Goal: Task Accomplishment & Management: Use online tool/utility

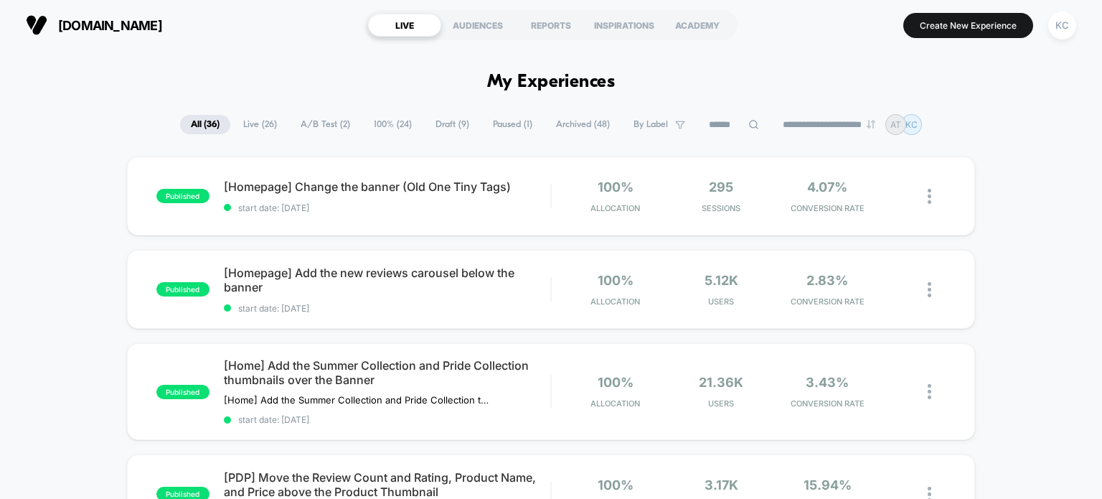
click at [398, 120] on span "100% ( 24 )" at bounding box center [393, 124] width 60 height 19
click at [732, 126] on input at bounding box center [736, 124] width 144 height 17
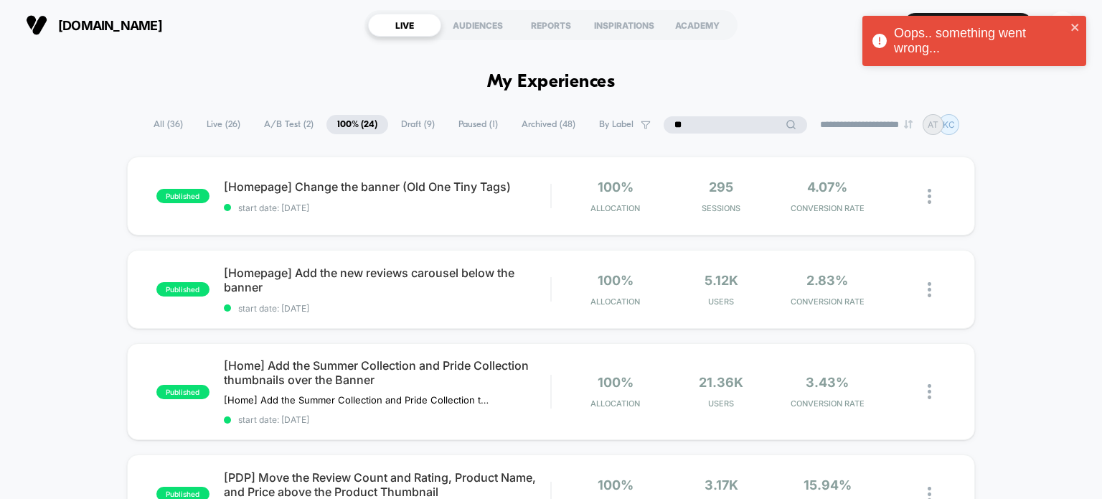
type input "*"
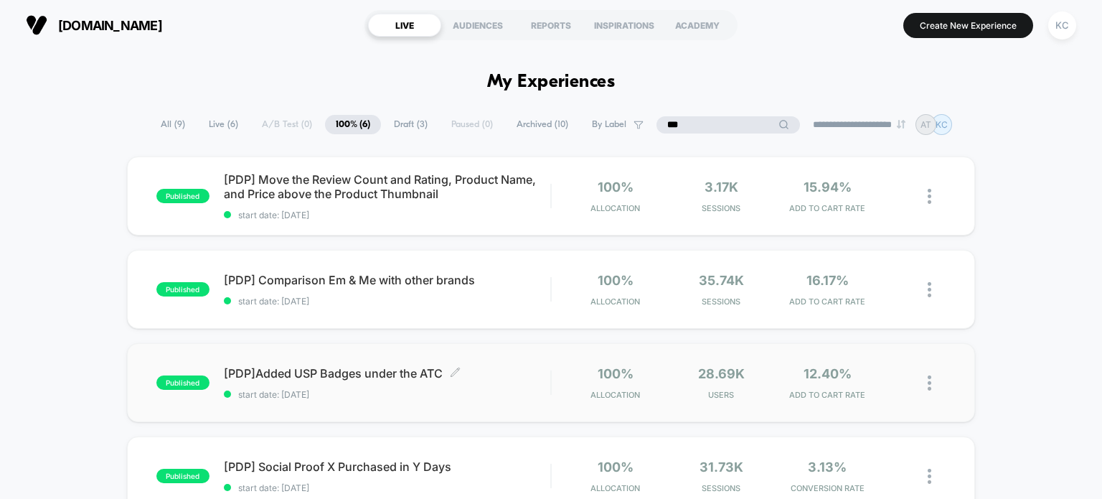
type input "***"
click at [373, 394] on span "start date: [DATE]" at bounding box center [387, 394] width 327 height 11
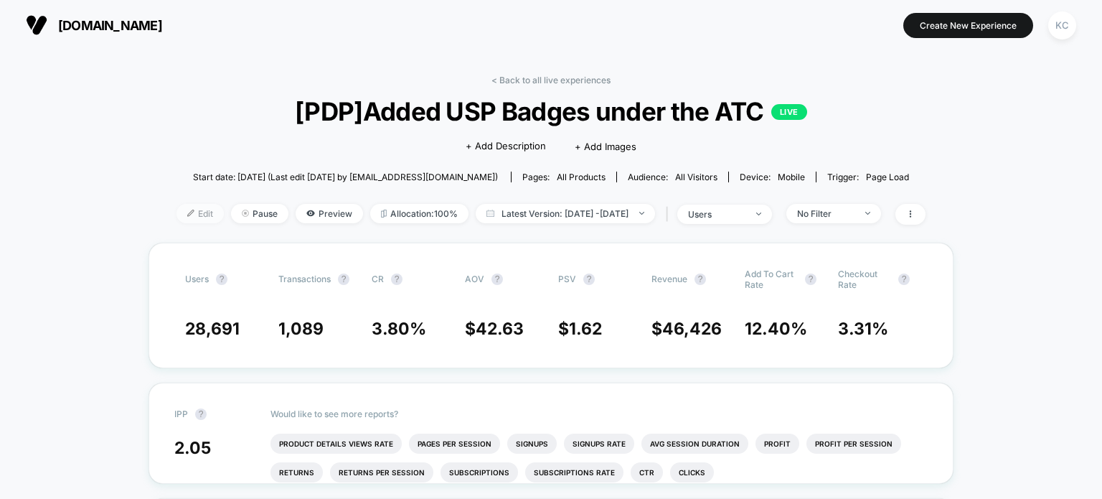
click at [187, 216] on img at bounding box center [190, 213] width 7 height 7
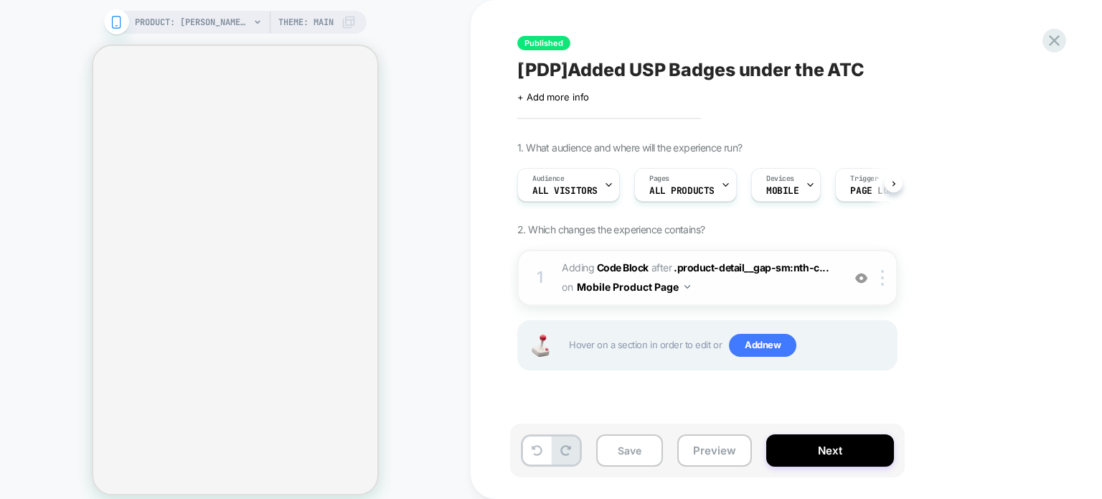
click at [740, 292] on span "Adding Code Block AFTER .product-detail__gap-sm:nth-c... .product-detail__gap-s…" at bounding box center [698, 277] width 273 height 39
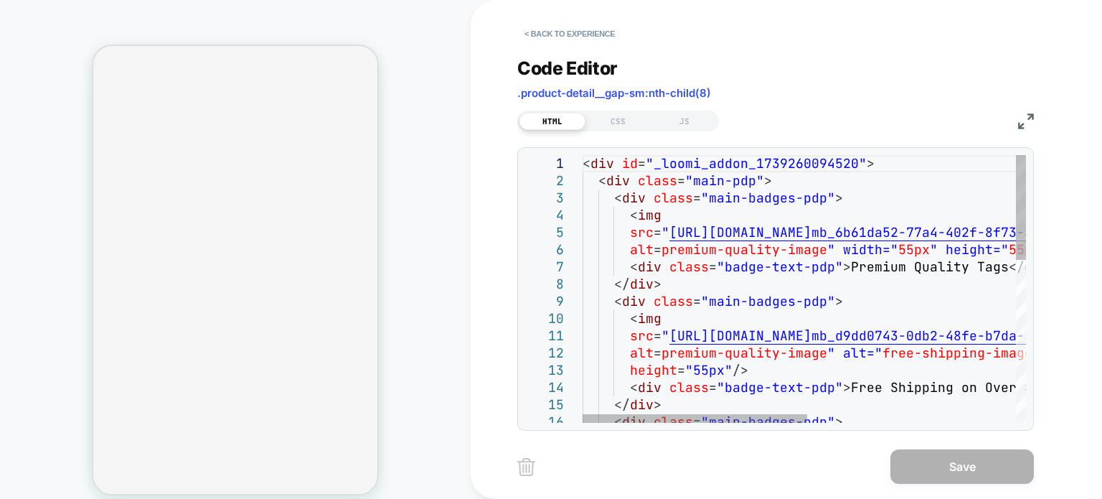
click at [749, 293] on div "< div id = "_loomi_addon_1739260094520" > < div class = "main-pdp" > < div clas…" at bounding box center [1010, 495] width 855 height 681
type textarea "**********"
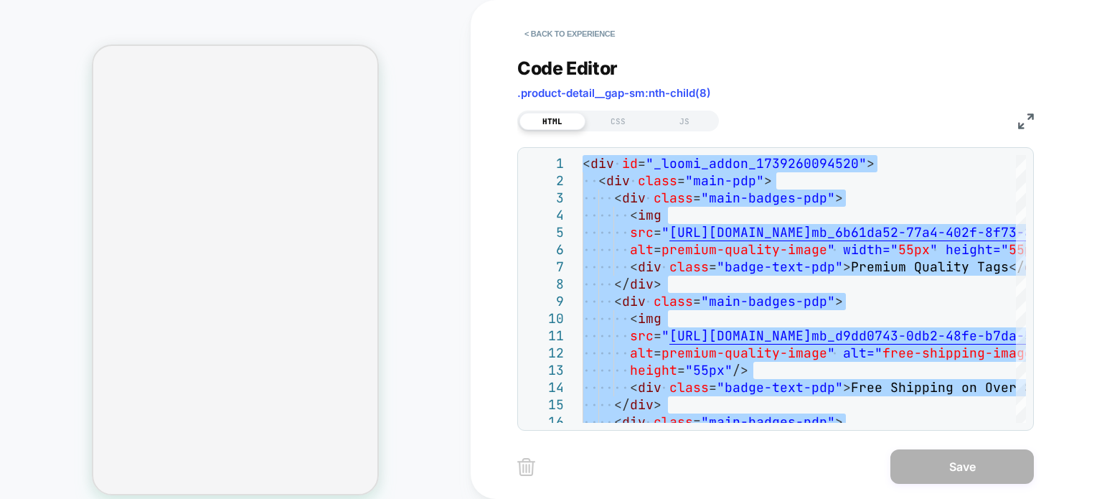
click at [596, 111] on div "HTML CSS JS" at bounding box center [619, 121] width 202 height 21
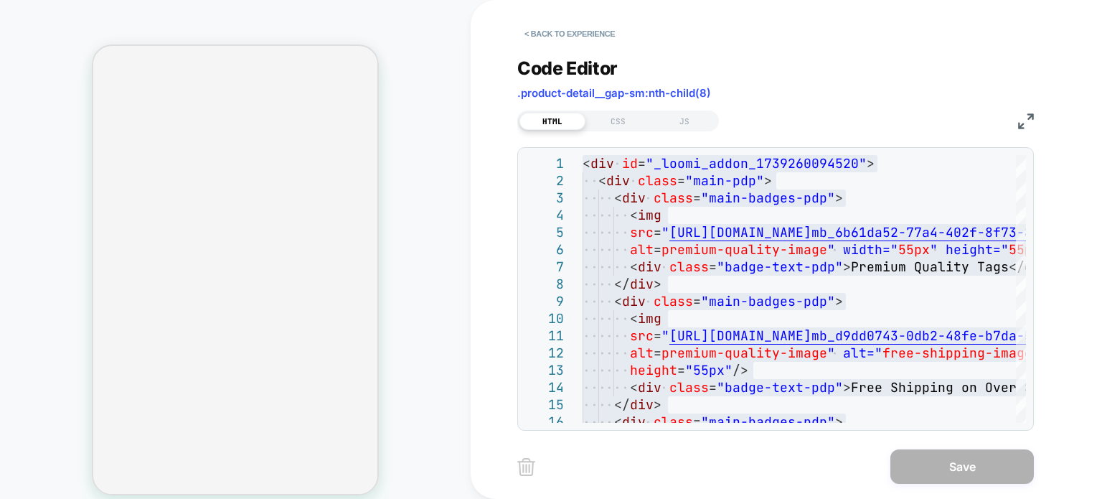
click at [634, 151] on div "1 2 3 4 5 6 7 8 9 10 11 12 13 14 15 16 < div id = "_loomi_addon_1739260094520" …" at bounding box center [776, 289] width 517 height 284
click at [626, 121] on div "CSS" at bounding box center [619, 121] width 66 height 17
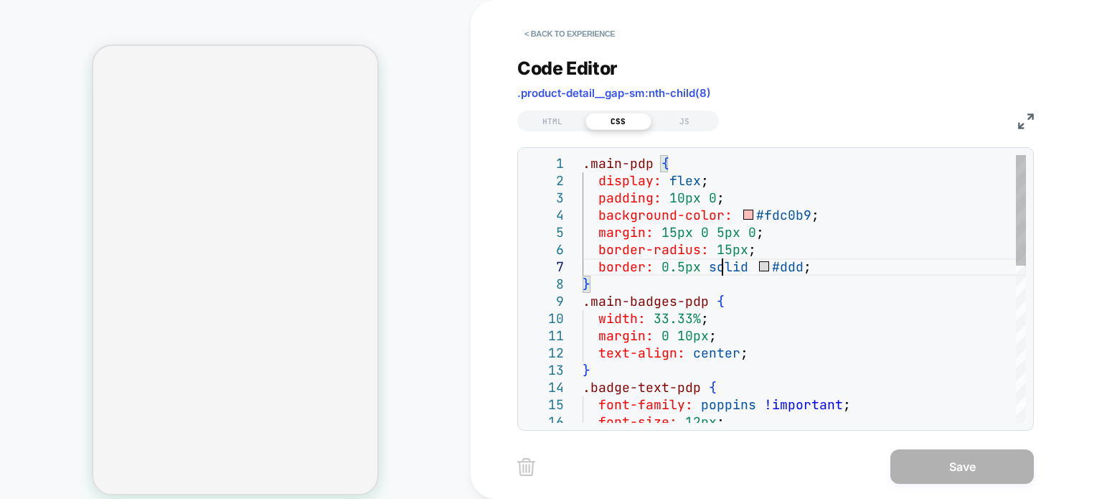
type textarea "**********"
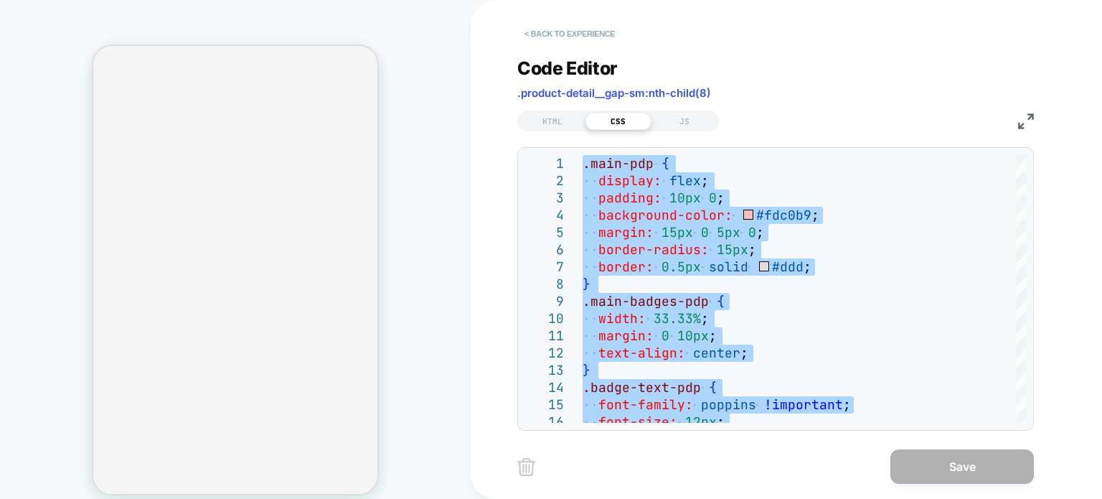
click at [534, 34] on button "< Back to experience" at bounding box center [570, 33] width 105 height 23
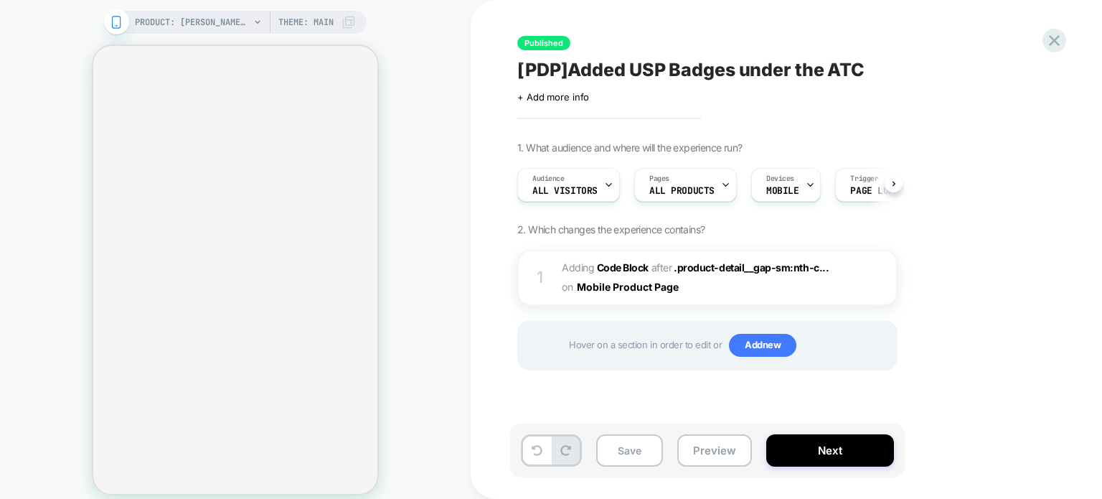
click at [529, 31] on div "Published [PDP]Added USP Badges under the ATC Click to edit experience details …" at bounding box center [779, 249] width 538 height 470
click at [1059, 46] on icon at bounding box center [1054, 40] width 19 height 19
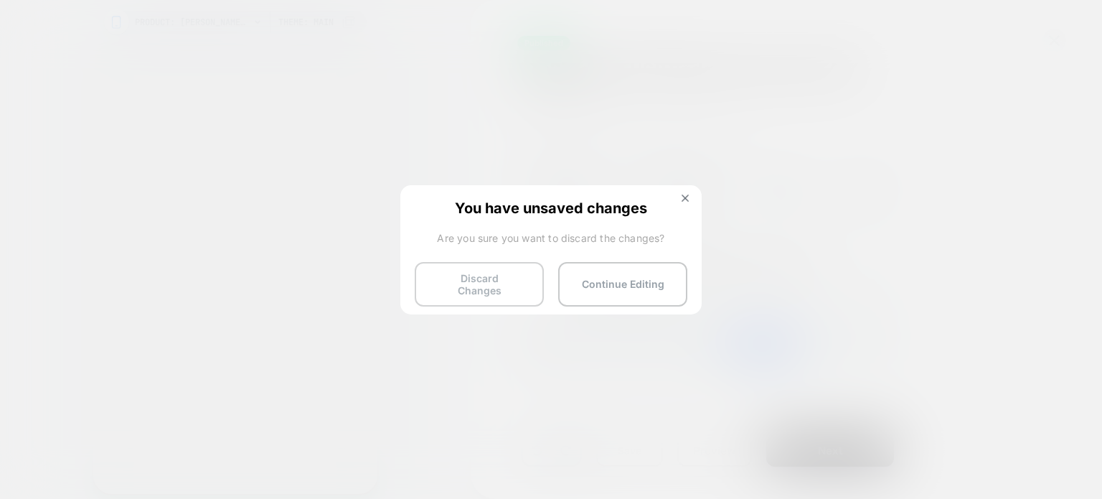
click at [505, 286] on button "Discard Changes" at bounding box center [479, 284] width 129 height 45
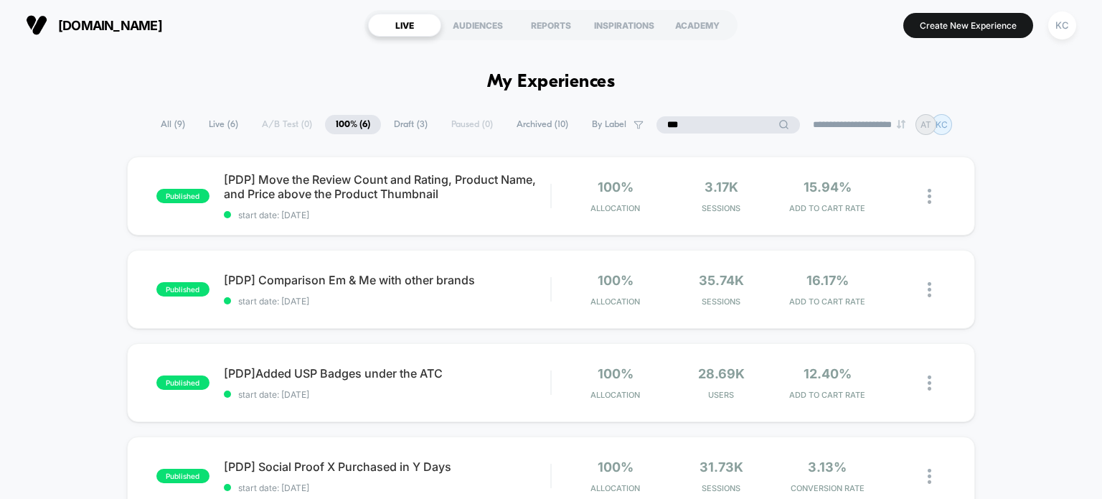
drag, startPoint x: 718, startPoint y: 118, endPoint x: 673, endPoint y: 123, distance: 44.9
click at [673, 123] on input "***" at bounding box center [729, 124] width 144 height 17
drag, startPoint x: 718, startPoint y: 123, endPoint x: 650, endPoint y: 122, distance: 67.5
click at [657, 122] on input "***" at bounding box center [729, 124] width 144 height 17
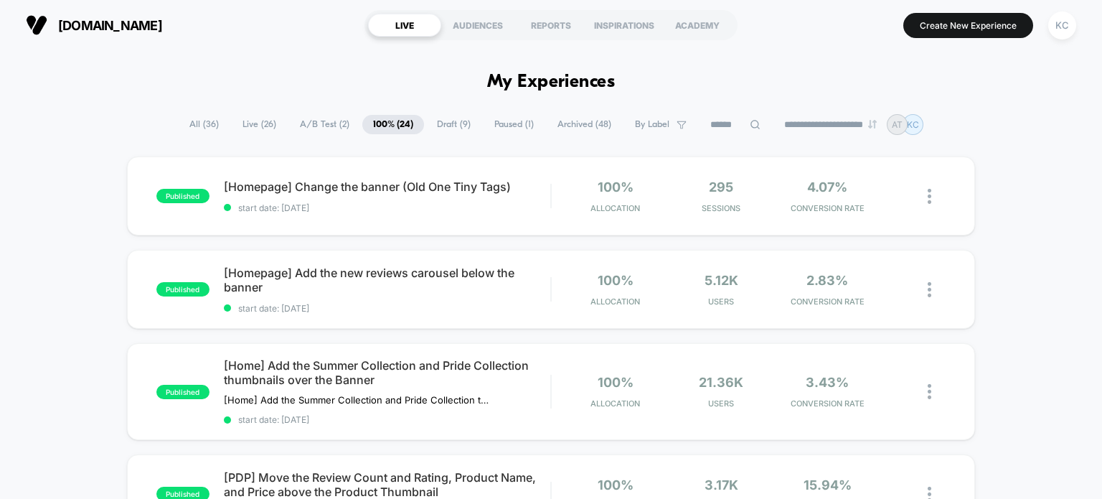
click at [426, 122] on span "Draft ( 9 )" at bounding box center [453, 124] width 55 height 19
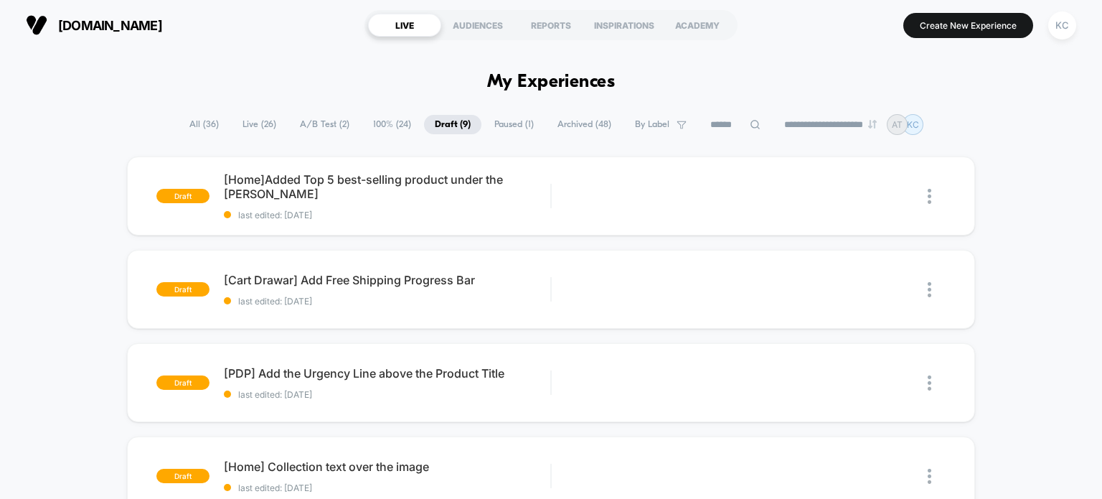
click at [380, 124] on span "100% ( 24 )" at bounding box center [392, 124] width 60 height 19
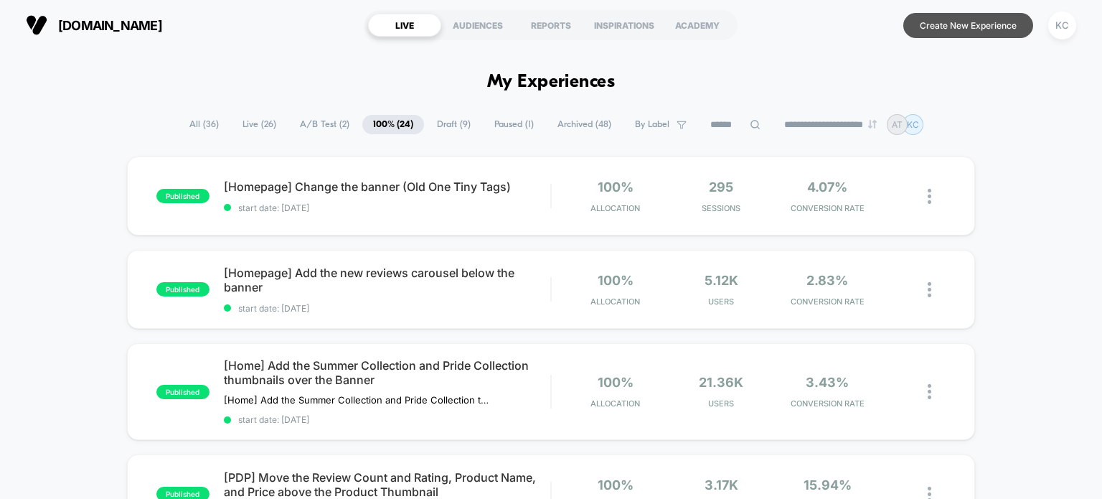
click at [962, 26] on button "Create New Experience" at bounding box center [969, 25] width 130 height 25
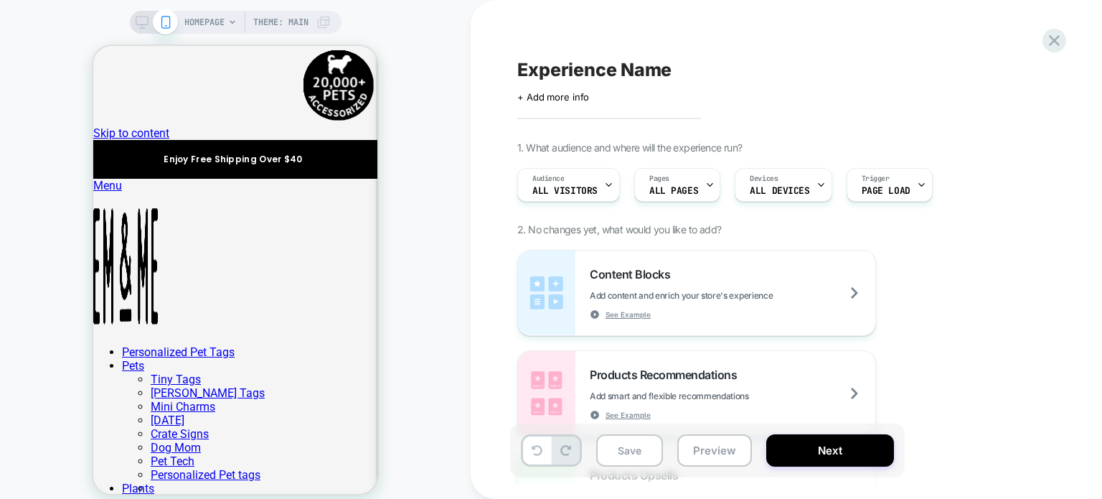
click at [590, 72] on span "Experience Name" at bounding box center [595, 70] width 154 height 22
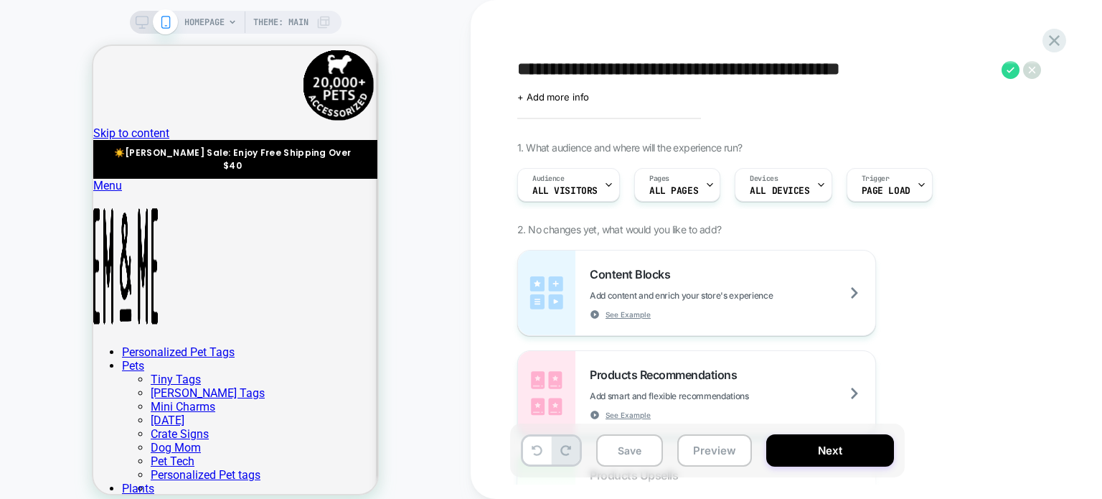
type textarea "**********"
click at [990, 206] on div "Audience All Visitors Pages ALL PAGES Devices ALL DEVICES Trigger Page Load" at bounding box center [772, 185] width 524 height 48
click at [1011, 72] on icon at bounding box center [1011, 70] width 18 height 18
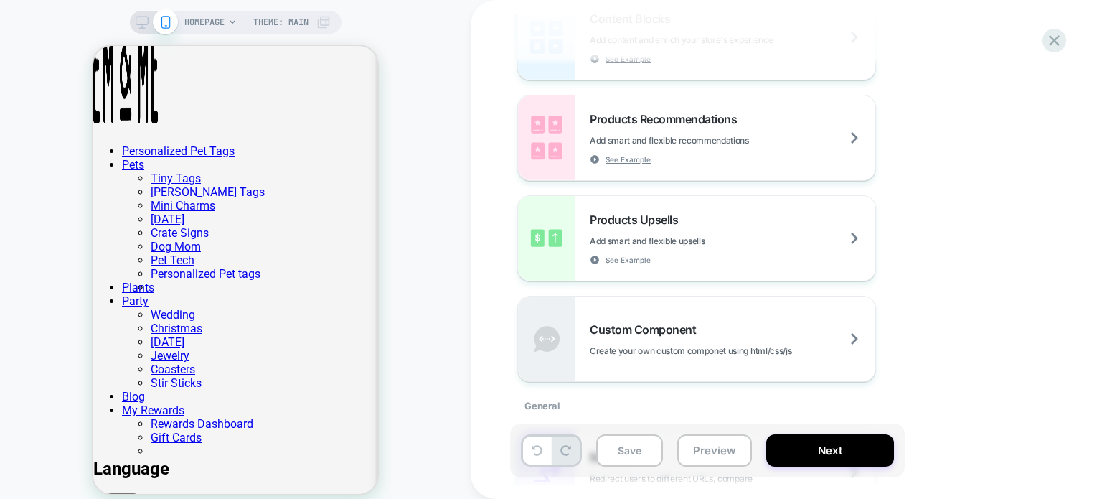
scroll to position [202, 0]
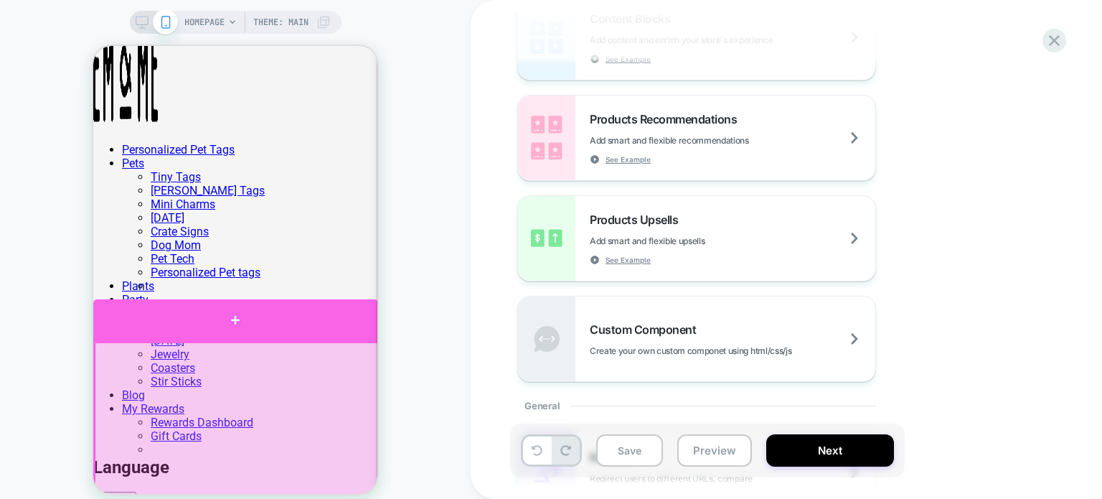
click at [254, 330] on div at bounding box center [235, 320] width 285 height 42
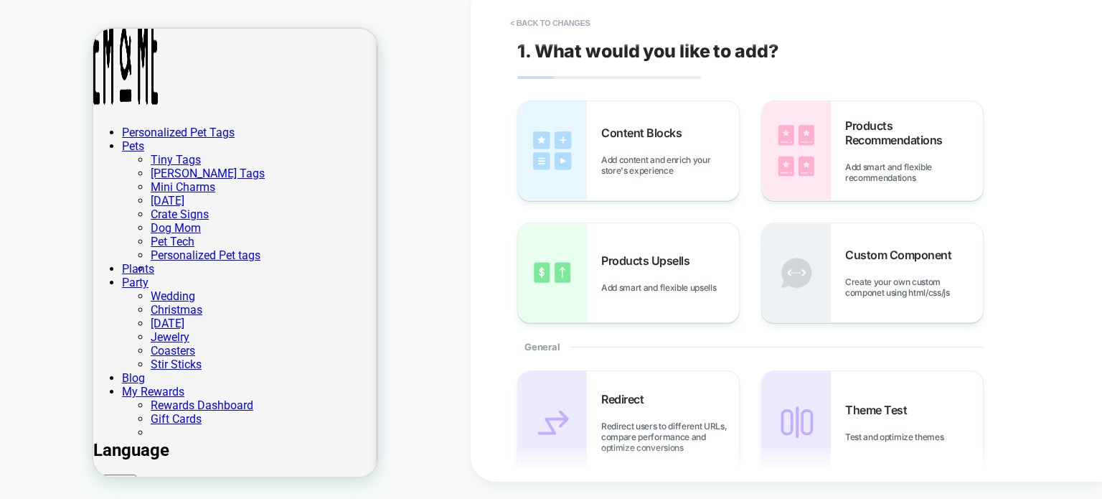
scroll to position [306, 0]
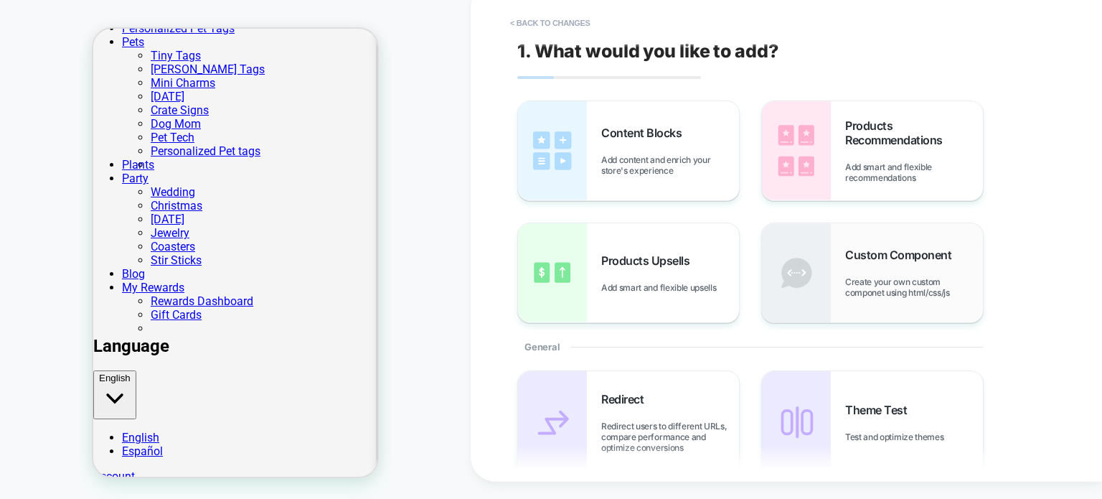
click at [902, 291] on span "Create your own custom componet using html/css/js" at bounding box center [915, 287] width 138 height 22
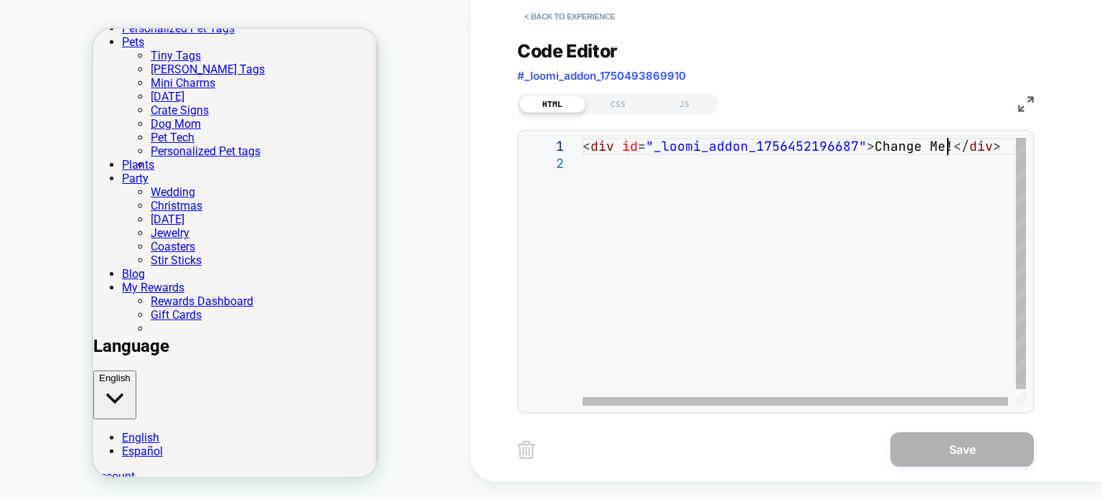
scroll to position [0, 0]
drag, startPoint x: 947, startPoint y: 146, endPoint x: 867, endPoint y: 149, distance: 80.5
click at [867, 149] on div "< div id = "_loomi_addon_1756452196687" > Change Me! </ div >" at bounding box center [808, 280] width 451 height 285
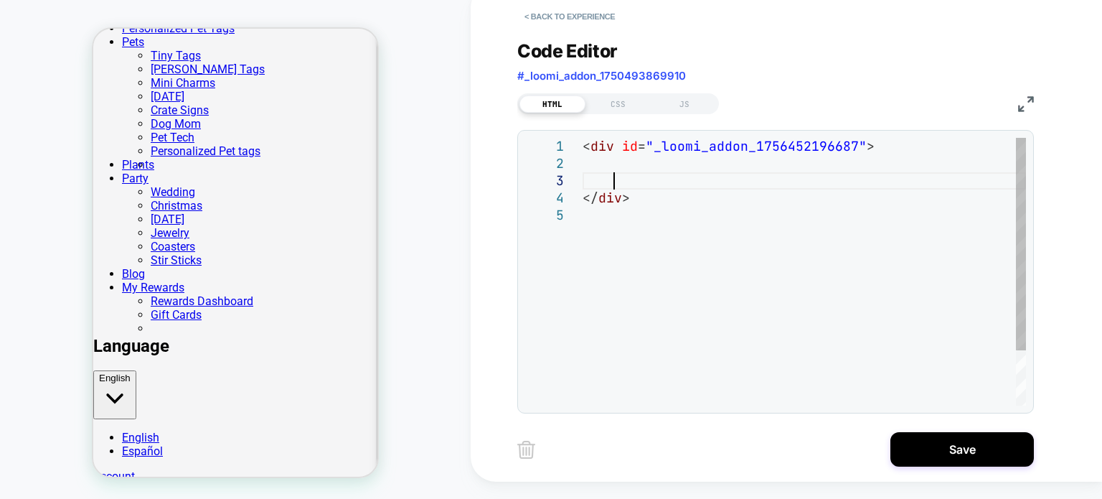
scroll to position [34, 29]
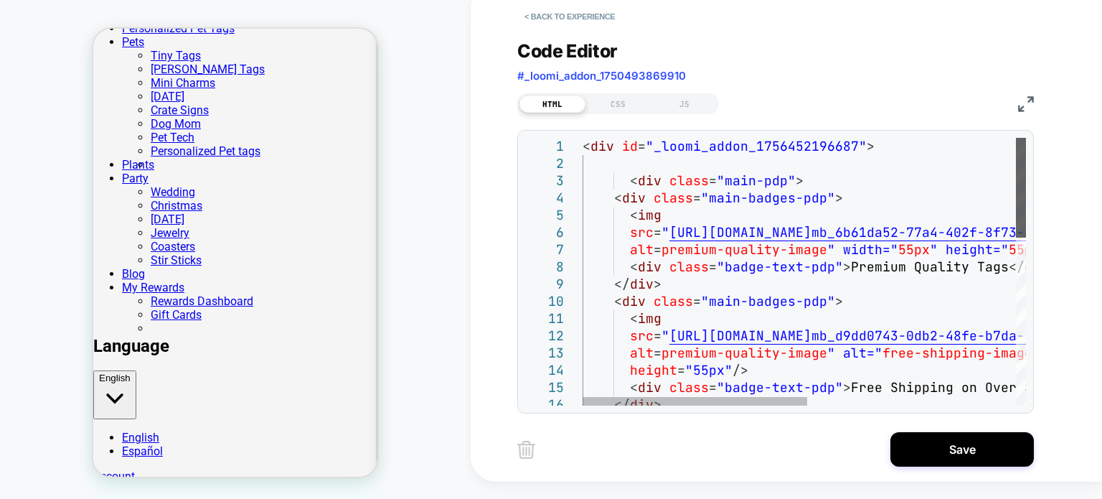
click at [1022, 159] on div at bounding box center [1021, 188] width 10 height 100
click at [629, 177] on div "< div class = "main-badges-pdp" > < img src = " [URL][DOMAIN_NAME] mb_d9dd0743-…" at bounding box center [1010, 496] width 855 height 716
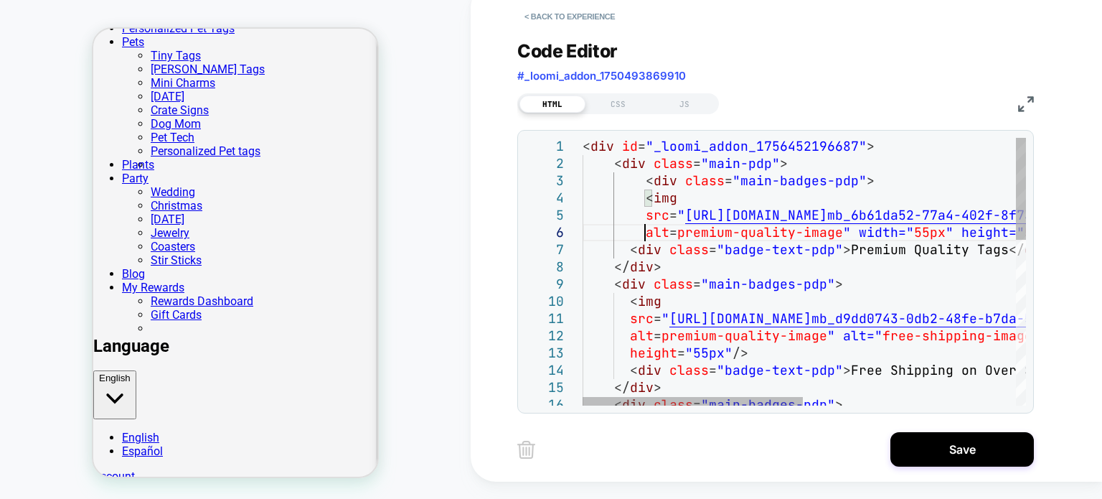
click at [632, 249] on div "< div class = "main-badges-pdp" > < img src = " [URL][DOMAIN_NAME] mb_d9dd0743-…" at bounding box center [1018, 487] width 871 height 698
click at [1025, 180] on div at bounding box center [1021, 189] width 10 height 102
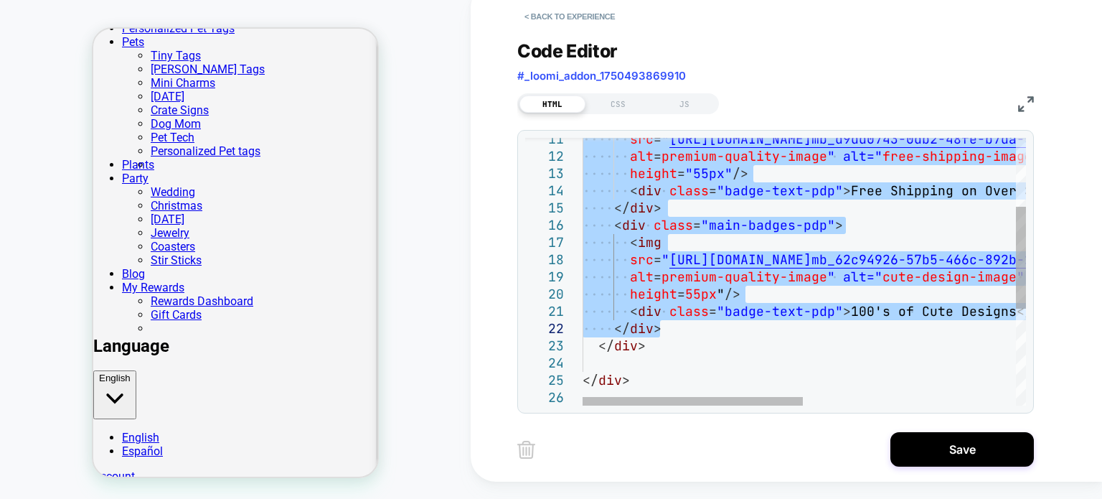
drag, startPoint x: 609, startPoint y: 268, endPoint x: 787, endPoint y: 332, distance: 190.0
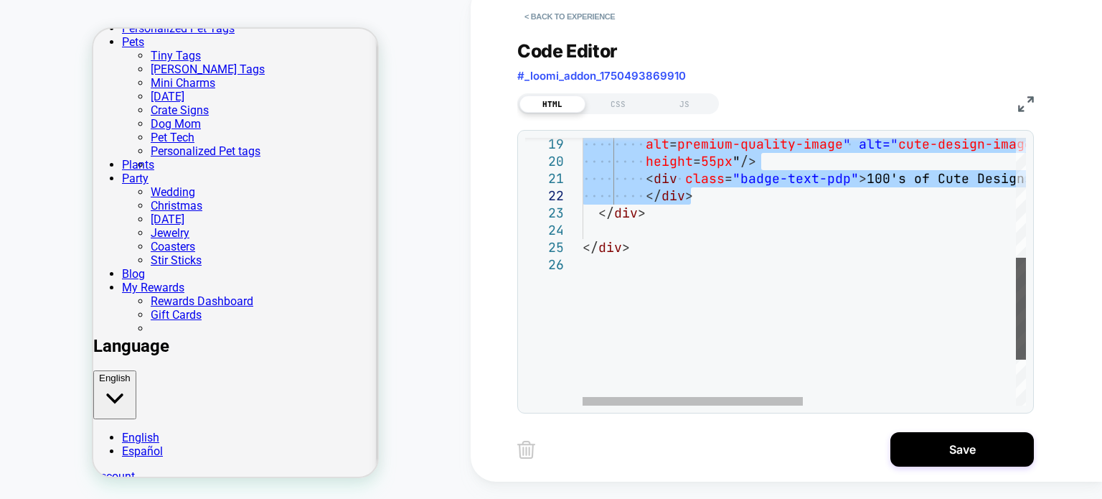
click at [1026, 299] on div at bounding box center [1021, 309] width 10 height 102
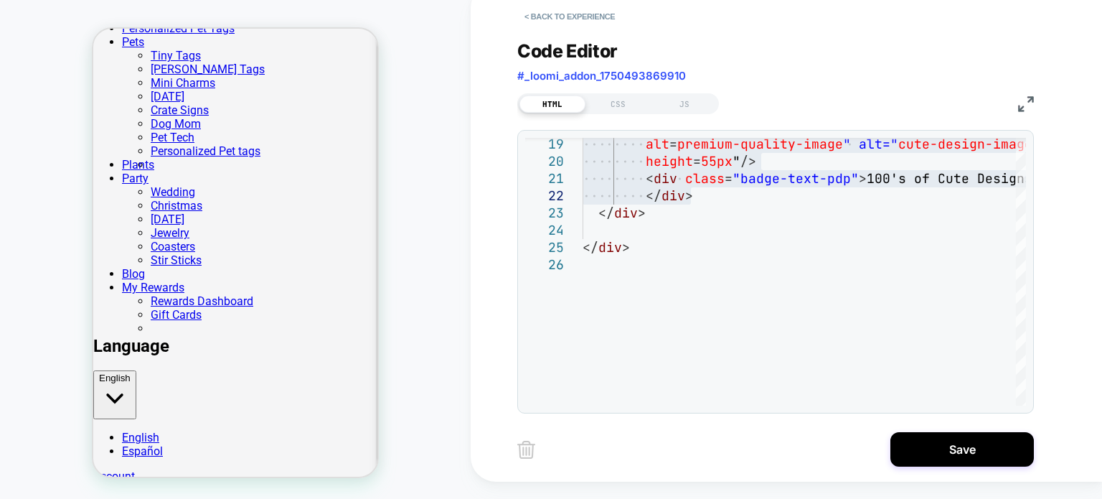
click at [1069, 332] on div "**********" at bounding box center [787, 232] width 632 height 499
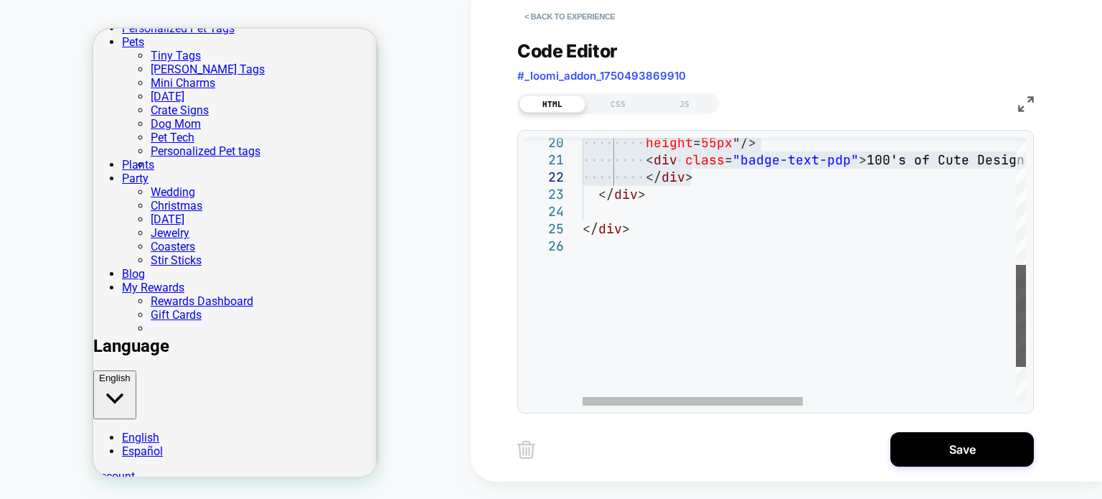
click at [1026, 304] on div at bounding box center [1021, 316] width 10 height 102
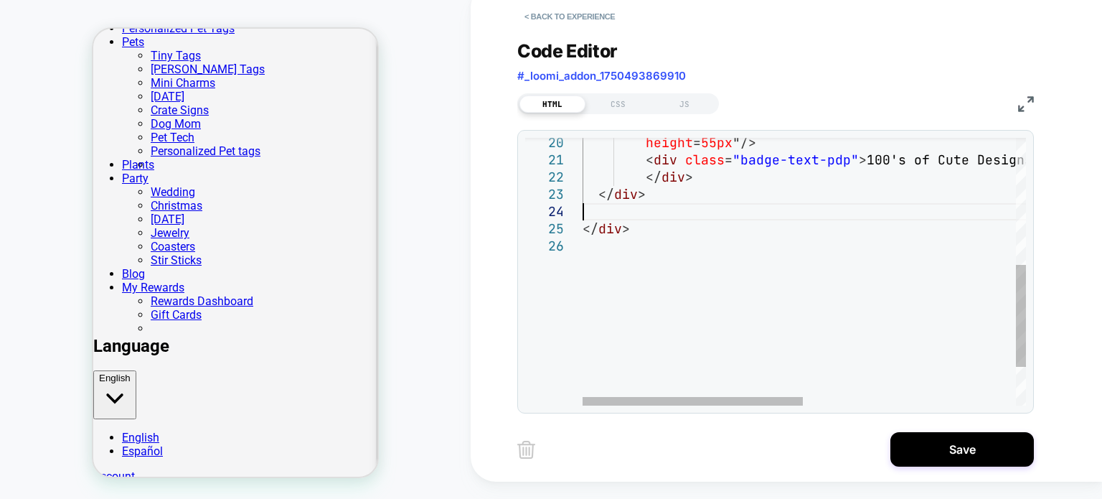
click at [632, 217] on div "height = 55px " /> < div class = "badge-text-pdp" > 100's of Cute Designs </ di…" at bounding box center [1018, 156] width 871 height 698
type textarea "**********"
click at [620, 100] on div "CSS" at bounding box center [619, 103] width 66 height 17
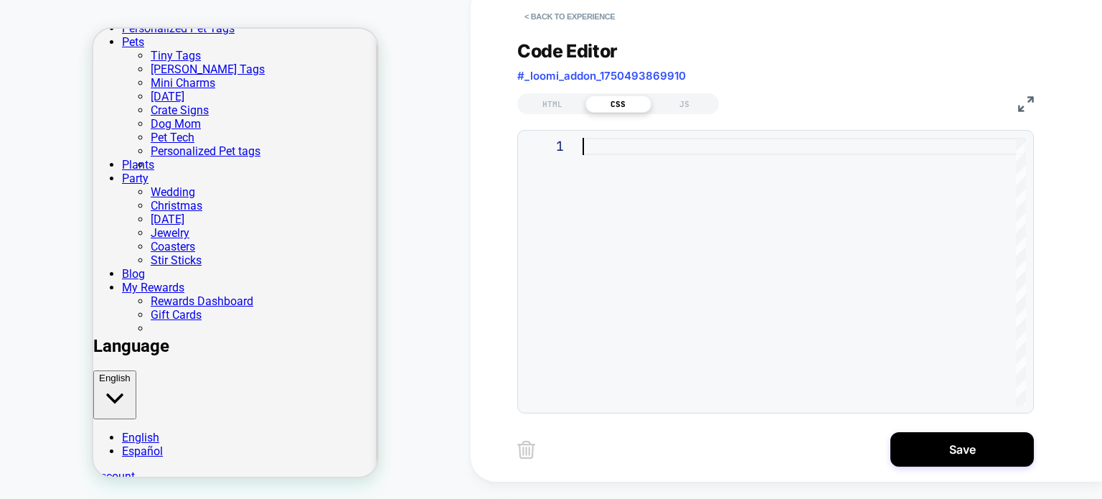
click at [631, 147] on div at bounding box center [805, 272] width 444 height 268
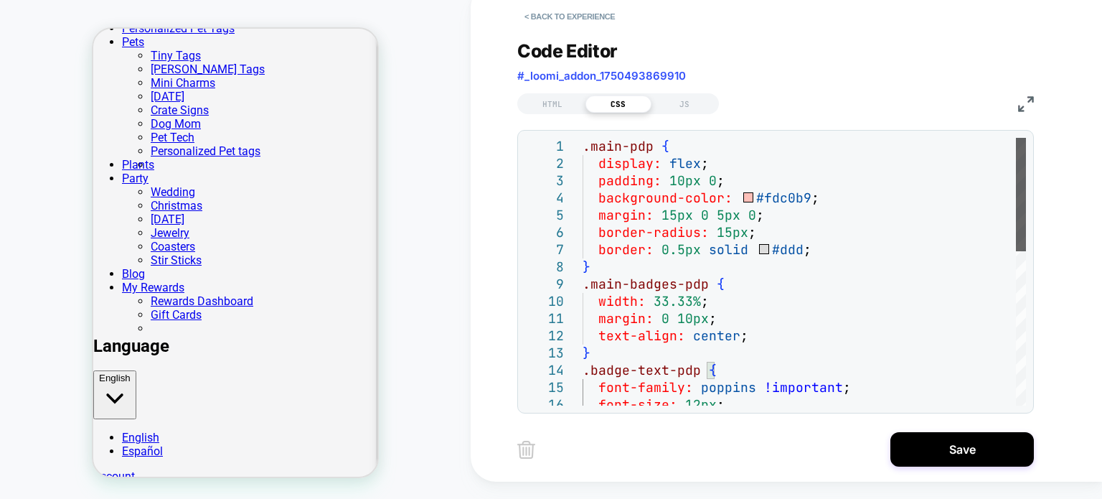
click at [1024, 192] on div at bounding box center [1021, 194] width 10 height 113
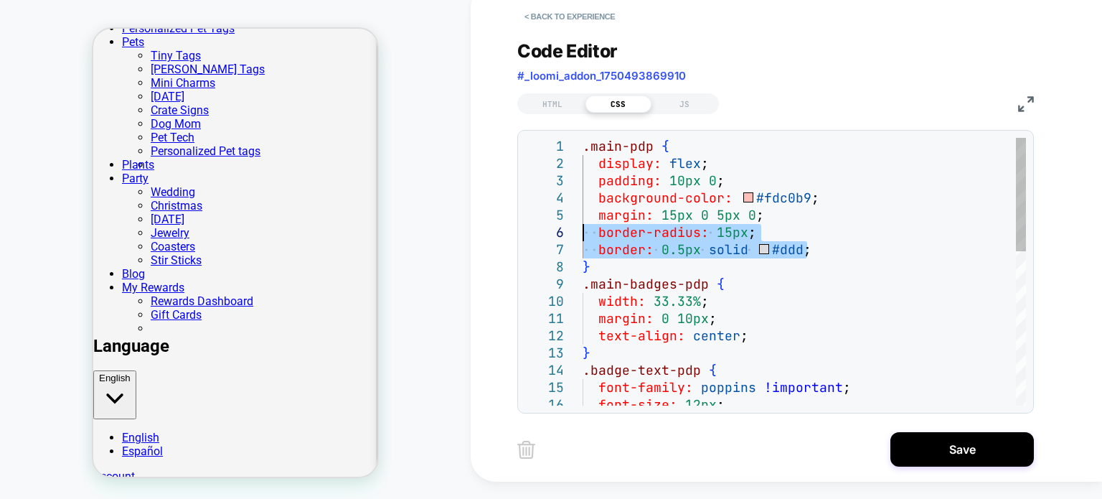
drag, startPoint x: 823, startPoint y: 254, endPoint x: 571, endPoint y: 234, distance: 252.0
click at [583, 234] on div "} .main-badges-pdp { width: 33.33% ; margin: 0 10px ; text-align: center ; } .b…" at bounding box center [805, 452] width 444 height 629
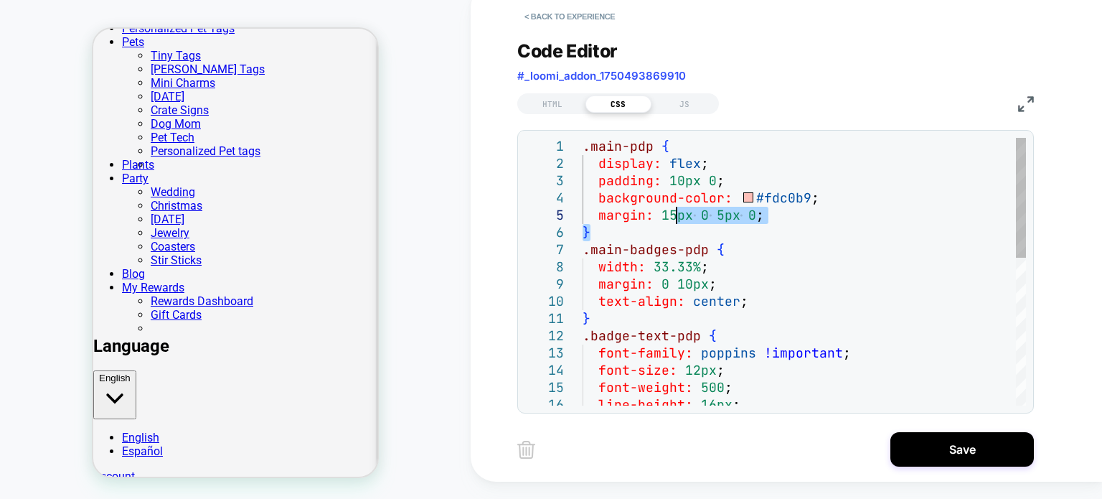
drag, startPoint x: 651, startPoint y: 223, endPoint x: 685, endPoint y: 209, distance: 36.7
click at [685, 207] on div "} .main-badges-pdp { width: 33.33% ; margin: 0 10px ; text-align: center ; } .b…" at bounding box center [805, 435] width 444 height 595
click at [765, 218] on div "} .main-badges-pdp { width: 33.33% ; margin: 0 10px ; text-align: center ; } .b…" at bounding box center [805, 435] width 444 height 595
drag, startPoint x: 777, startPoint y: 217, endPoint x: 583, endPoint y: 211, distance: 194.6
click at [583, 211] on div "} .main-badges-pdp { width: 33.33% ; margin: 0 10px ; text-align: center ; } .b…" at bounding box center [805, 435] width 444 height 595
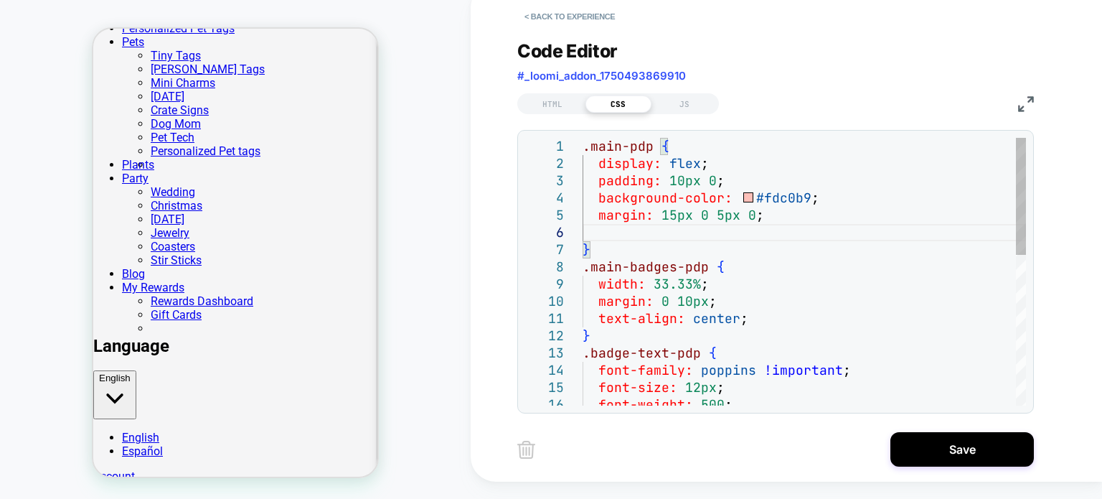
click at [680, 240] on div "} .main-badges-pdp { width: 33.33% ; margin: 0 10px ; text-align: center ; } .b…" at bounding box center [805, 444] width 444 height 612
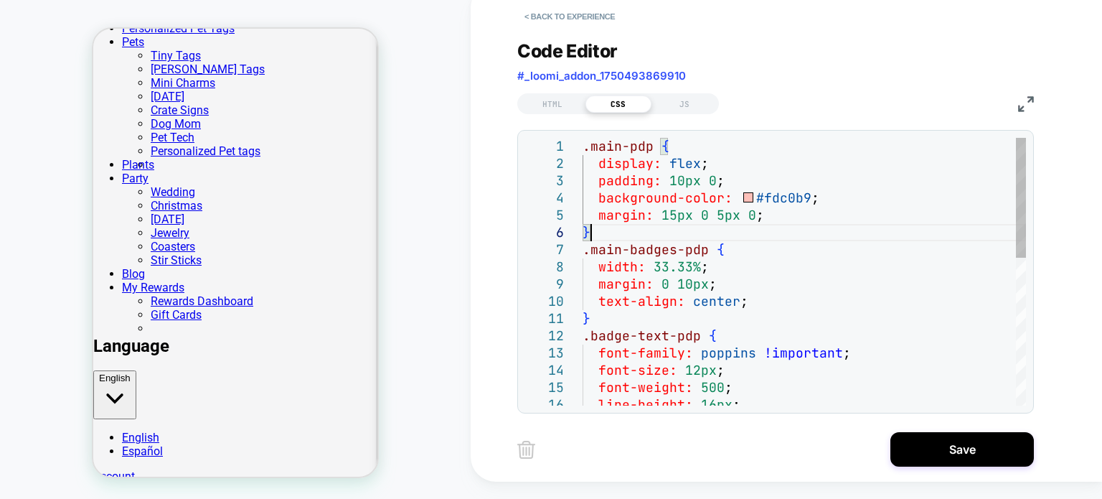
drag, startPoint x: 798, startPoint y: 230, endPoint x: 734, endPoint y: 223, distance: 65.0
click at [734, 223] on div "} .main-badges-pdp { width: 33.33% ; margin: 0 10px ; text-align: center ; } .b…" at bounding box center [805, 435] width 444 height 595
click at [769, 220] on div "} .main-badges-pdp { width: 33.33% ; margin: 0 10px ; text-align: center ; } .b…" at bounding box center [805, 435] width 444 height 595
drag, startPoint x: 782, startPoint y: 218, endPoint x: 570, endPoint y: 209, distance: 211.9
click at [583, 209] on div "} .main-badges-pdp { width: 33.33% ; margin: 0 10px ; text-align: center ; } .b…" at bounding box center [805, 435] width 444 height 595
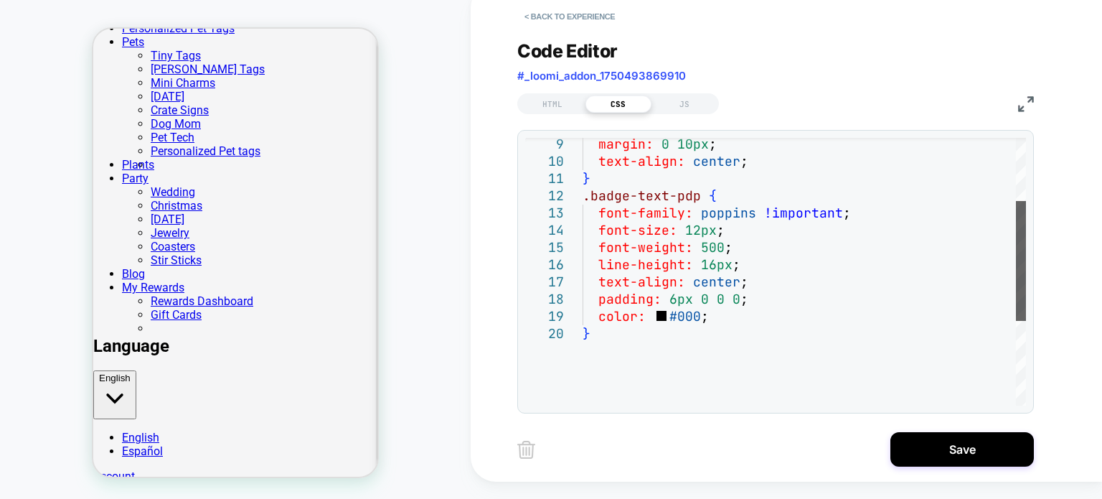
click at [1019, 286] on div at bounding box center [1021, 261] width 10 height 120
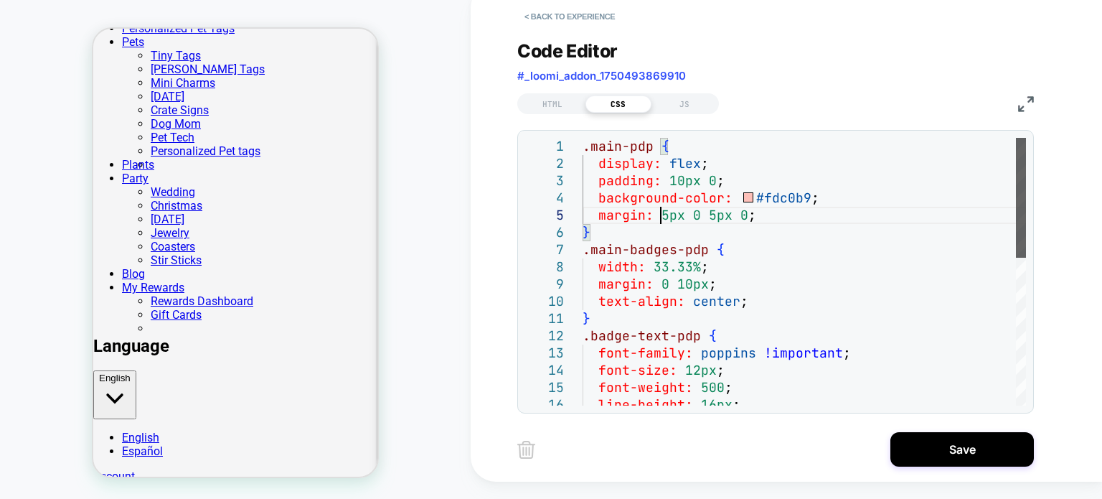
click at [1016, 154] on div at bounding box center [1021, 198] width 10 height 120
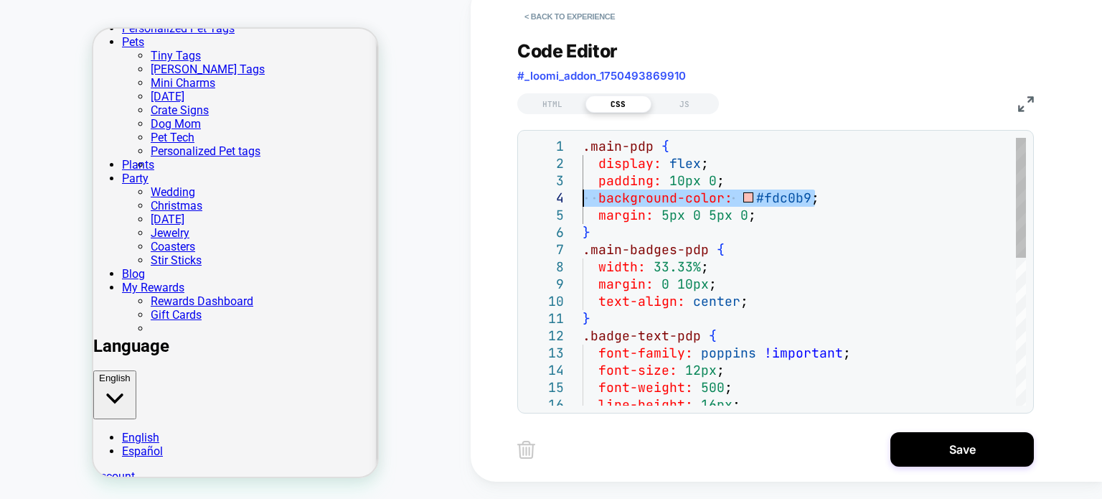
drag, startPoint x: 836, startPoint y: 194, endPoint x: 575, endPoint y: 205, distance: 261.5
click at [583, 205] on div "margin: 0 10px ; text-align: center ; } .badge-text-pdp { font-family: poppins …" at bounding box center [805, 435] width 444 height 595
click at [572, 205] on div at bounding box center [553, 197] width 57 height 17
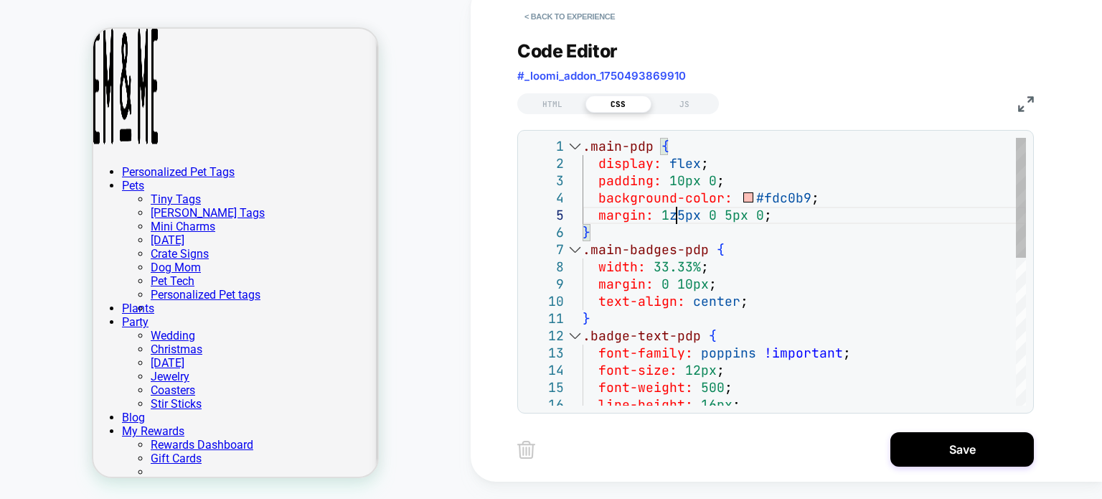
scroll to position [68, 92]
click at [738, 349] on div "margin: 0 10px ; text-align: center ; } .badge-text-pdp { font-family: poppins …" at bounding box center [805, 435] width 444 height 595
drag, startPoint x: 844, startPoint y: 200, endPoint x: 564, endPoint y: 192, distance: 280.0
click at [583, 192] on div "margin: 0 10px ; text-align: center ; } .badge-text-pdp { font-family: poppins …" at bounding box center [805, 435] width 444 height 595
drag, startPoint x: 835, startPoint y: 198, endPoint x: 548, endPoint y: 200, distance: 287.1
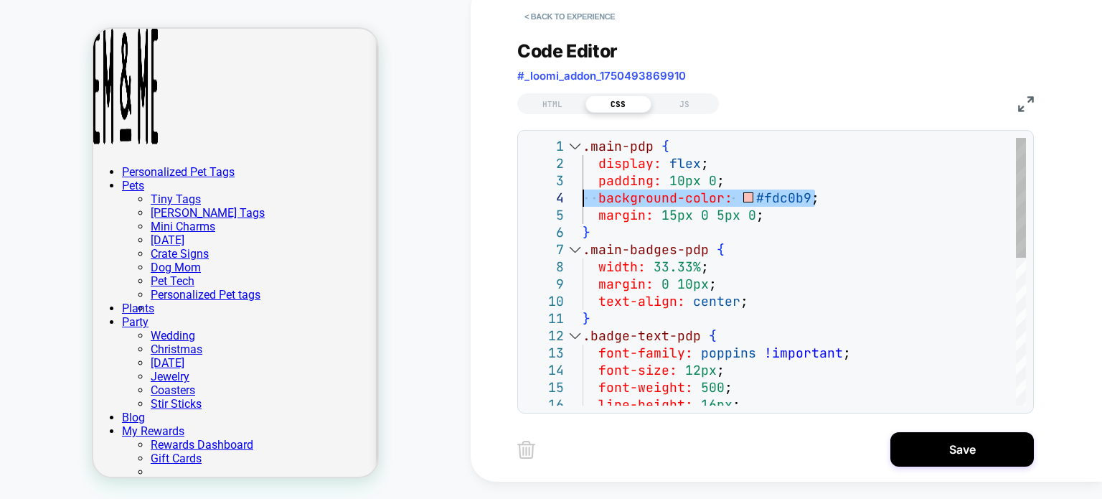
click at [583, 200] on div "margin: 0 10px ; text-align: center ; } .badge-text-pdp { font-family: poppins …" at bounding box center [805, 435] width 444 height 595
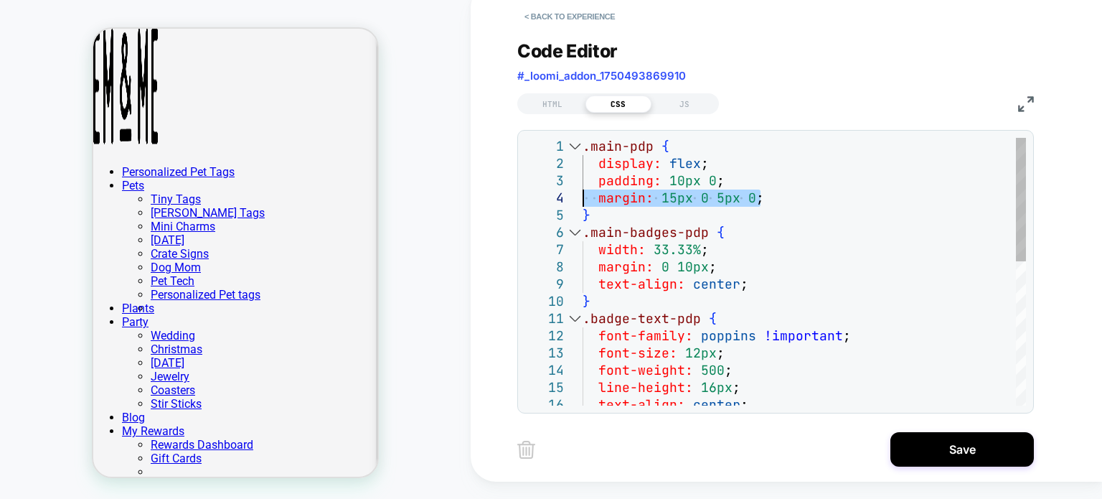
drag, startPoint x: 769, startPoint y: 201, endPoint x: 508, endPoint y: 189, distance: 261.6
click at [583, 189] on div "margin: 0 10px ; text-align: center ; } .badge-text-pdp { font-family: poppins …" at bounding box center [805, 427] width 444 height 578
click at [672, 196] on div "margin: 0 10px ; text-align: center ; } .badge-text-pdp { font-family: poppins …" at bounding box center [805, 427] width 444 height 578
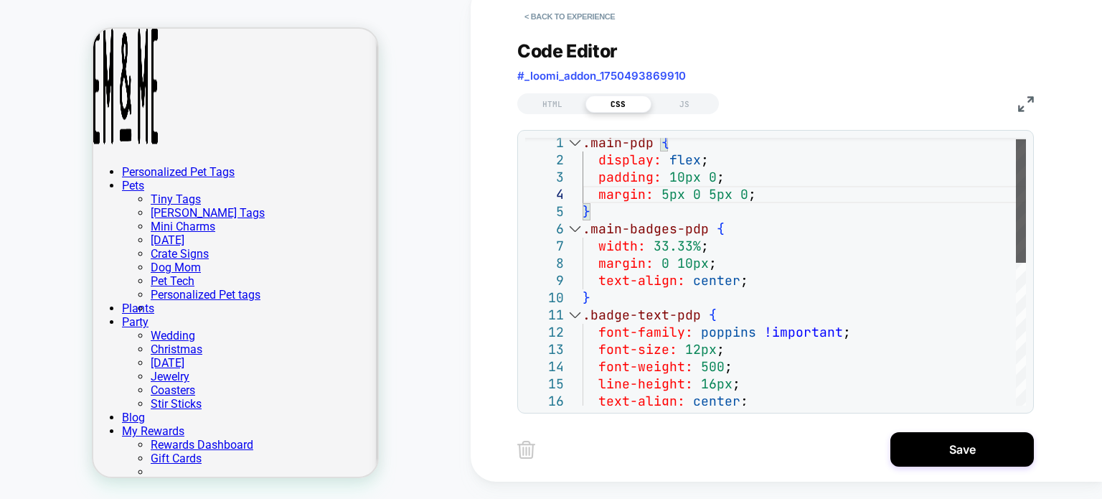
click at [1016, 210] on div at bounding box center [1021, 200] width 10 height 123
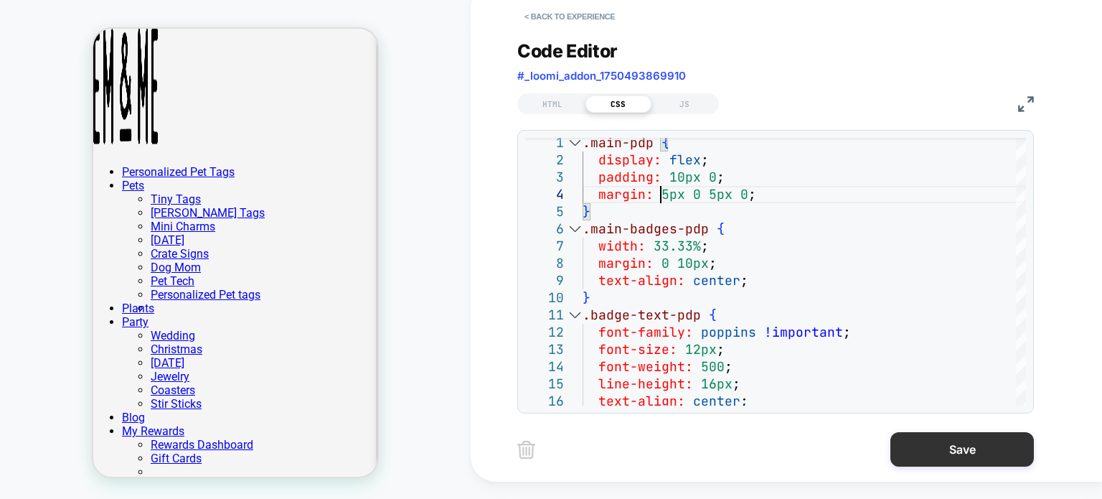
type textarea "**********"
click at [968, 458] on button "Save" at bounding box center [963, 449] width 144 height 34
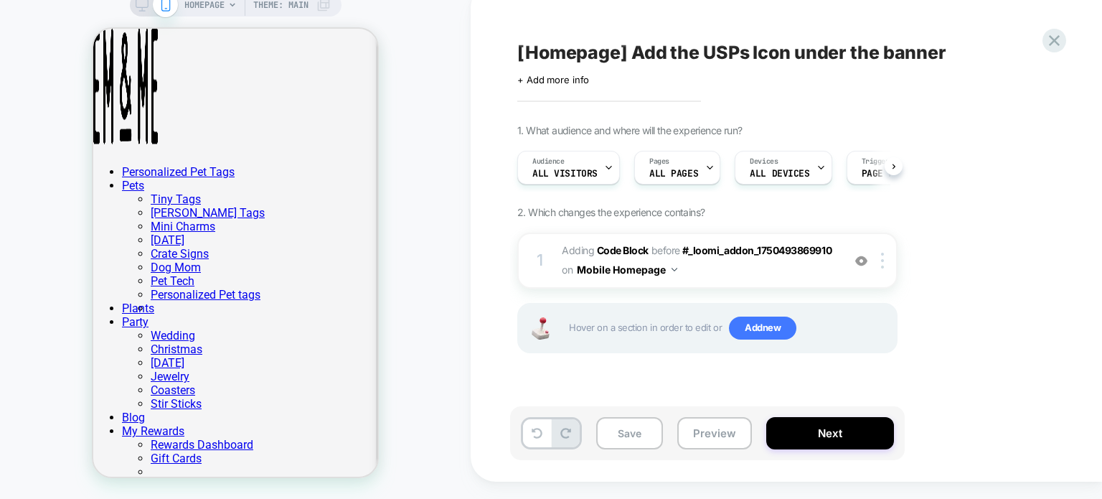
scroll to position [0, 0]
click at [614, 433] on button "Save" at bounding box center [629, 433] width 67 height 32
click at [712, 431] on button "Preview" at bounding box center [715, 433] width 75 height 32
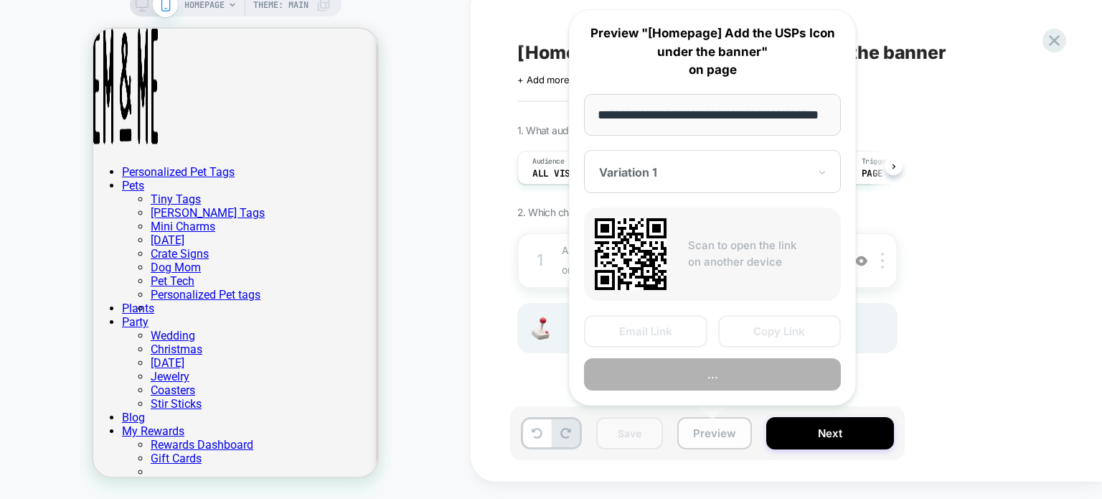
scroll to position [0, 52]
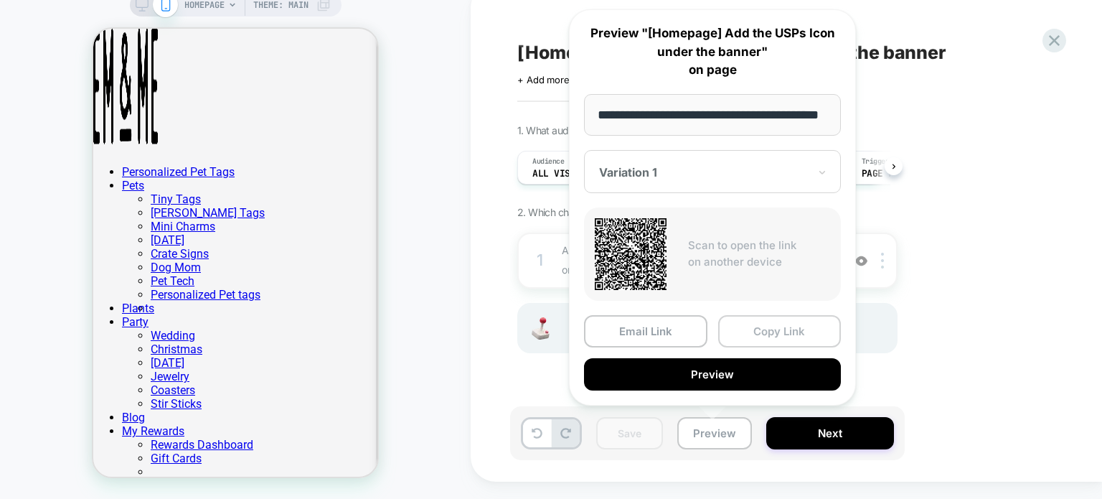
click at [757, 344] on button "Copy Link" at bounding box center [779, 331] width 123 height 32
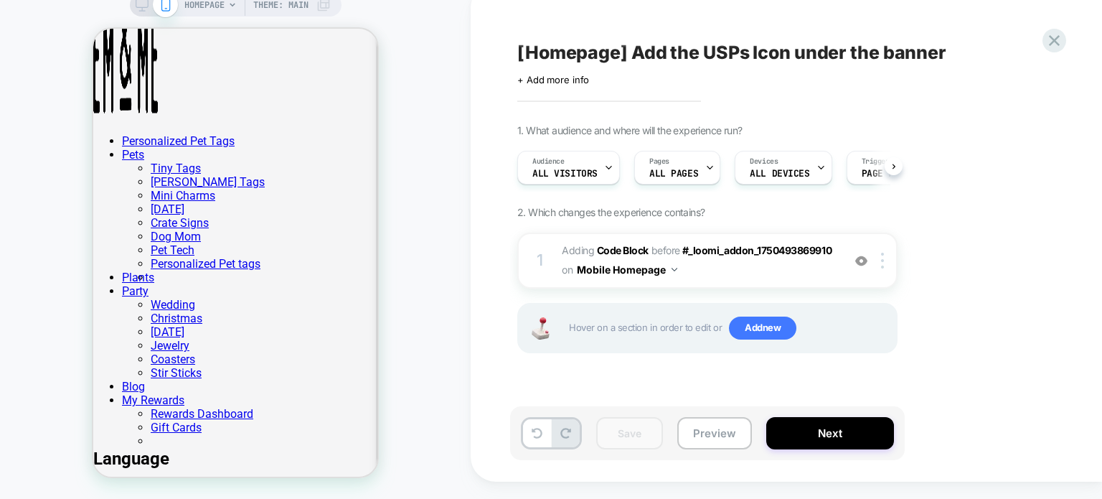
scroll to position [195, 0]
click at [734, 273] on span "Adding Code Block BEFORE #_loomi_addon_1750493869910 #_loomi_addon_[PHONE_NUMBE…" at bounding box center [698, 260] width 273 height 39
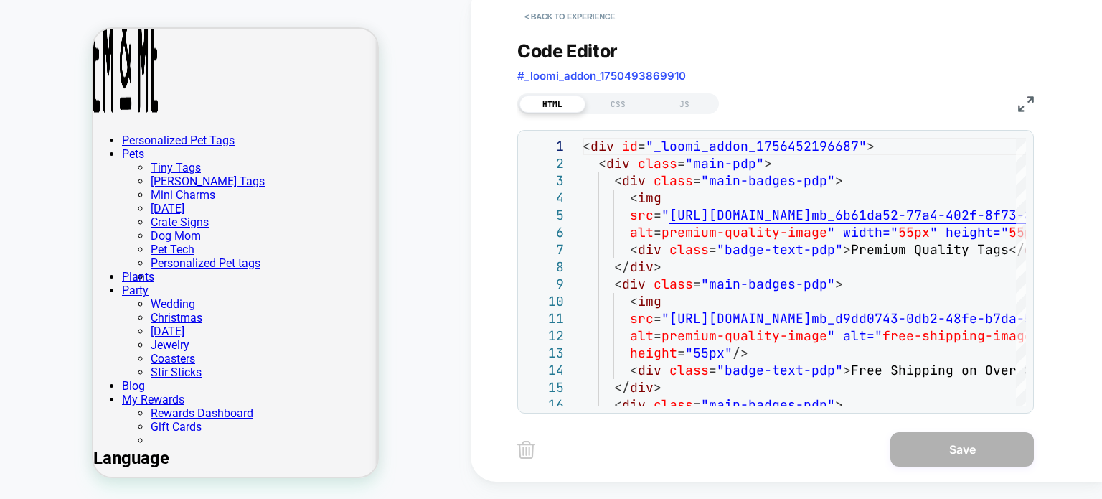
click at [612, 112] on div "HTML CSS JS" at bounding box center [619, 103] width 202 height 21
click at [614, 104] on div "CSS" at bounding box center [619, 103] width 66 height 17
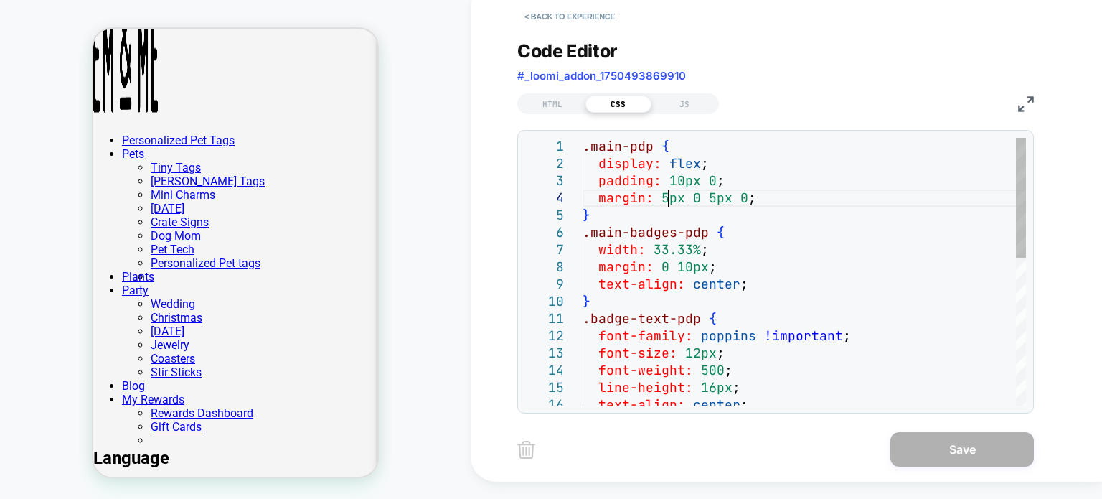
scroll to position [0, 0]
click at [660, 198] on div ".main-pdp { display: flex ; padding: 10px 0 ; margin: 5px 0 5px 0 ; } .main-bad…" at bounding box center [805, 435] width 444 height 595
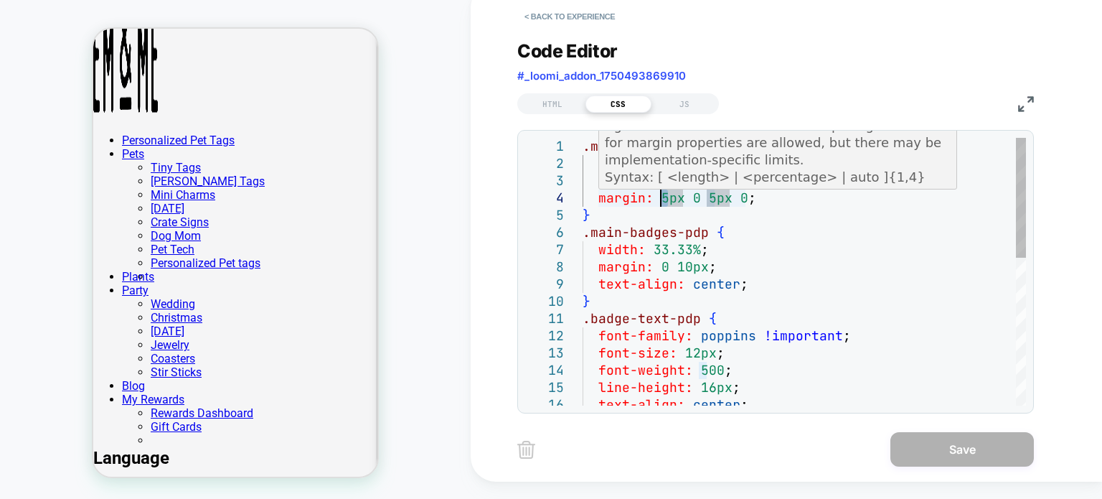
click at [707, 200] on div ".main-pdp { display: flex ; padding: 10px 0 ; margin: 5px 0 5px 0 ; } .main-bad…" at bounding box center [805, 435] width 444 height 595
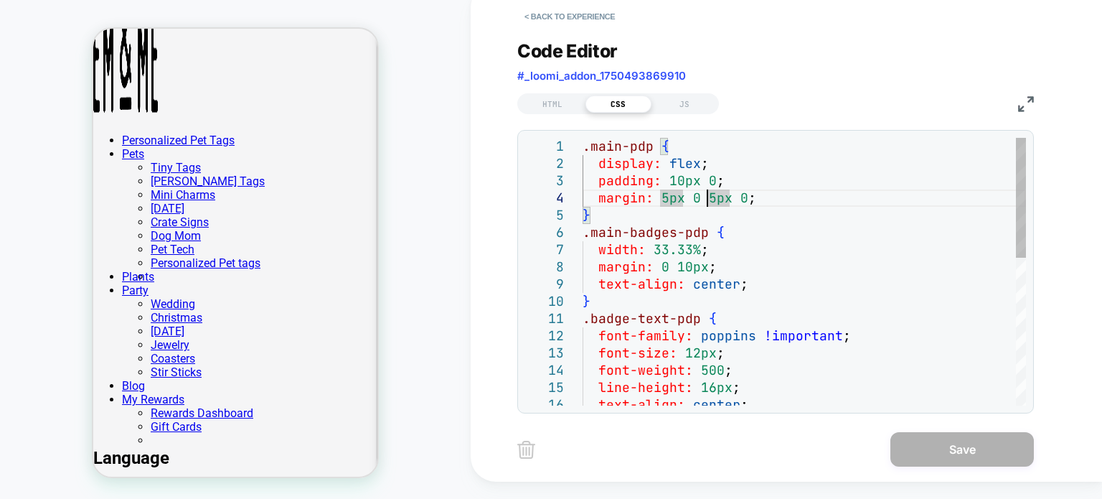
click at [715, 200] on div ".main-pdp { display: flex ; padding: 10px 0 ; margin: 5px 0 5px 0 ; } .main-bad…" at bounding box center [805, 435] width 444 height 595
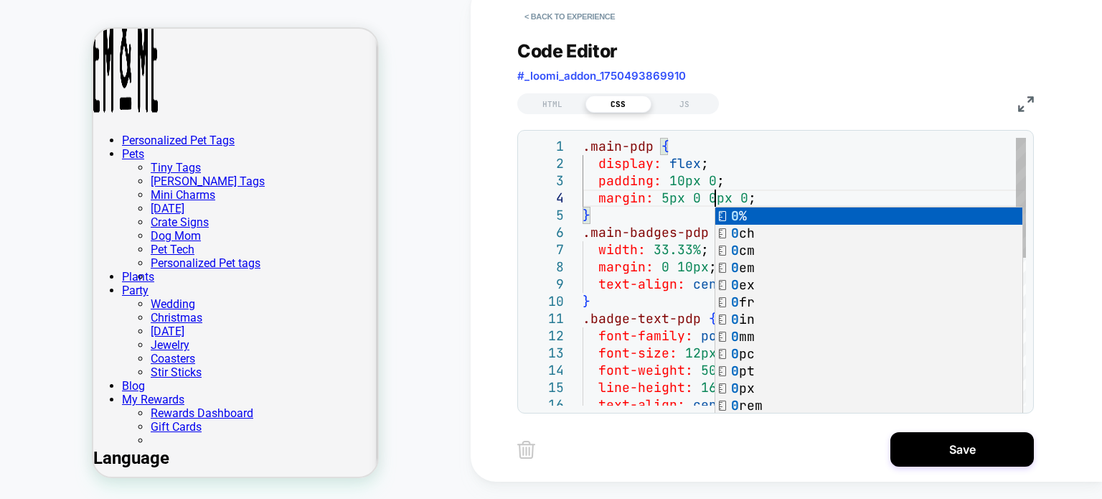
scroll to position [51, 131]
type textarea "**********"
click at [454, 312] on div "HOMEPAGE Theme: MAIN" at bounding box center [235, 241] width 471 height 488
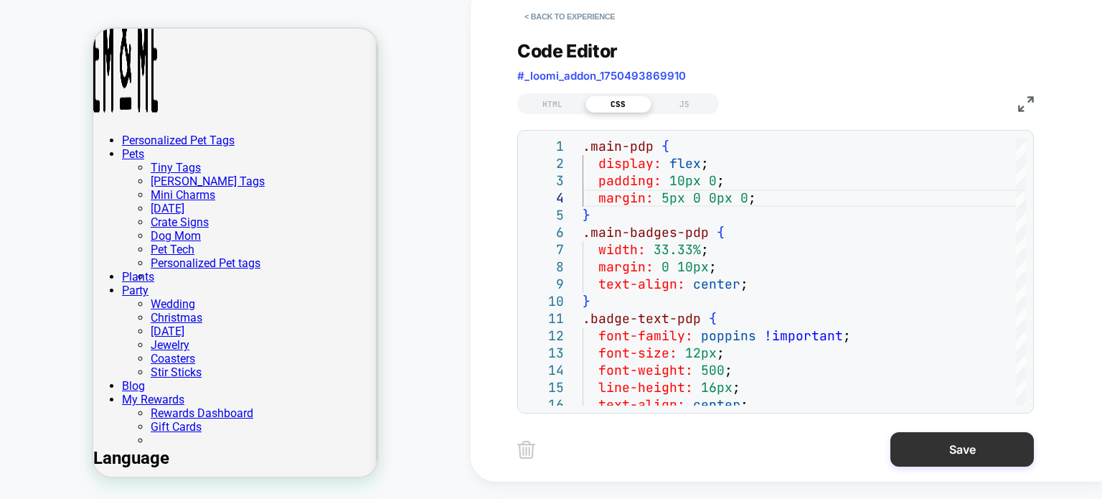
click at [894, 436] on button "Save" at bounding box center [963, 449] width 144 height 34
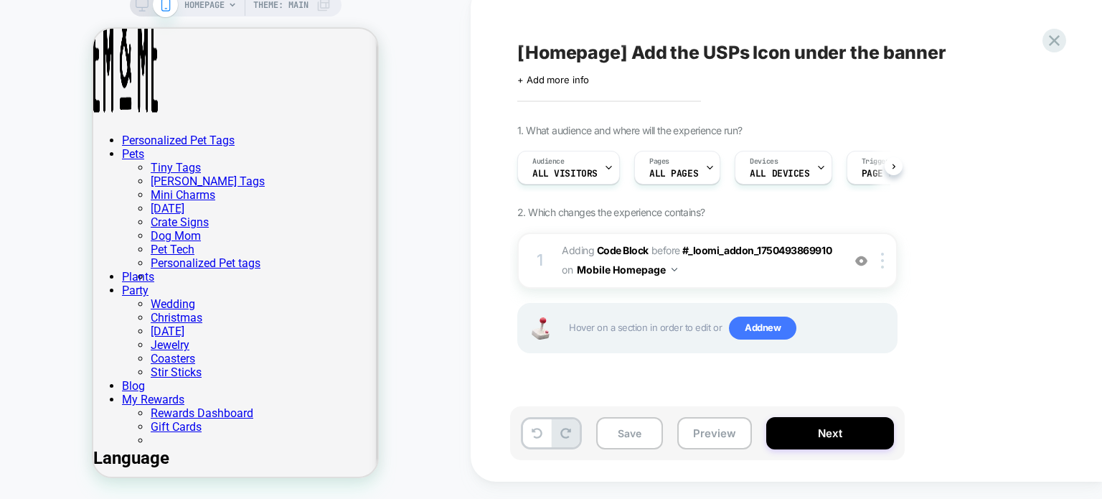
scroll to position [0, 0]
click at [652, 430] on button "Save" at bounding box center [629, 433] width 67 height 32
click at [768, 256] on span "Adding Code Block BEFORE #_loomi_addon_1750493869910 #_loomi_addon_[PHONE_NUMBE…" at bounding box center [698, 260] width 273 height 39
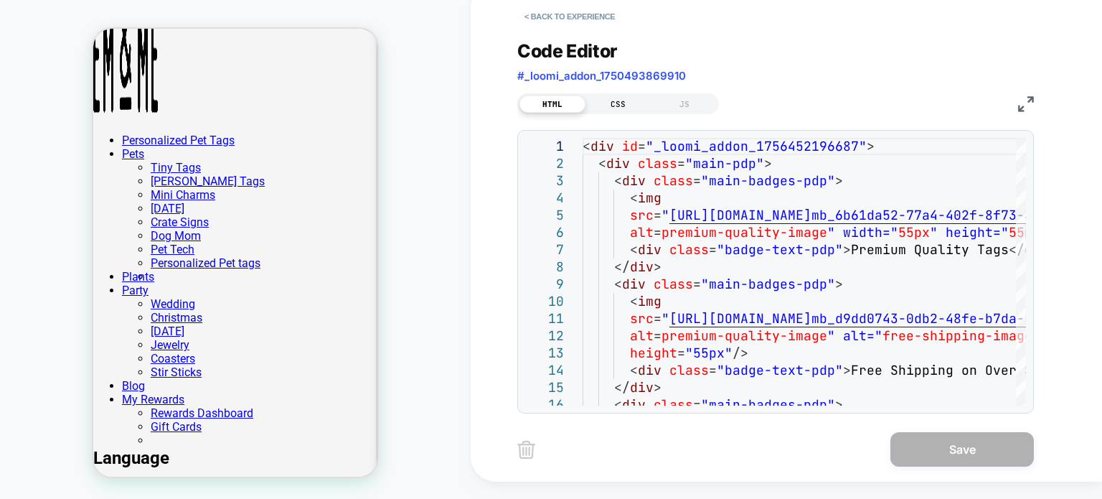
click at [624, 98] on div "CSS" at bounding box center [619, 103] width 66 height 17
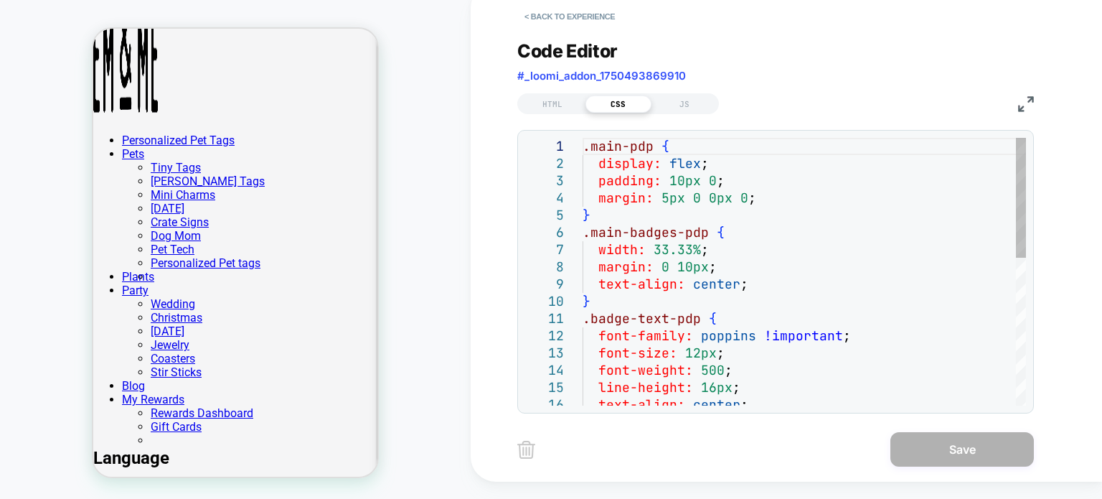
click at [762, 197] on div ".main-pdp { display: flex ; padding: 10px 0 ; margin: 5px 0 0px 0 ; } .main-bad…" at bounding box center [805, 435] width 444 height 595
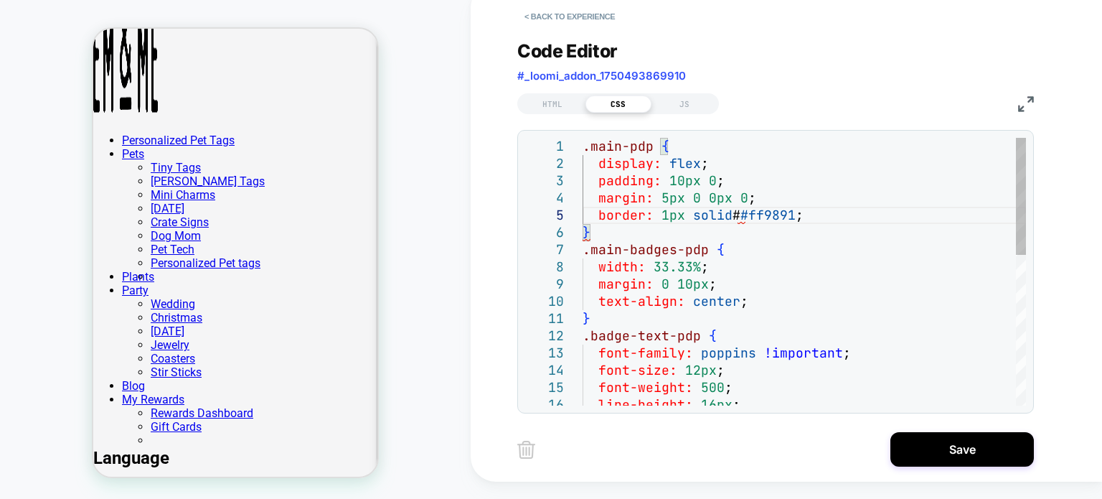
scroll to position [85, 15]
click at [454, 276] on div "HOMEPAGE Theme: MAIN" at bounding box center [235, 241] width 471 height 488
click at [744, 211] on div ".main-pdp { display: flex ; padding: 10px 0 ; margin: 5px 0 0px 0 ; } .main-bad…" at bounding box center [805, 444] width 444 height 612
click at [665, 197] on div ".main-pdp { display: flex ; padding: 10px 0 ; margin: 5px 0 0px 0 ; } .main-bad…" at bounding box center [805, 444] width 444 height 612
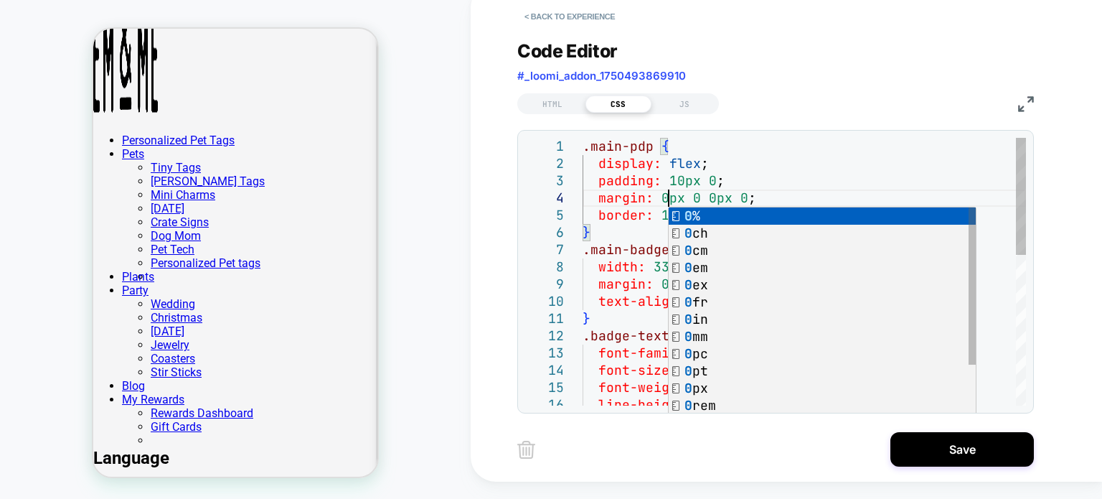
scroll to position [68, 85]
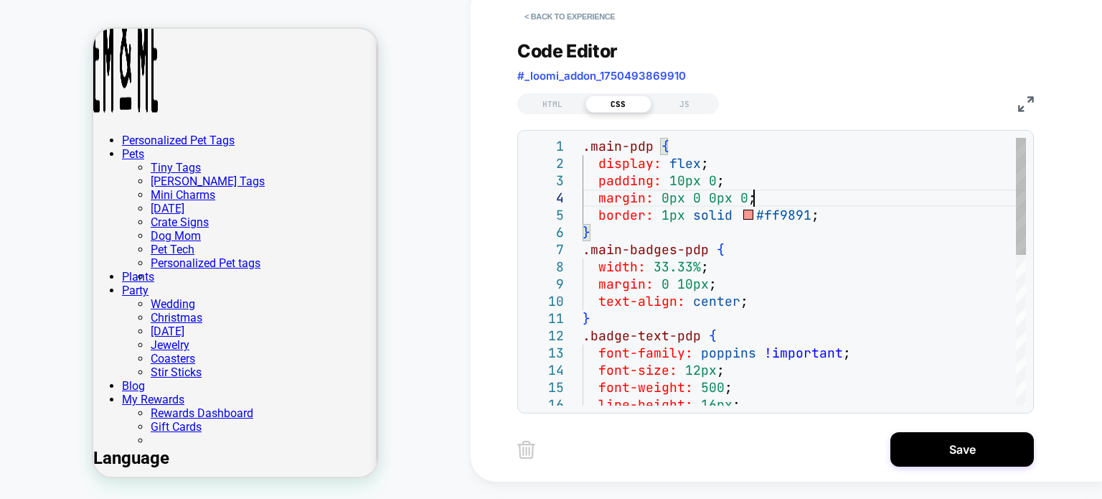
click at [789, 190] on div ".main-pdp { display: flex ; padding: 10px 0 ; margin: 0px 0 0px 0 ; } .main-bad…" at bounding box center [805, 444] width 444 height 612
drag, startPoint x: 827, startPoint y: 215, endPoint x: 596, endPoint y: 215, distance: 230.4
click at [596, 215] on div ".main-pdp { display: flex ; padding: 10px 0 ; margin: 5px 0 0px 0 ; } .main-bad…" at bounding box center [805, 444] width 444 height 612
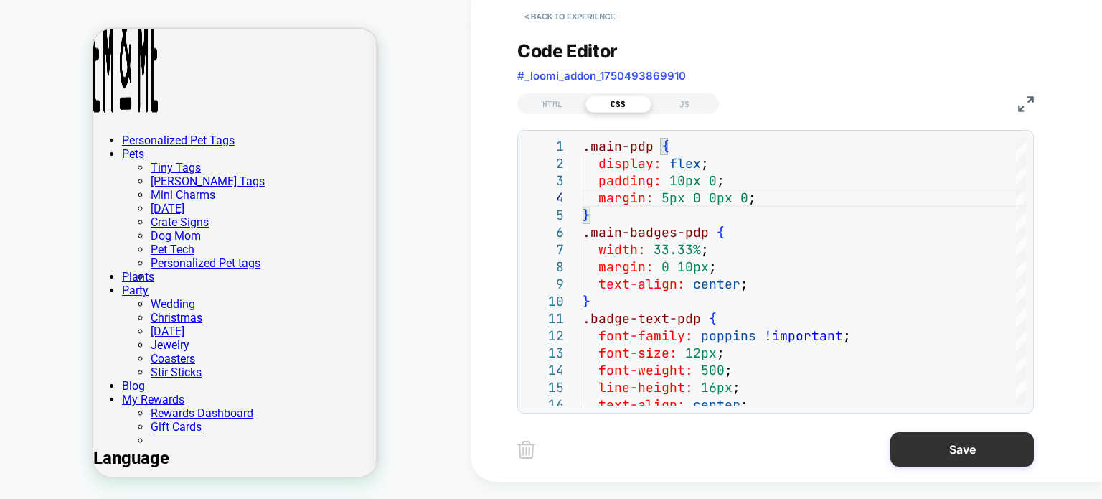
type textarea "**********"
click at [950, 446] on button "Save" at bounding box center [963, 449] width 144 height 34
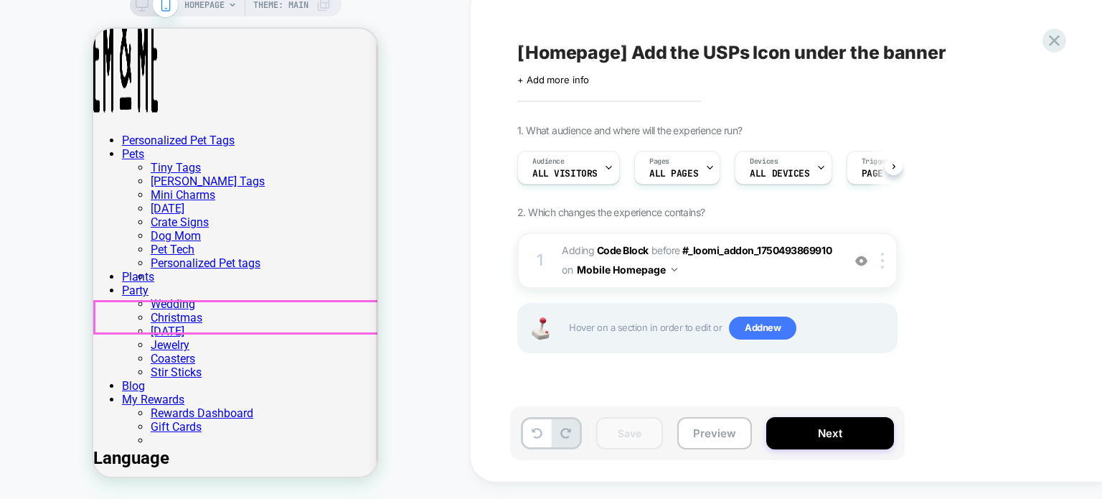
scroll to position [0, 0]
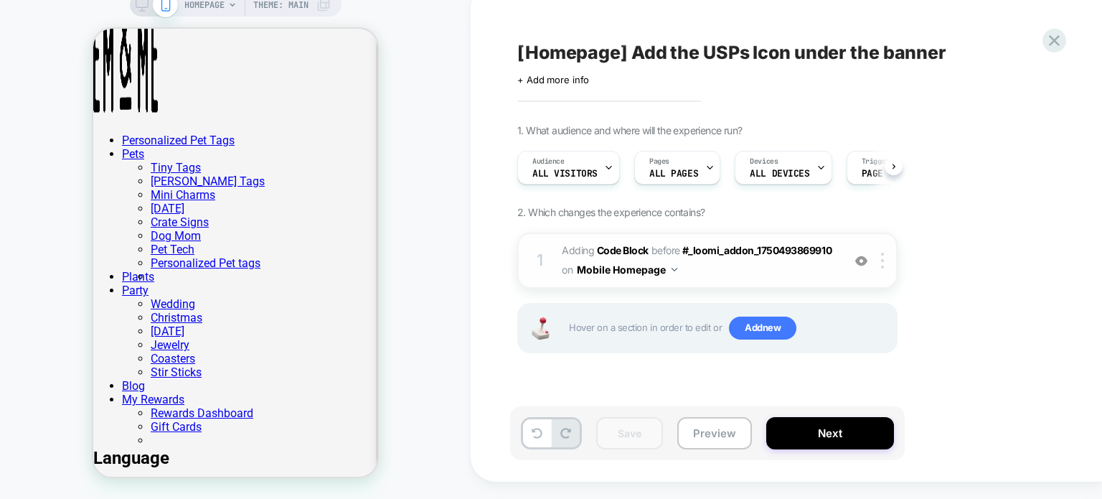
click at [752, 268] on span "Adding Code Block BEFORE #_loomi_addon_1750493869910 #_loomi_addon_[PHONE_NUMBE…" at bounding box center [698, 260] width 273 height 39
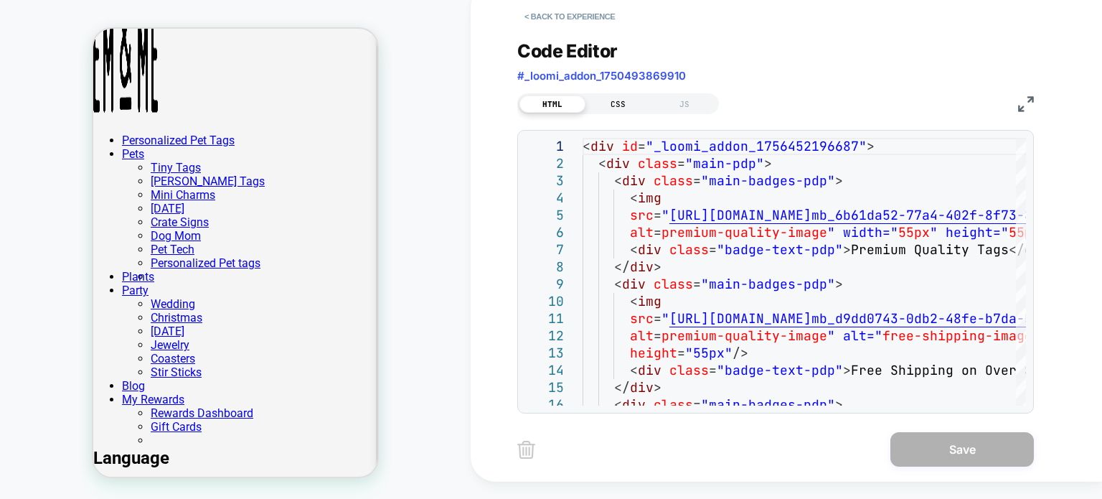
click at [604, 98] on div "CSS" at bounding box center [619, 103] width 66 height 17
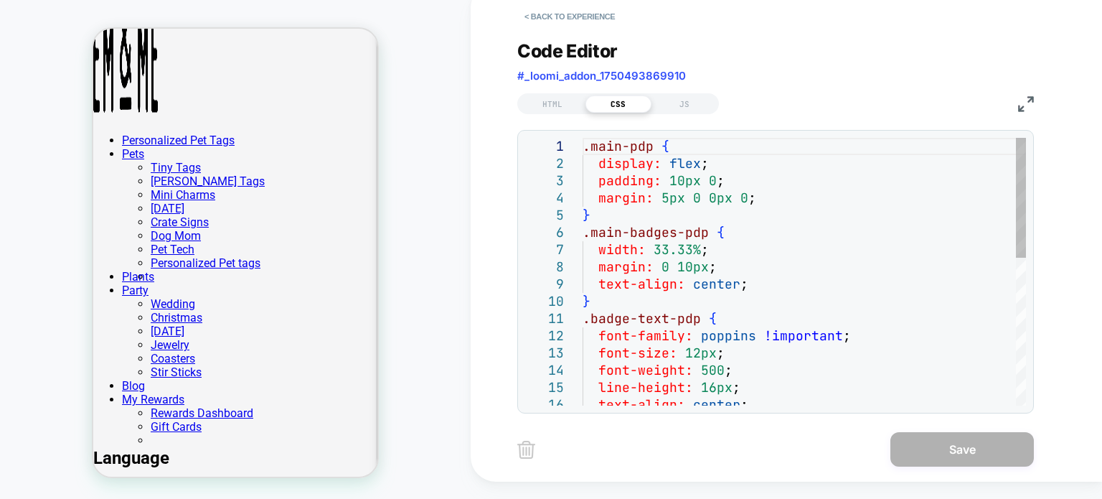
click at [666, 200] on div ".main-pdp { display: flex ; padding: 10px 0 ; margin: 5px 0 0px 0 ; } .main-bad…" at bounding box center [805, 435] width 444 height 595
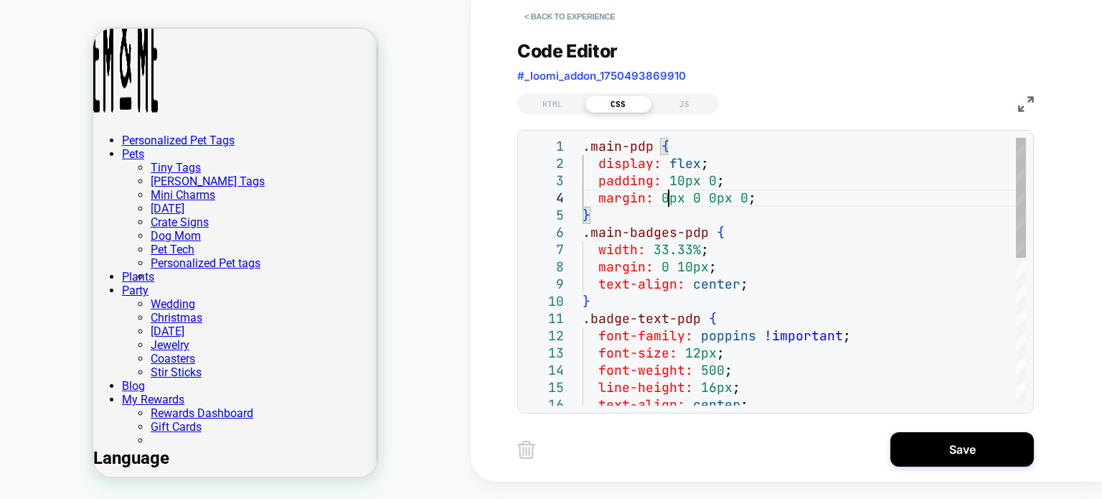
scroll to position [51, 84]
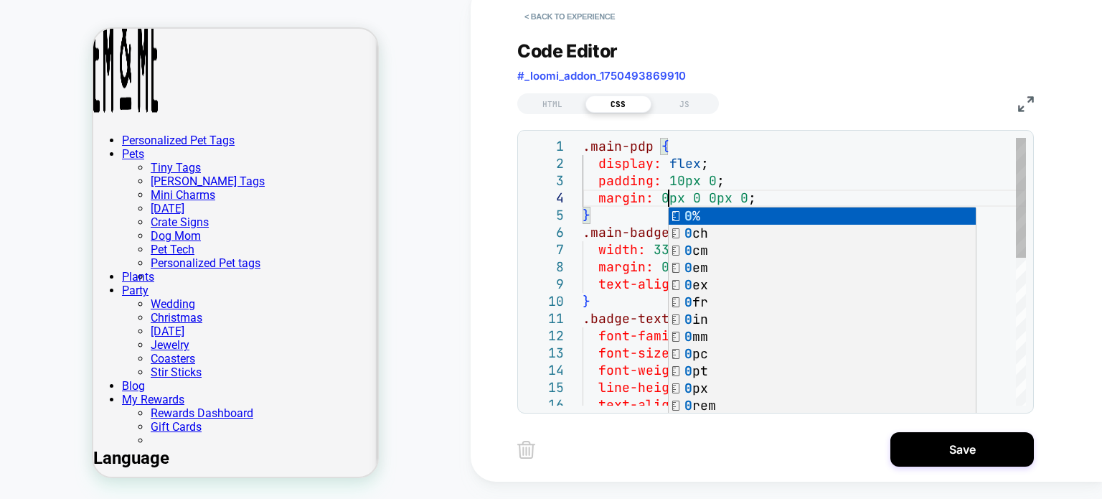
click at [777, 191] on div ".main-pdp { display: flex ; padding: 10px 0 ; margin: 0px 0 0px 0 ; } .main-bad…" at bounding box center [805, 435] width 444 height 595
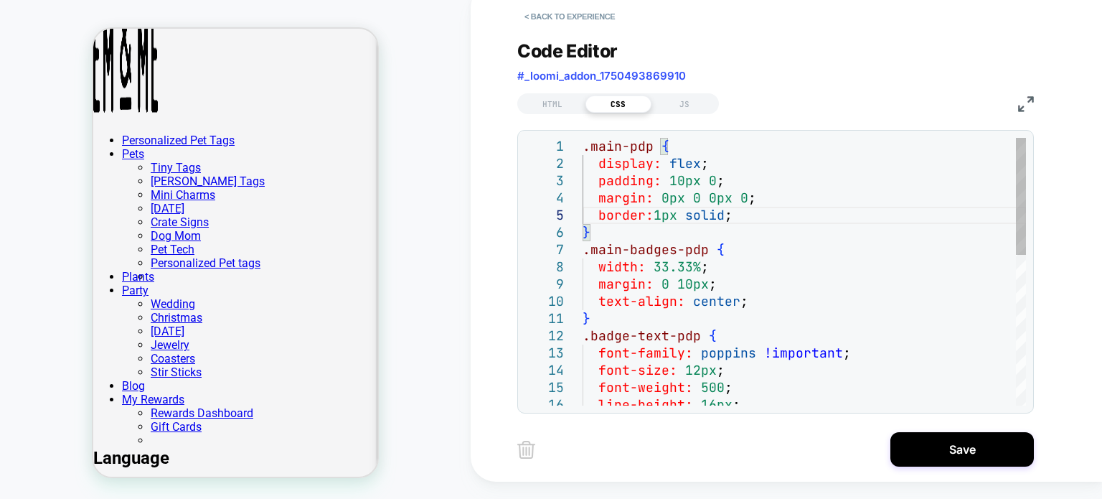
scroll to position [68, 154]
click at [475, 235] on div "**********" at bounding box center [787, 232] width 632 height 499
click at [659, 215] on div ".main-pdp { display: flex ; padding: 10px 0 ; margin: 0px 0 0px 0 ; } .main-bad…" at bounding box center [805, 444] width 444 height 612
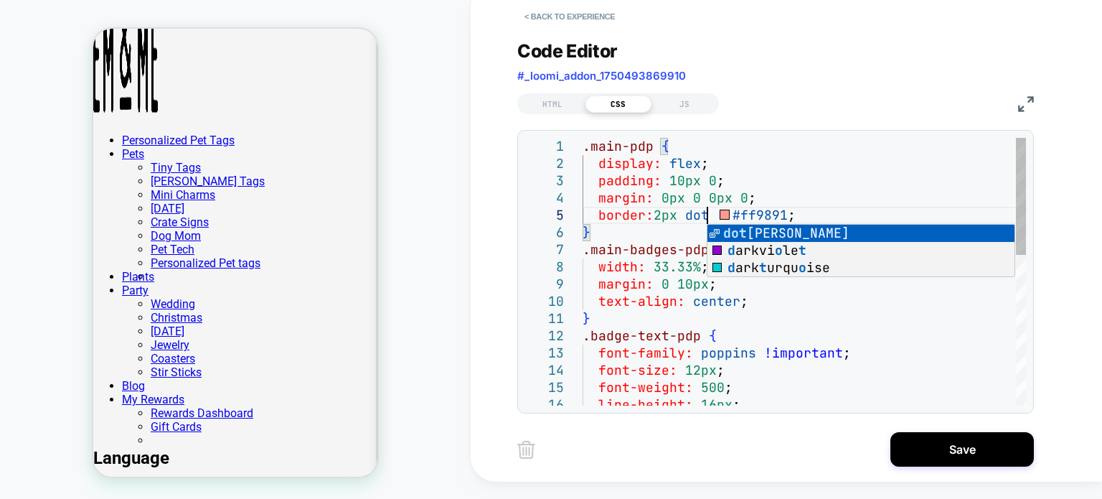
scroll to position [68, 131]
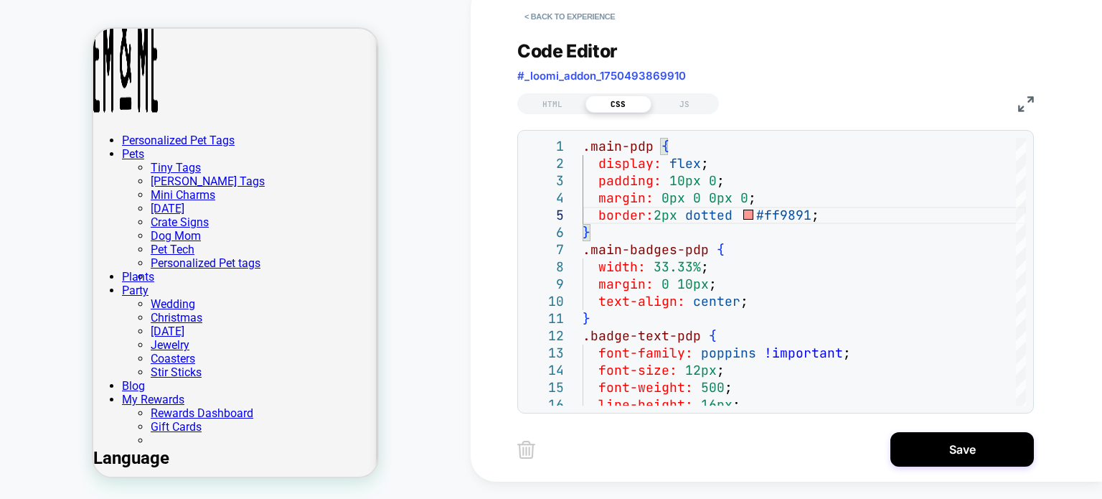
click at [460, 290] on div "HOMEPAGE Theme: MAIN" at bounding box center [235, 241] width 471 height 488
click at [654, 215] on div ".main-pdp { display: flex ; padding: 10px 0 ; margin: 0px 0 0px 0 ; } .main-bad…" at bounding box center [805, 444] width 444 height 612
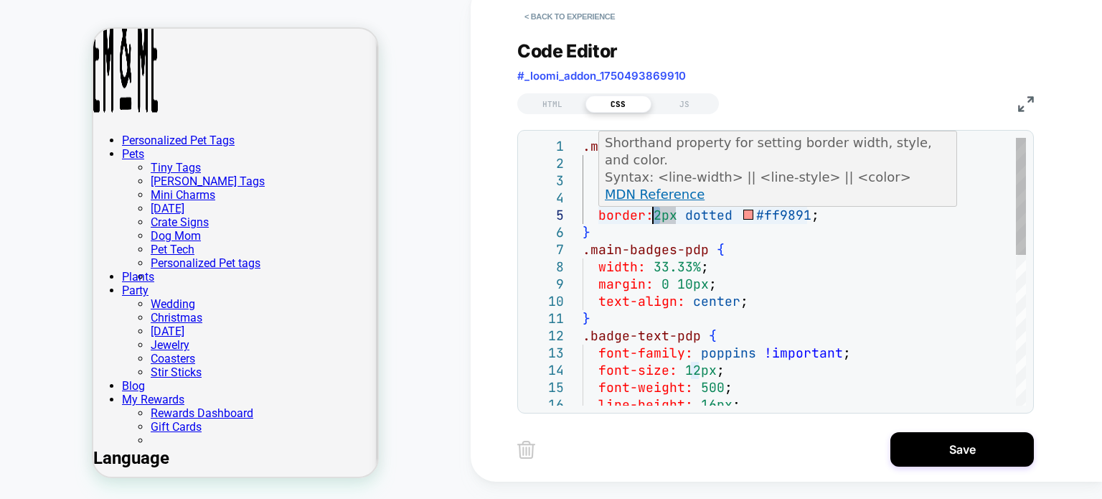
scroll to position [68, 78]
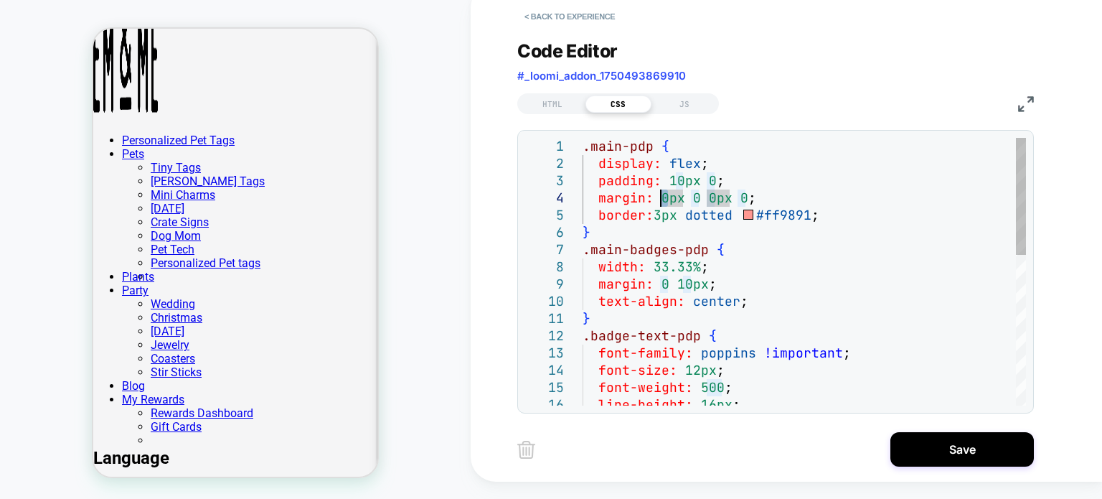
drag, startPoint x: 669, startPoint y: 197, endPoint x: 660, endPoint y: 197, distance: 8.6
click at [660, 197] on div ".main-pdp { display: flex ; padding: 10px 0 ; margin: 0px 0 0px 0 ; } .main-bad…" at bounding box center [805, 444] width 444 height 612
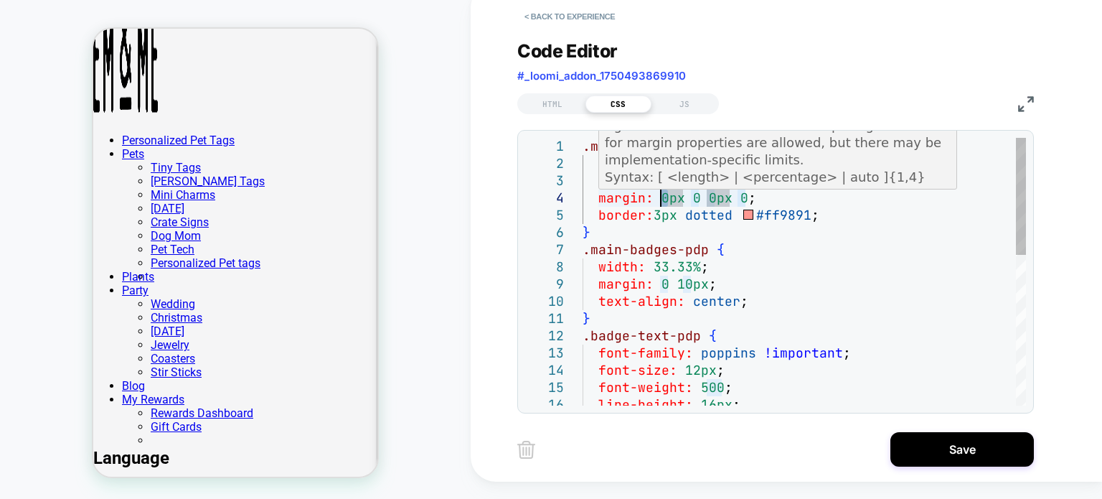
scroll to position [68, 84]
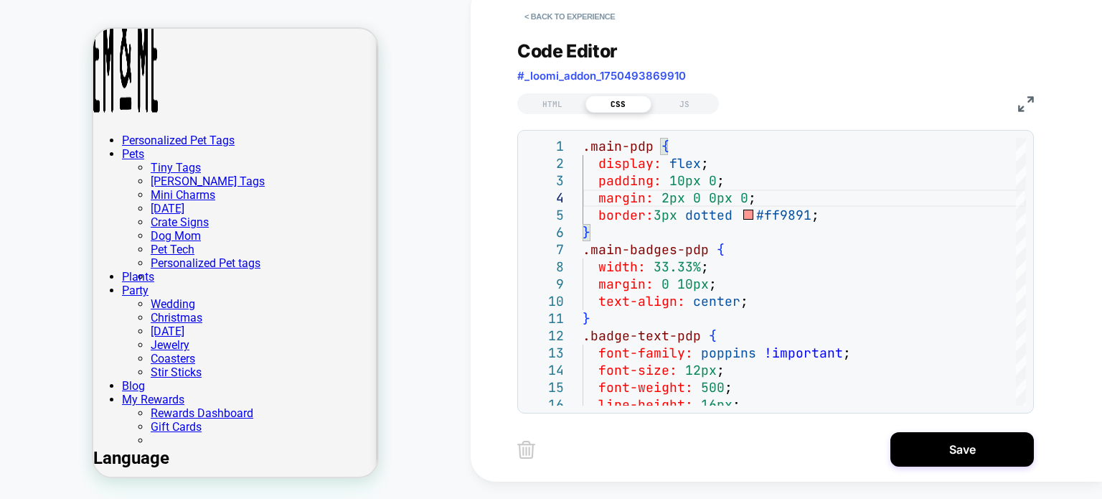
click at [444, 277] on div "HOMEPAGE Theme: MAIN" at bounding box center [235, 241] width 471 height 488
click at [754, 263] on div ".main-pdp { display: flex ; padding: 10px 0 ; margin: 2px 0 0px 0 ; } .main-bad…" at bounding box center [805, 444] width 444 height 612
drag, startPoint x: 745, startPoint y: 195, endPoint x: 682, endPoint y: 194, distance: 63.2
click at [682, 194] on div ".main-pdp { display: flex ; padding: 10px 0 ; margin: 2px 0 0px 0 ; } .main-bad…" at bounding box center [805, 444] width 444 height 612
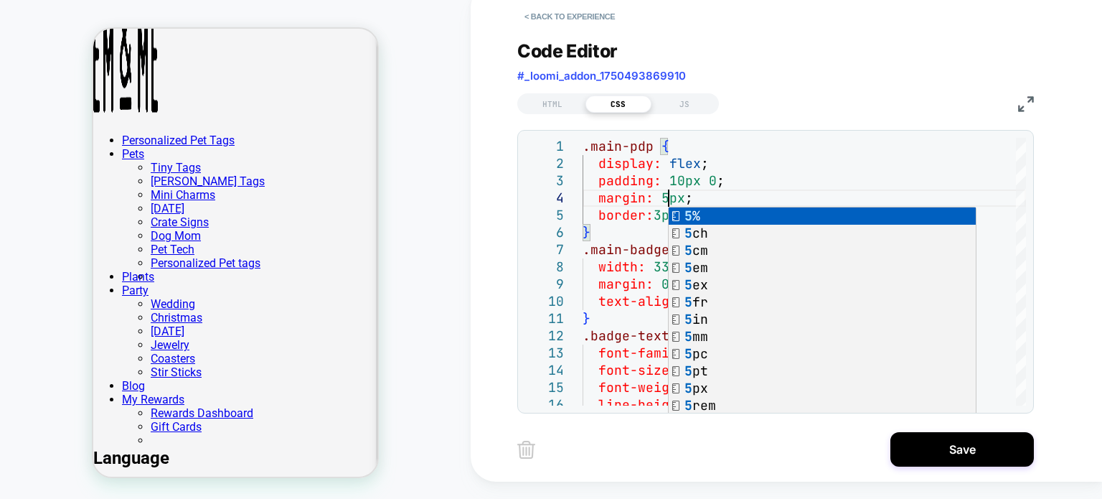
type textarea "**********"
click at [478, 257] on div "**********" at bounding box center [787, 232] width 632 height 499
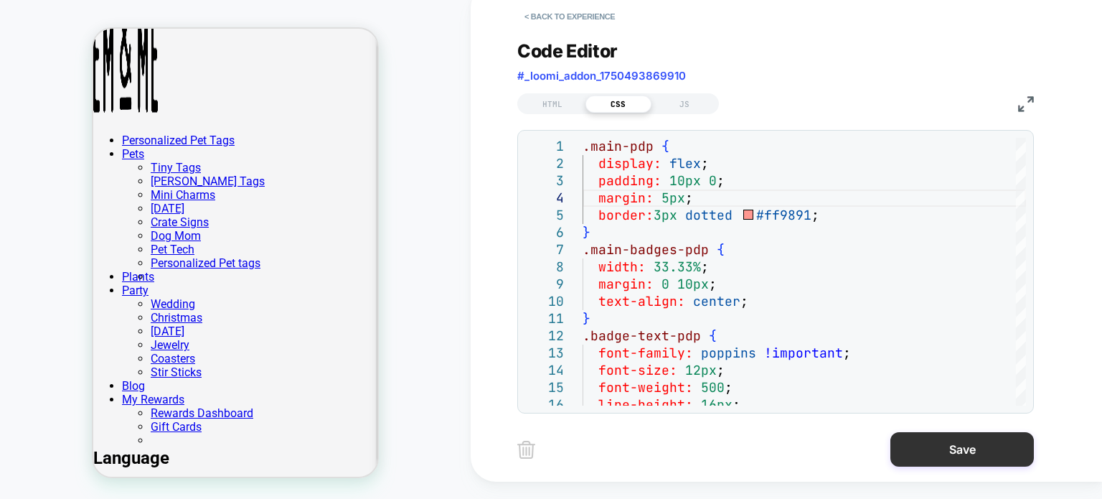
click at [961, 444] on button "Save" at bounding box center [963, 449] width 144 height 34
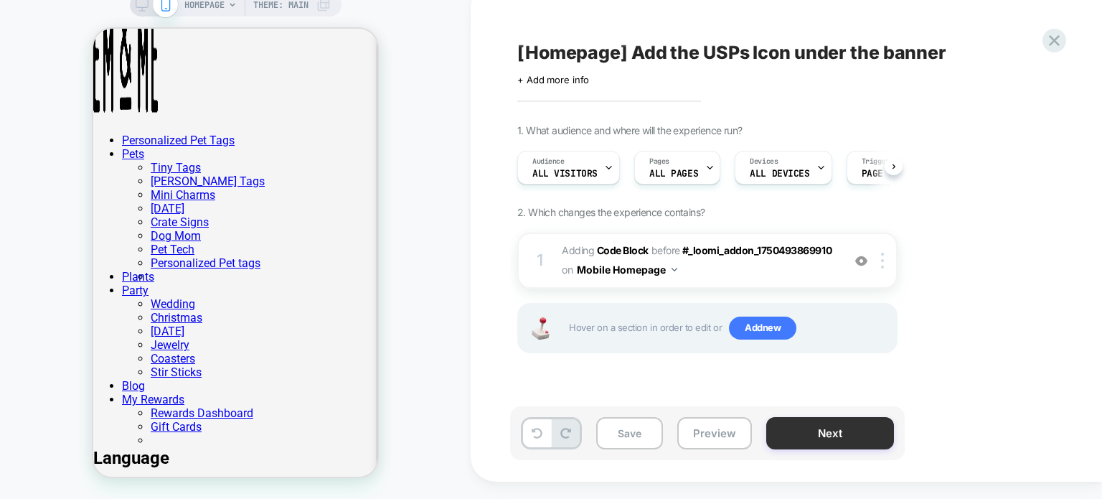
scroll to position [0, 0]
click at [639, 436] on button "Save" at bounding box center [629, 433] width 67 height 32
click at [731, 435] on button "Preview" at bounding box center [715, 433] width 75 height 32
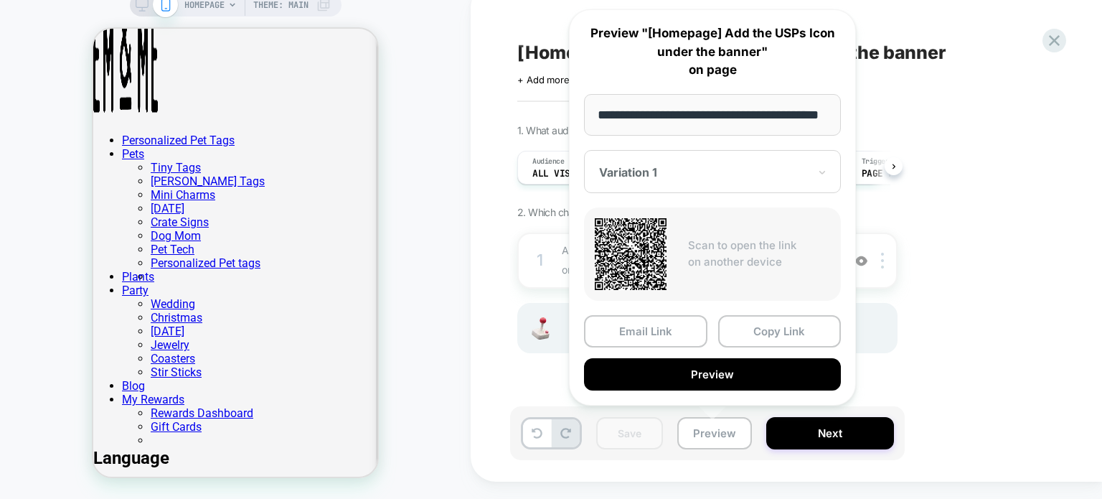
click at [408, 404] on div "HOMEPAGE Theme: MAIN" at bounding box center [235, 241] width 471 height 488
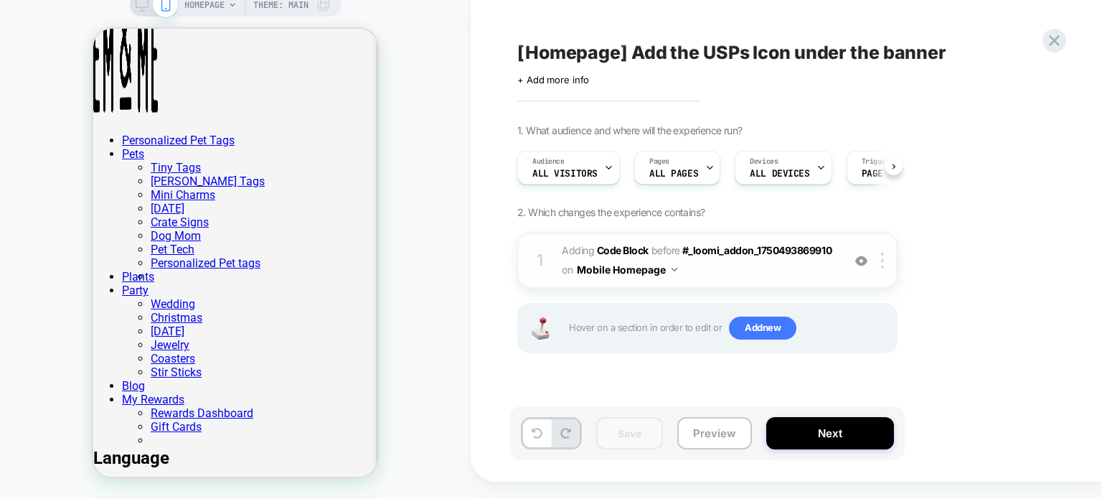
click at [721, 278] on span "Adding Code Block BEFORE #_loomi_addon_1750493869910 #_loomi_addon_[PHONE_NUMBE…" at bounding box center [698, 260] width 273 height 39
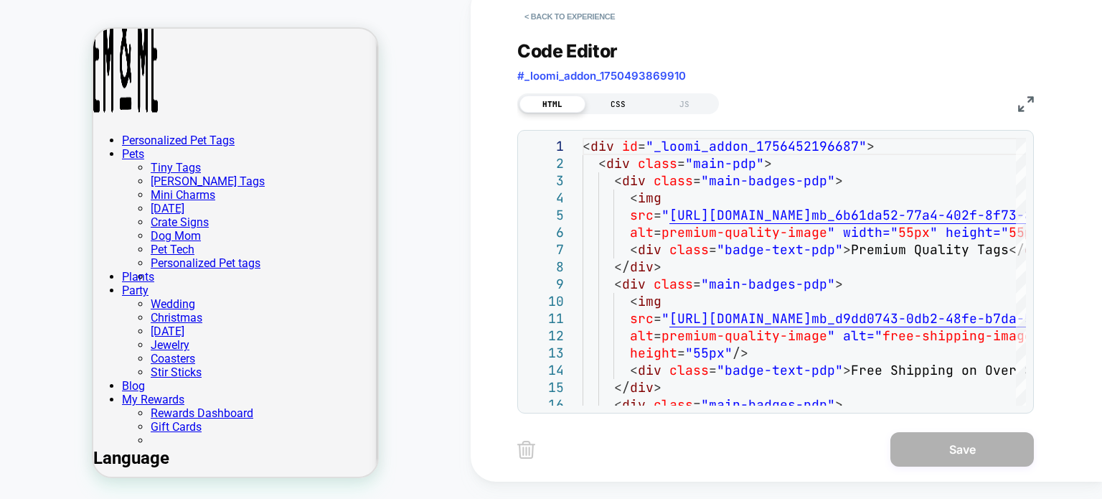
click at [604, 107] on div "CSS" at bounding box center [619, 103] width 66 height 17
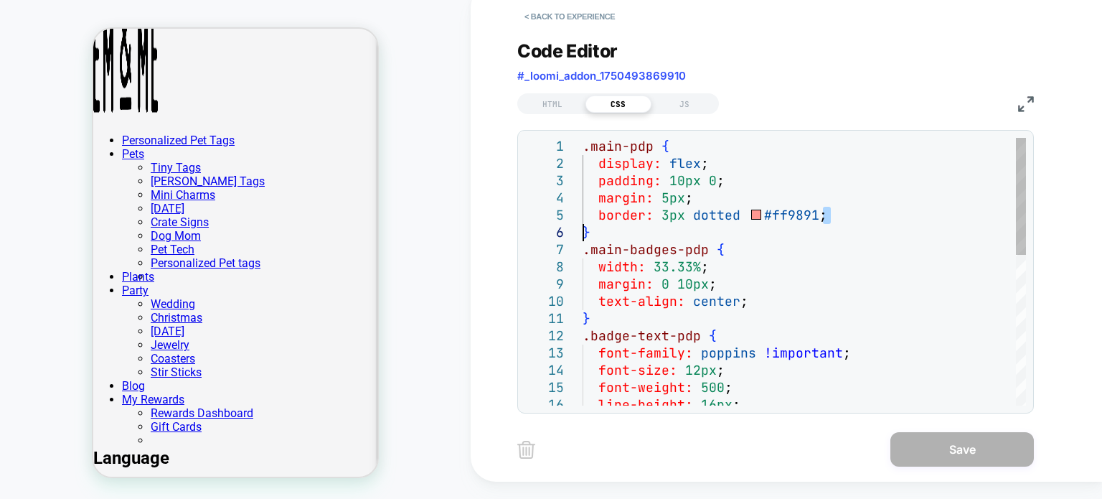
drag, startPoint x: 835, startPoint y: 212, endPoint x: 577, endPoint y: 238, distance: 259.7
click at [583, 238] on div ".main-pdp { display: flex ; padding: 10px 0 ; margin: 5px ; border: 3px dotted …" at bounding box center [805, 444] width 444 height 612
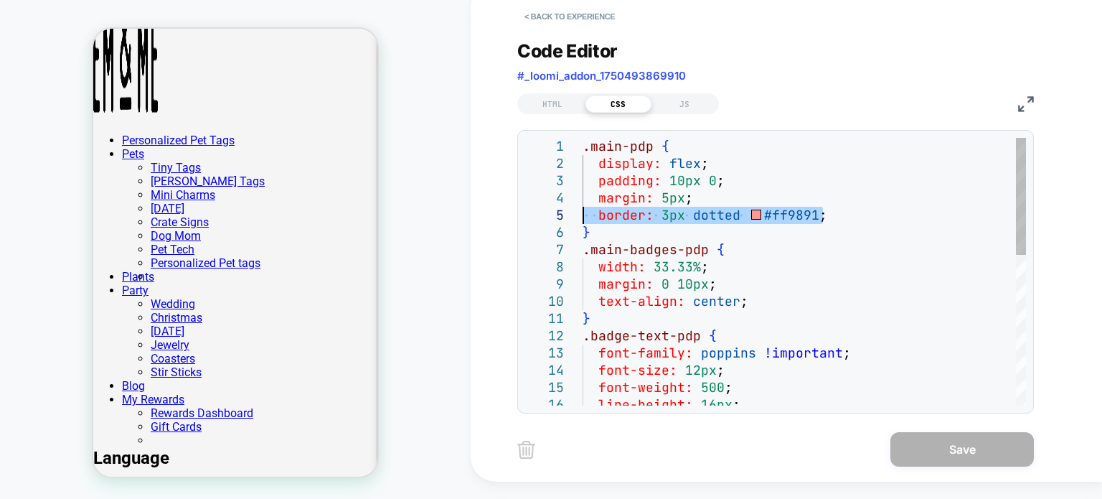
drag, startPoint x: 858, startPoint y: 221, endPoint x: 586, endPoint y: 221, distance: 272.0
click at [586, 221] on div ".main-pdp { display: flex ; padding: 10px 0 ; margin: 5px ; border: 3px dotted …" at bounding box center [805, 444] width 444 height 612
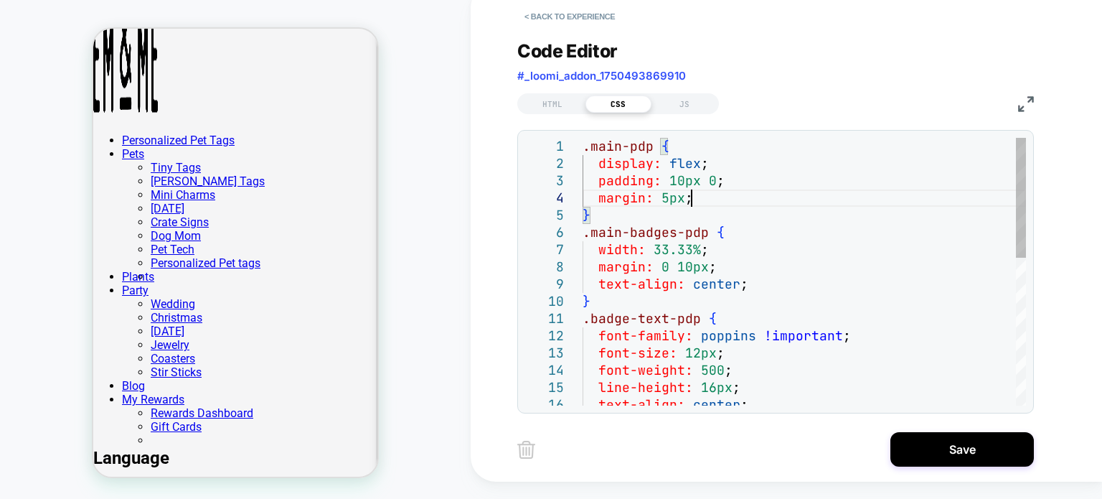
click at [666, 195] on div ".main-pdp { display: flex ; padding: 10px 0 ; margin: 5px ; } .main-badges-pdp …" at bounding box center [805, 435] width 444 height 595
type textarea "**********"
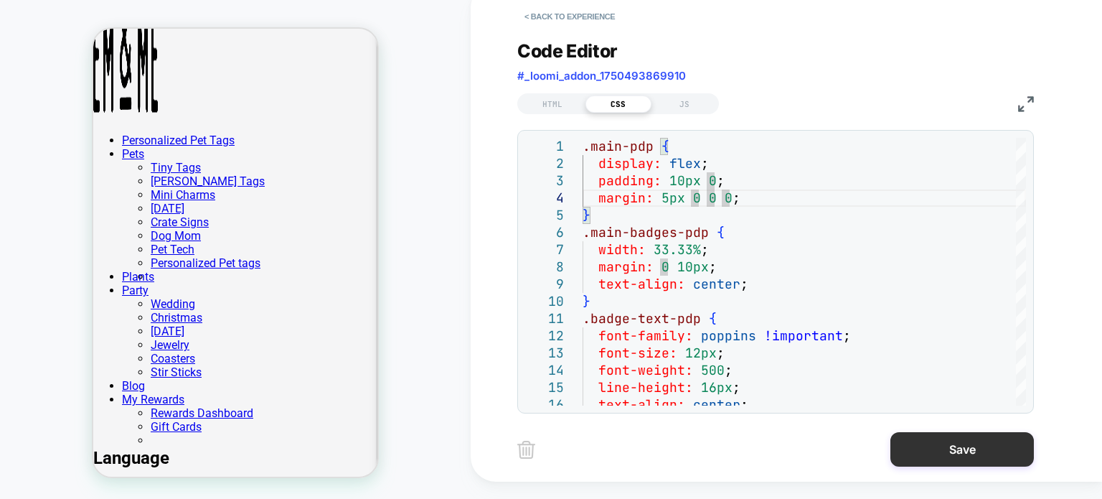
click at [945, 451] on button "Save" at bounding box center [963, 449] width 144 height 34
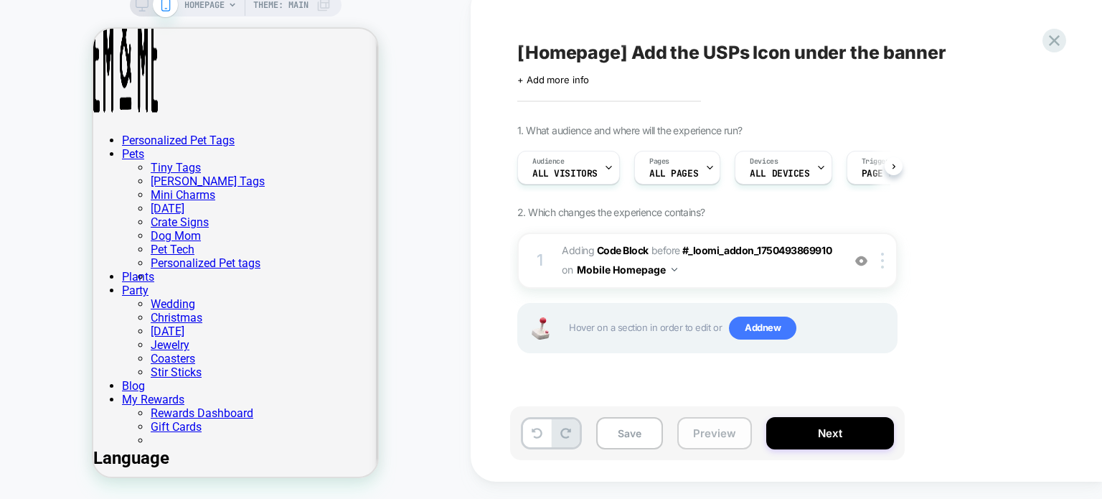
scroll to position [0, 0]
click at [635, 433] on button "Save" at bounding box center [629, 433] width 67 height 32
click at [836, 439] on button "Next" at bounding box center [831, 433] width 128 height 32
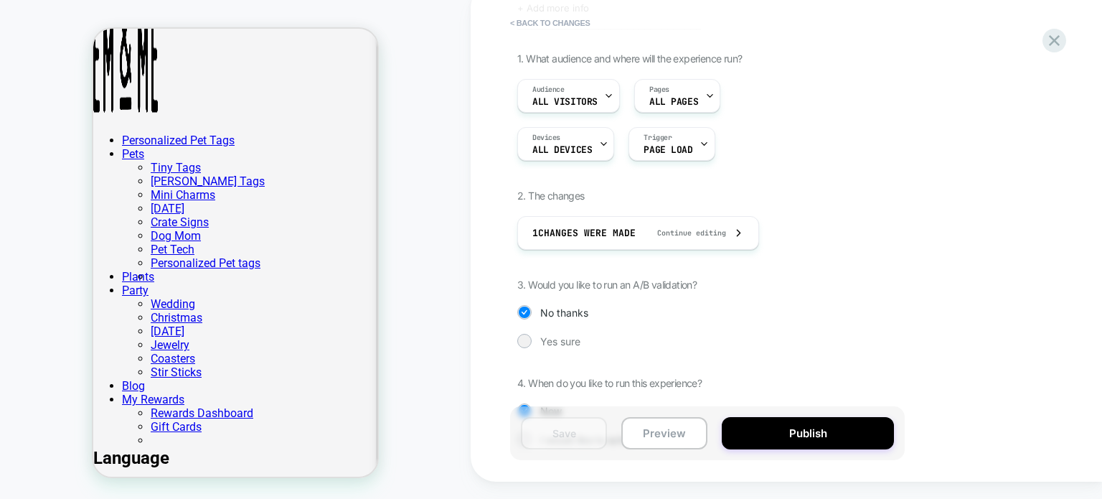
scroll to position [151, 0]
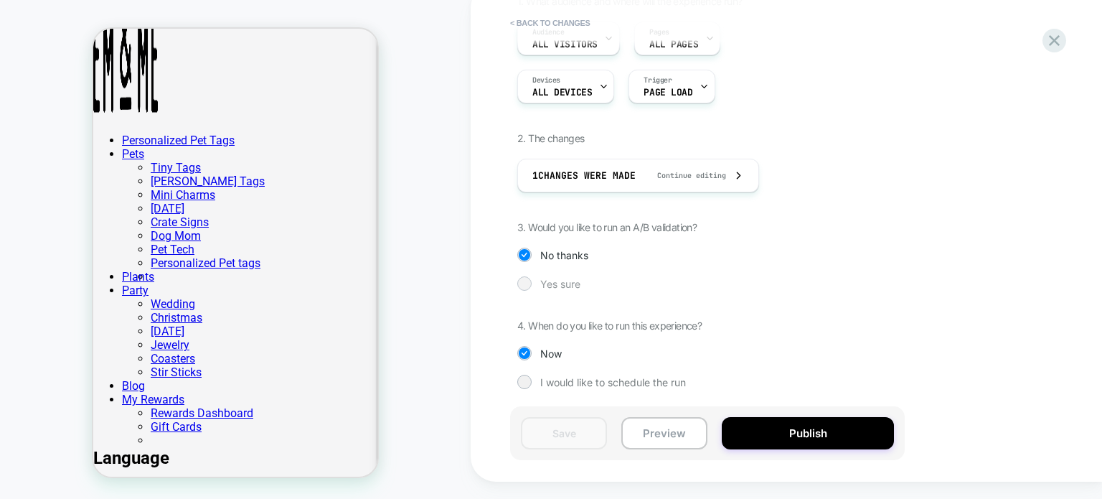
click at [528, 286] on div at bounding box center [525, 283] width 14 height 14
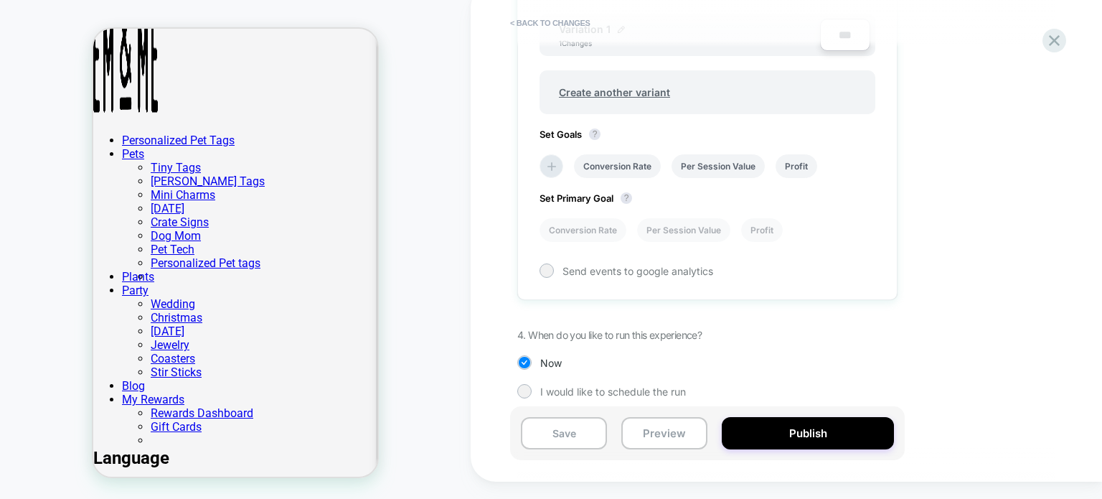
scroll to position [554, 0]
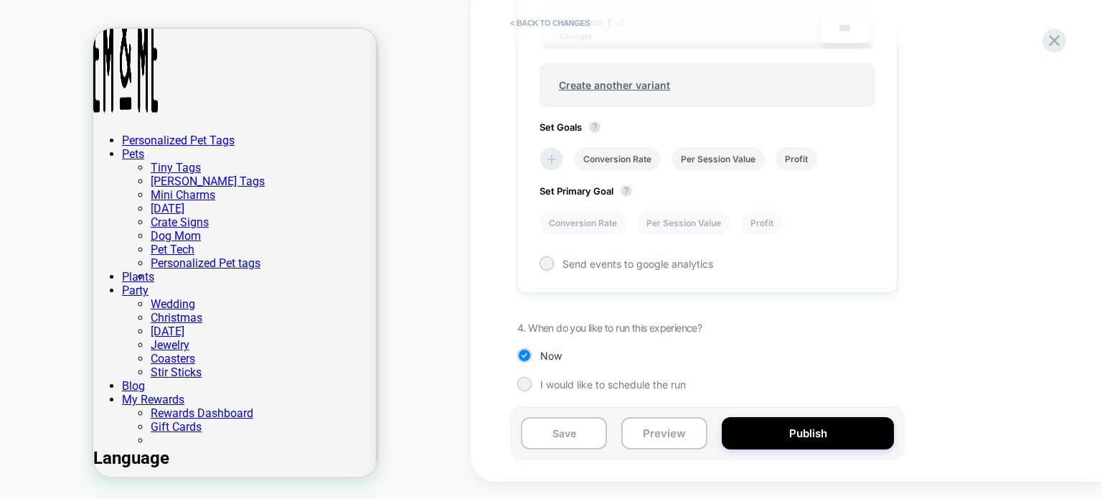
click at [555, 155] on icon at bounding box center [552, 159] width 9 height 9
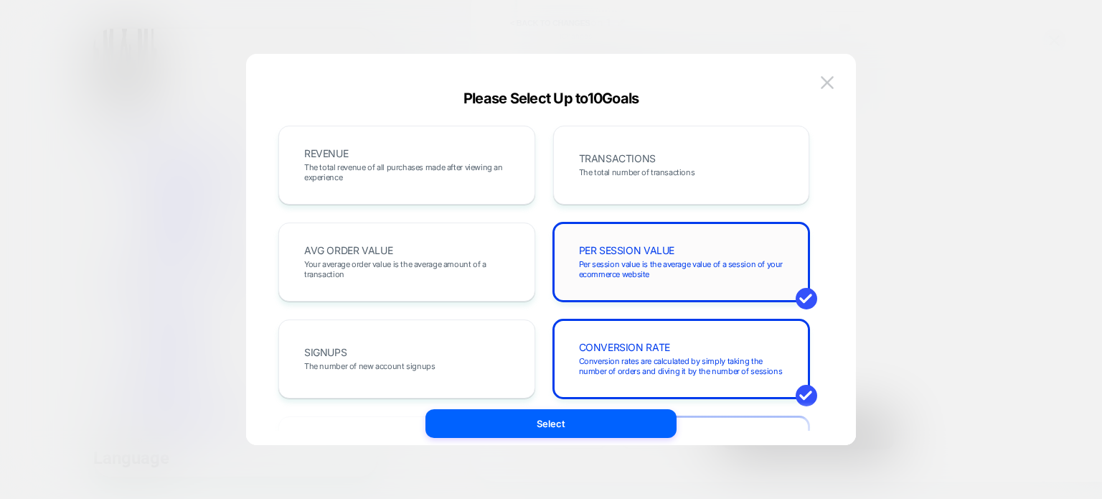
click at [652, 255] on span "PER SESSION VALUE" at bounding box center [627, 250] width 96 height 10
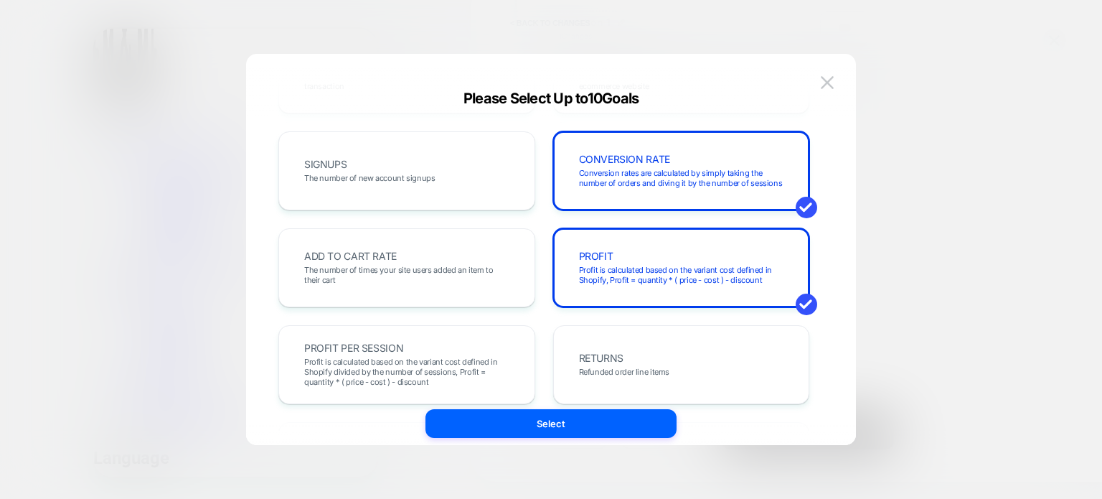
scroll to position [195, 0]
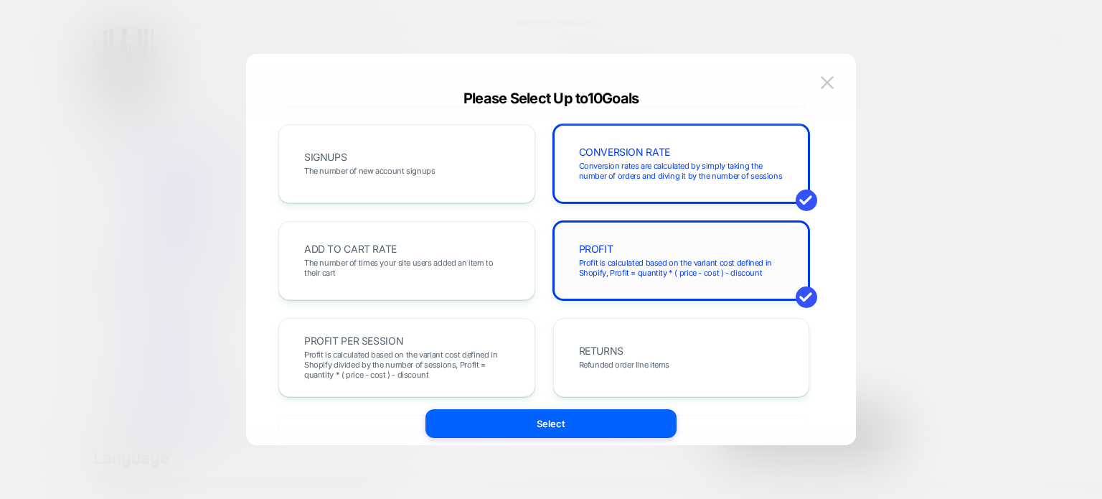
click at [614, 260] on span "Profit is calculated based on the variant cost defined in Shopify, Profit = qua…" at bounding box center [681, 268] width 205 height 20
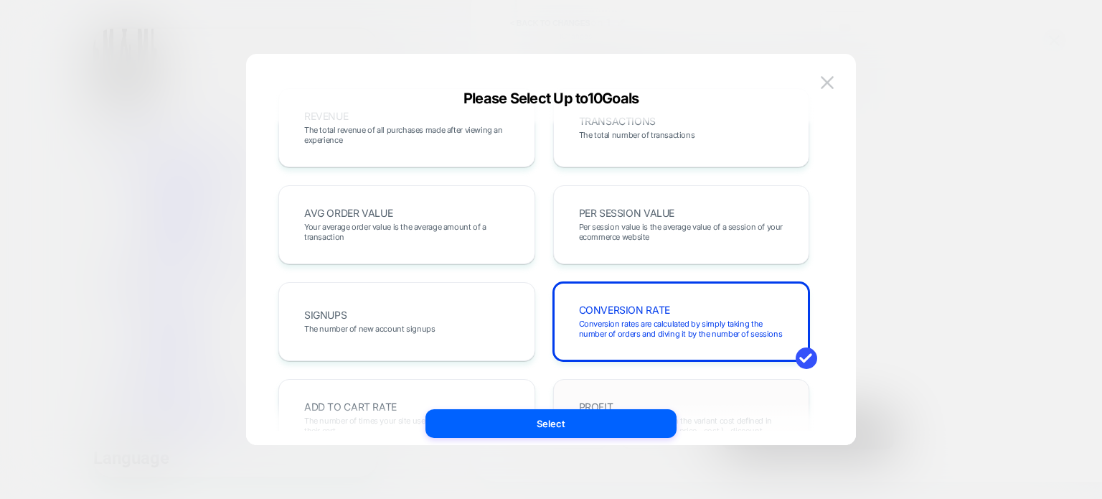
scroll to position [0, 0]
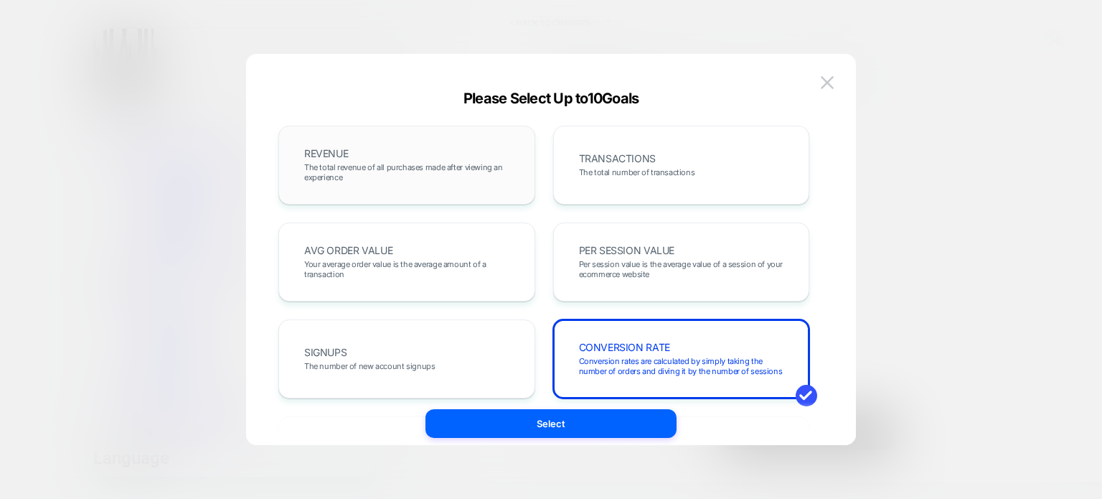
click at [404, 186] on div "REVENUE The total revenue of all purchases made after viewing an experience" at bounding box center [407, 165] width 227 height 49
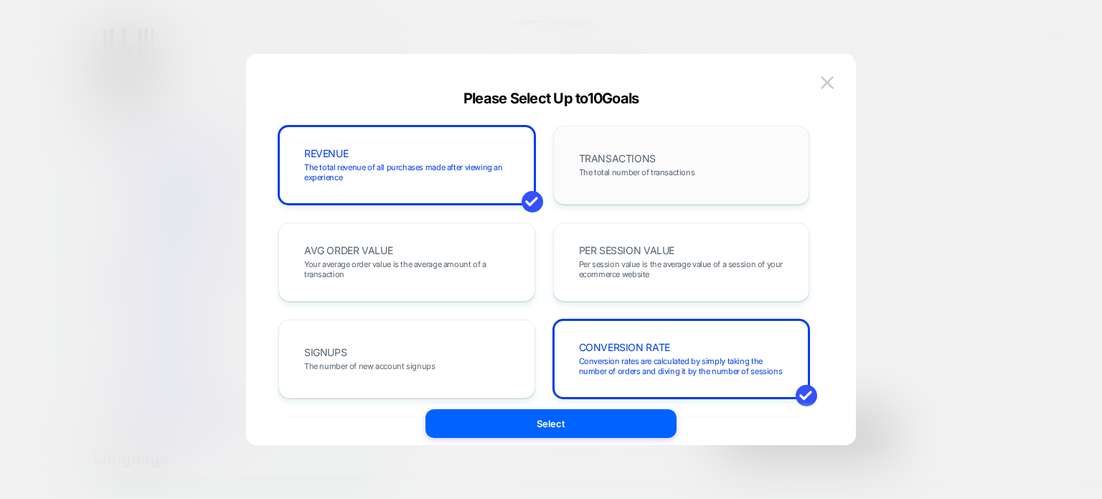
click at [610, 159] on span "TRANSACTIONS" at bounding box center [617, 159] width 77 height 10
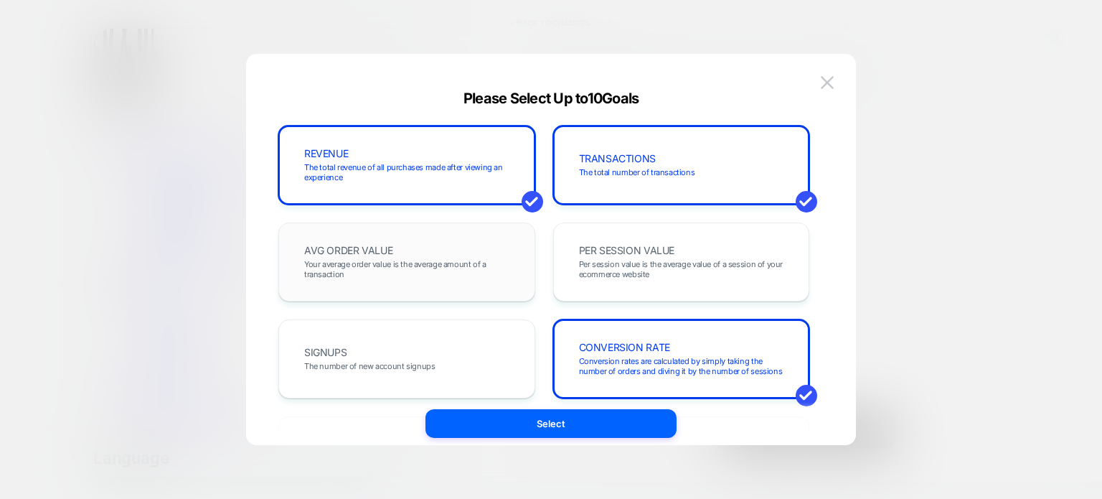
click at [406, 283] on div "AVG ORDER VALUE Your average order value is the average amount of a transaction" at bounding box center [407, 262] width 227 height 49
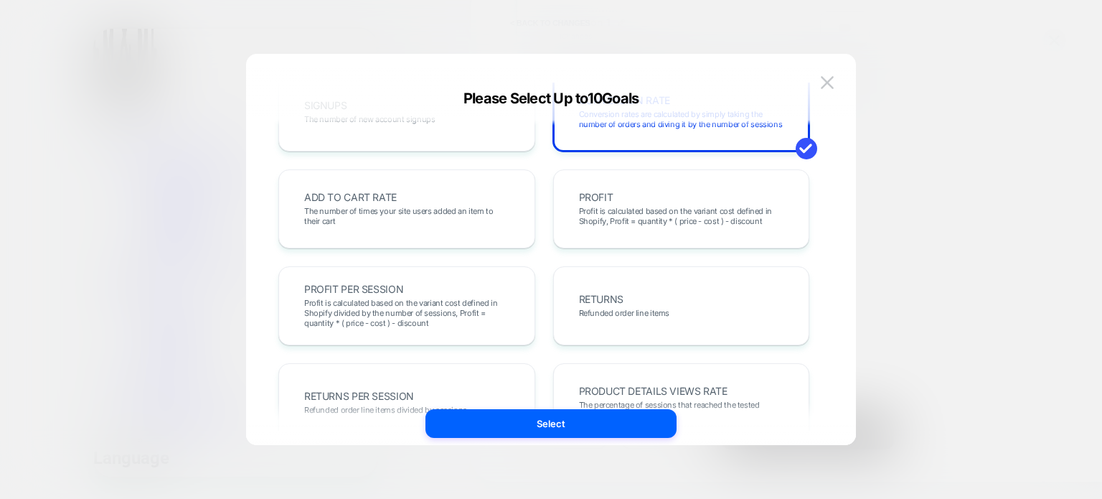
scroll to position [251, 0]
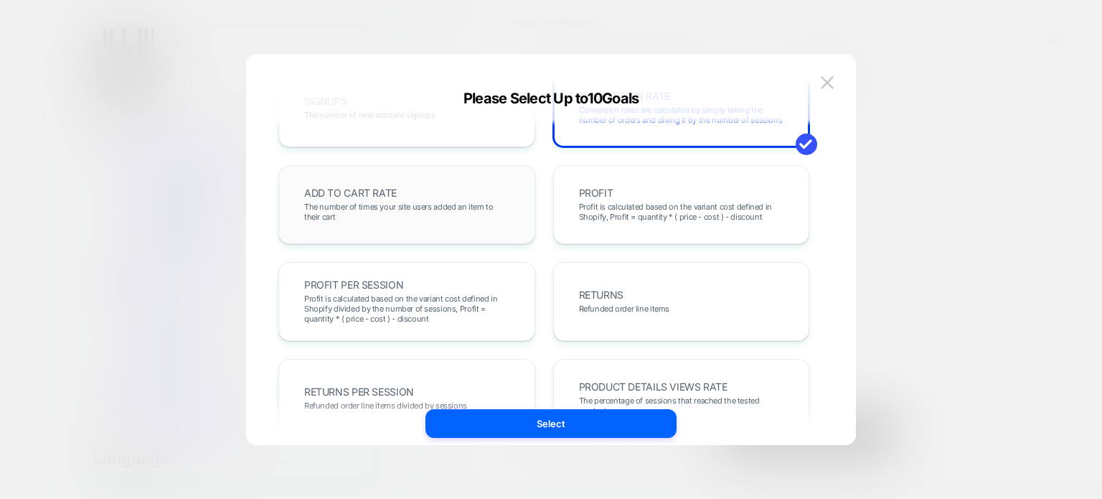
click at [392, 213] on span "The number of times your site users added an item to their cart" at bounding box center [406, 212] width 205 height 20
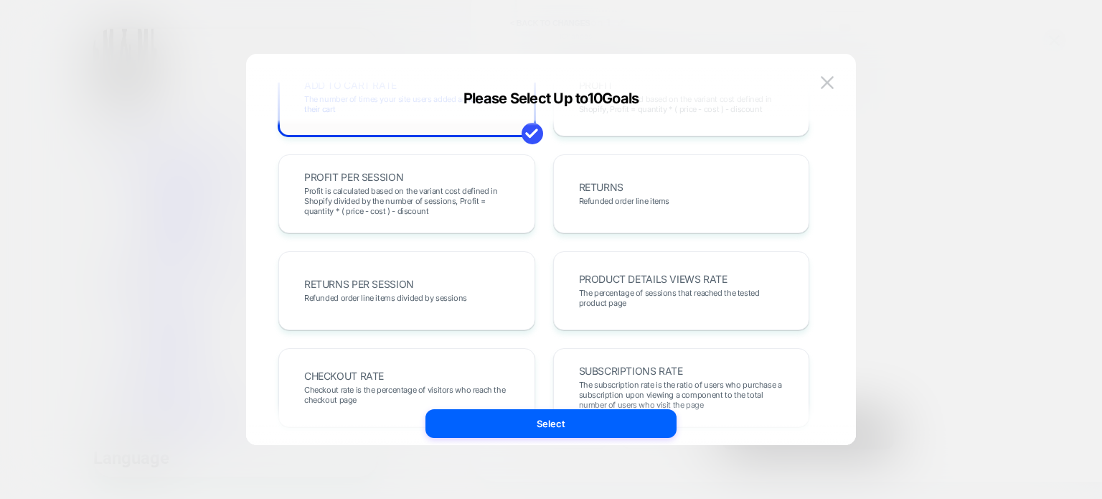
scroll to position [362, 0]
click at [390, 395] on span "Checkout rate is the percentage of visitors who reach the checkout page" at bounding box center [406, 392] width 205 height 20
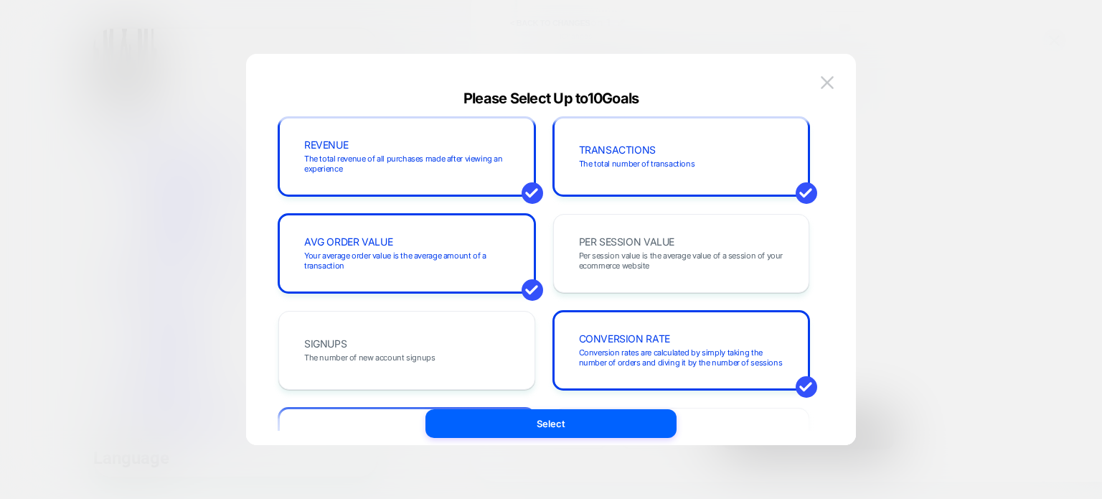
scroll to position [0, 0]
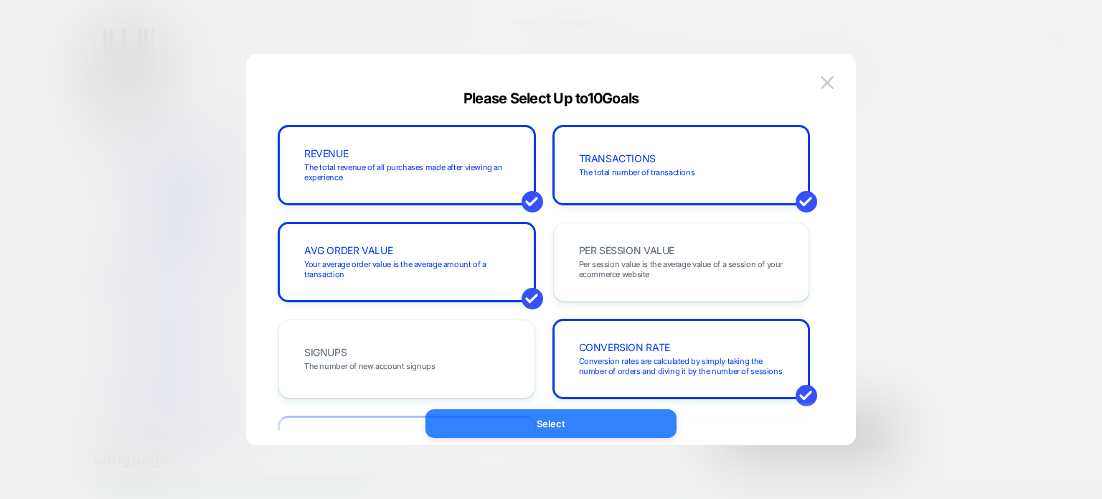
click at [512, 434] on button "Select" at bounding box center [551, 423] width 251 height 29
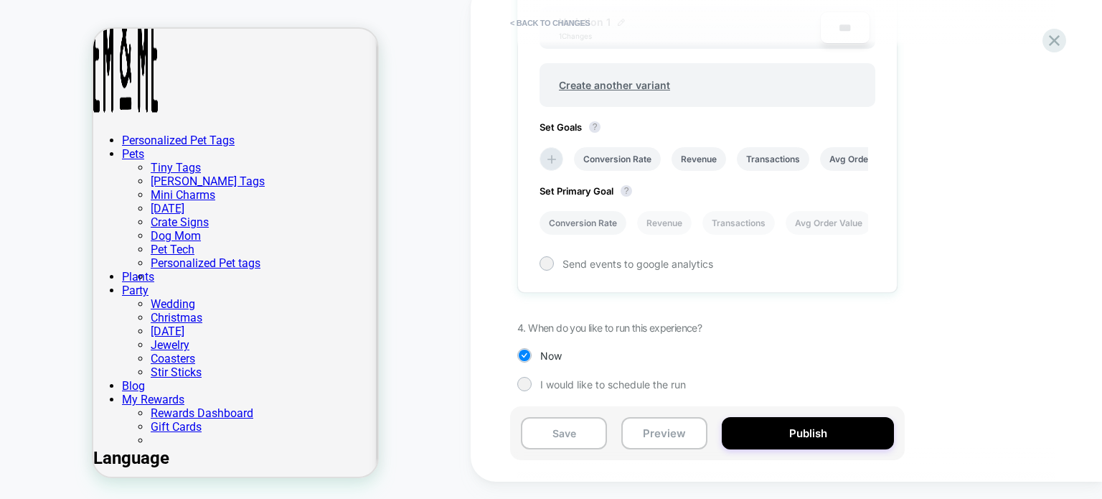
click at [582, 224] on li "Conversion Rate" at bounding box center [583, 223] width 87 height 24
click at [547, 261] on div at bounding box center [546, 263] width 11 height 11
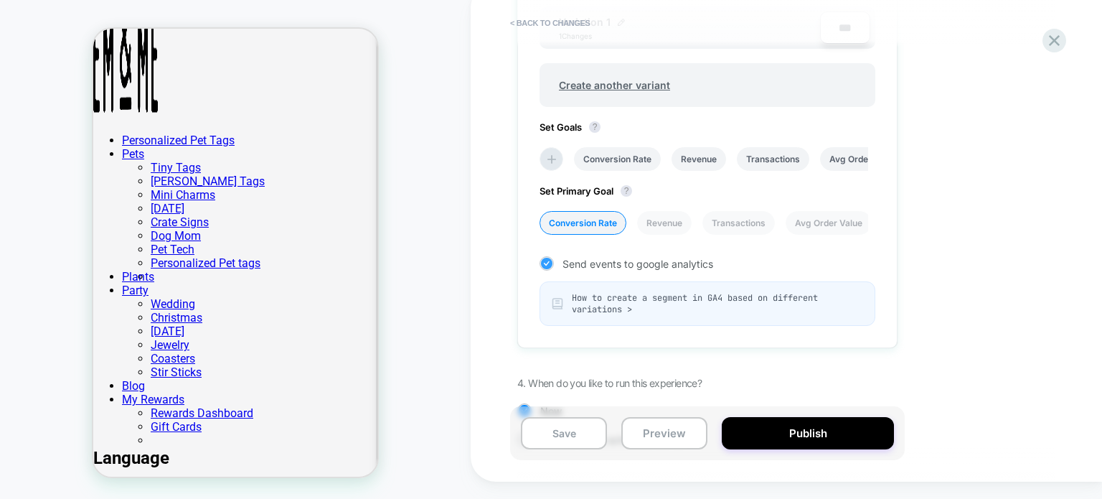
scroll to position [609, 0]
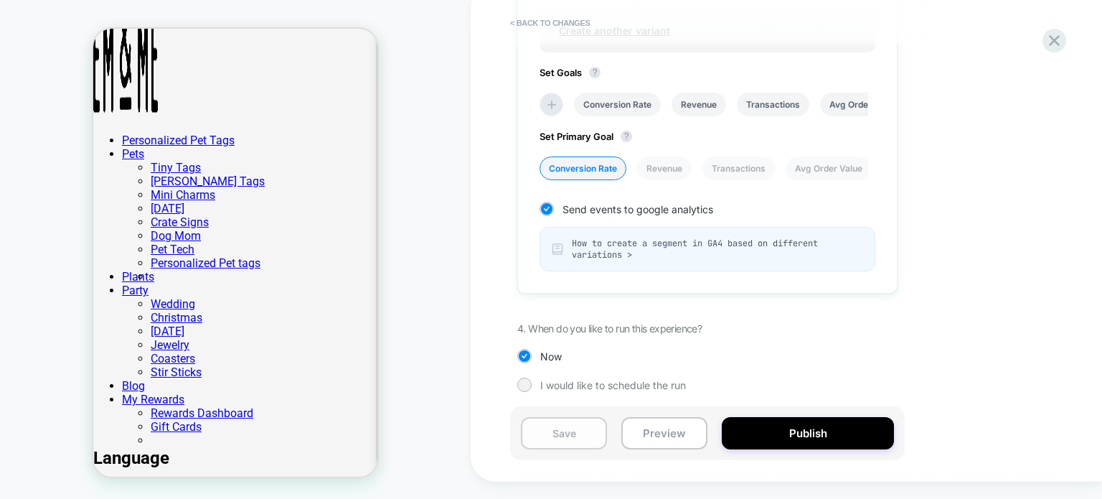
click at [571, 439] on button "Save" at bounding box center [564, 433] width 86 height 32
click at [1063, 42] on icon at bounding box center [1054, 40] width 19 height 19
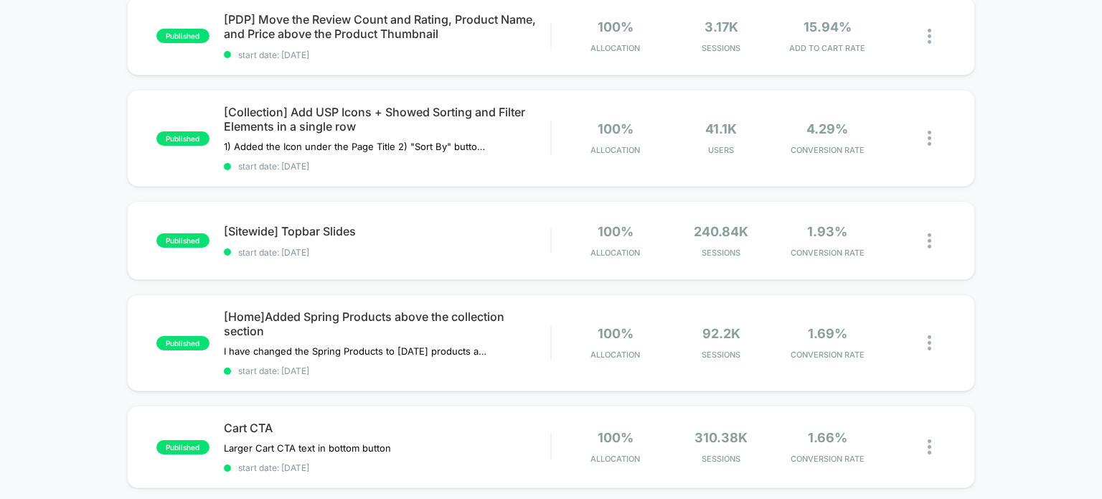
scroll to position [459, 0]
click at [528, 342] on div "[Home]Added Spring Products above the collection section I have changed the Spr…" at bounding box center [387, 342] width 327 height 67
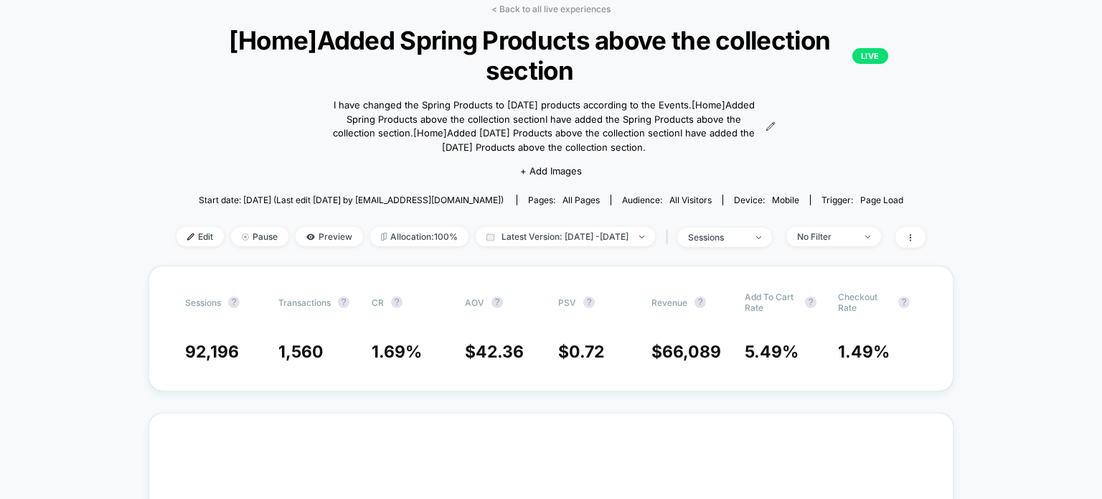
scroll to position [72, 0]
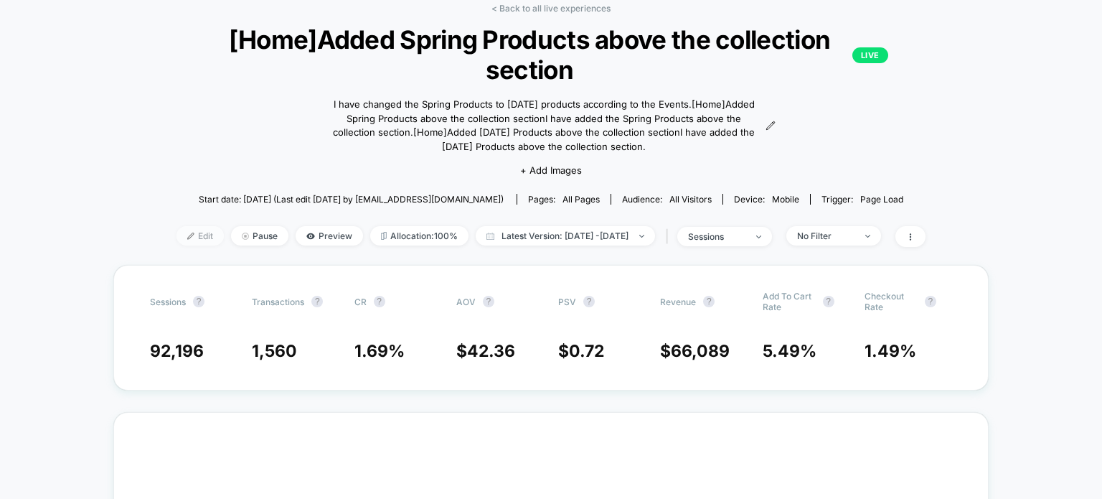
click at [187, 236] on img at bounding box center [190, 236] width 7 height 7
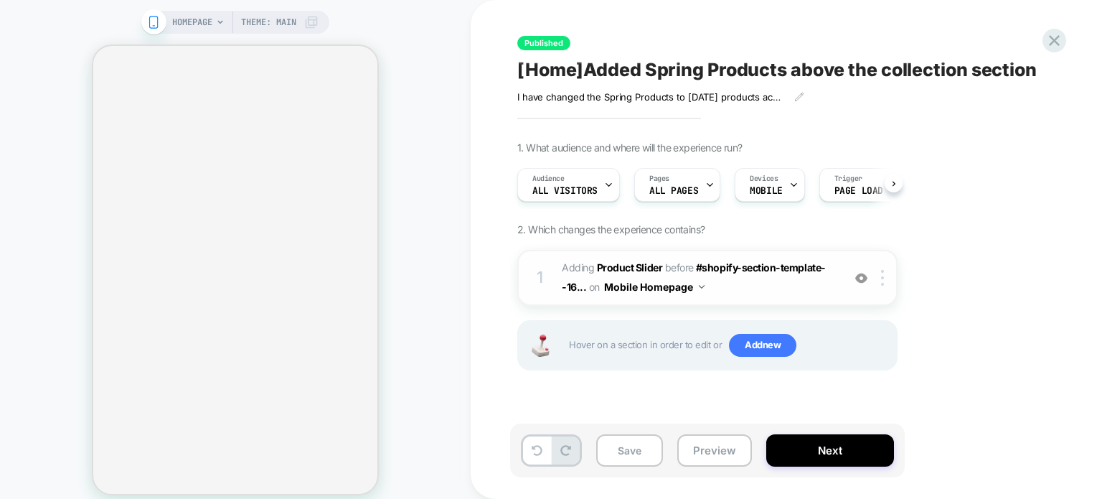
click at [784, 287] on span "#_loomi_addon_1727272720864_dup1730554529_dup1735562779 Adding Product Slider B…" at bounding box center [698, 277] width 273 height 39
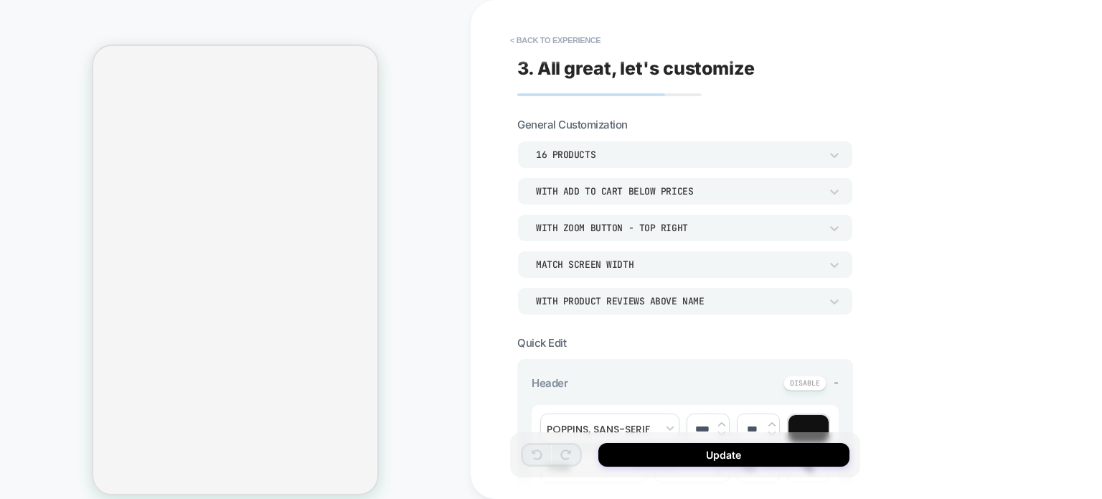
scroll to position [17, 0]
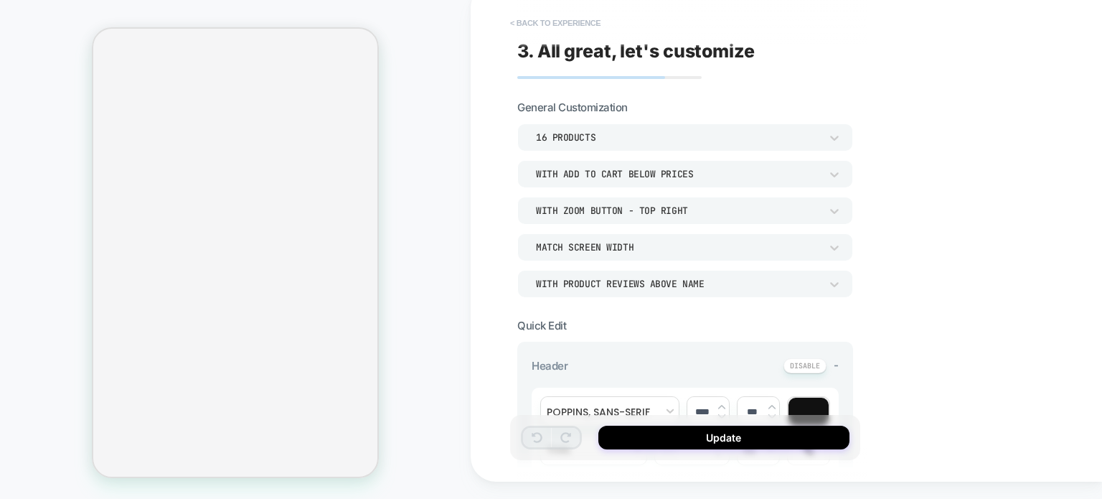
click at [524, 22] on button "< Back to experience" at bounding box center [555, 22] width 105 height 23
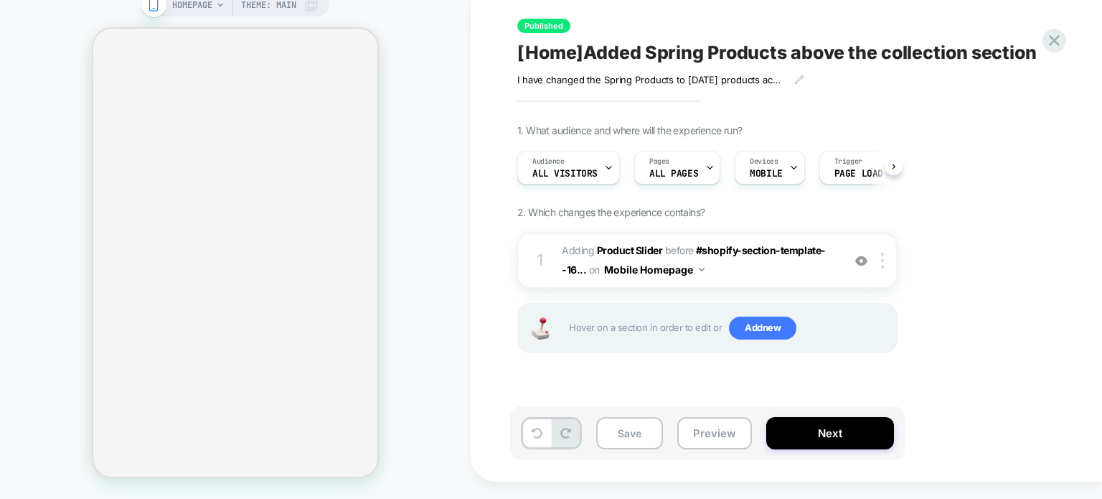
scroll to position [0, 0]
click at [693, 45] on span "[Home]Added Spring Products above the collection section" at bounding box center [778, 53] width 520 height 22
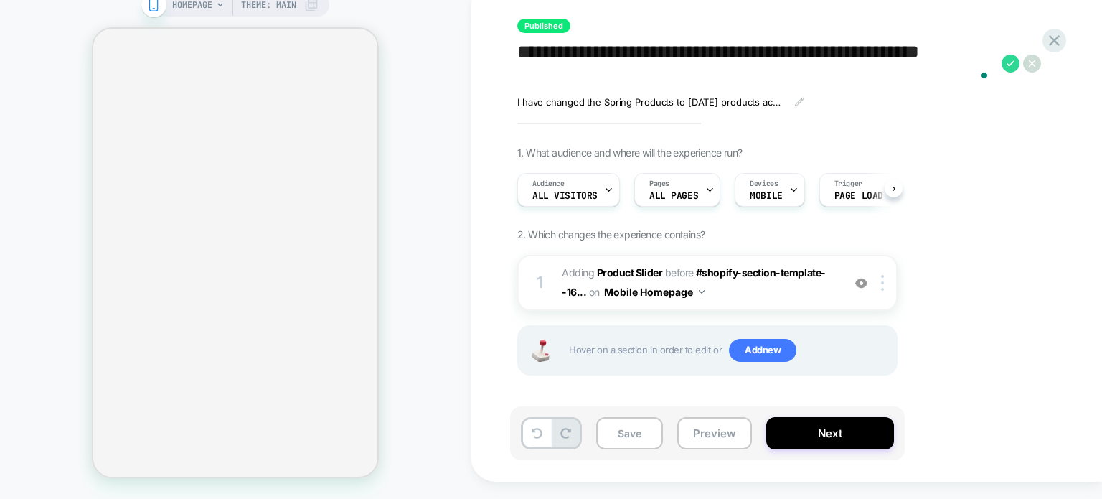
click at [709, 53] on textarea "**********" at bounding box center [756, 64] width 477 height 44
drag, startPoint x: 704, startPoint y: 53, endPoint x: 649, endPoint y: 62, distance: 55.9
click at [649, 62] on textarea "**********" at bounding box center [756, 64] width 477 height 44
type textarea "**********"
click at [1013, 62] on icon at bounding box center [1011, 64] width 18 height 18
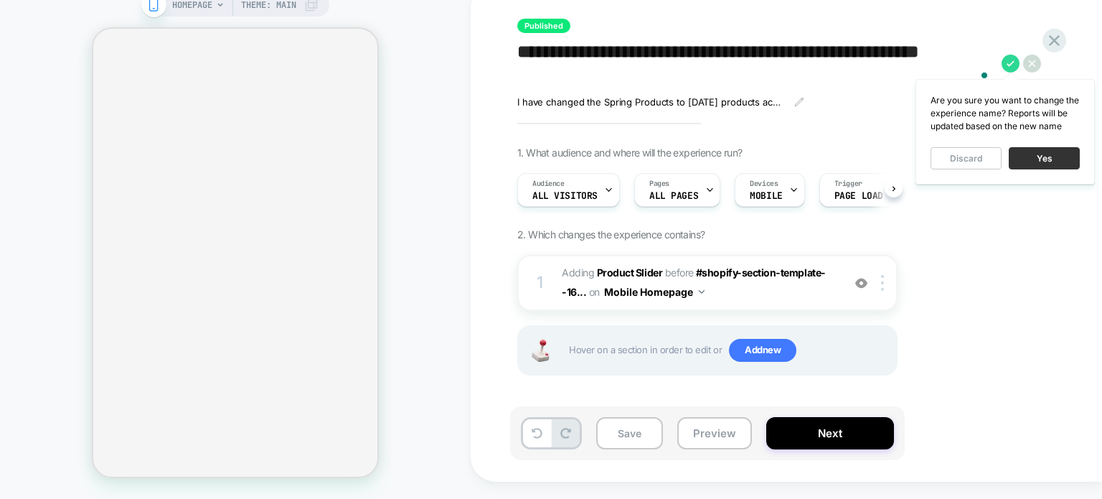
click at [1036, 161] on button "Yes" at bounding box center [1044, 158] width 71 height 22
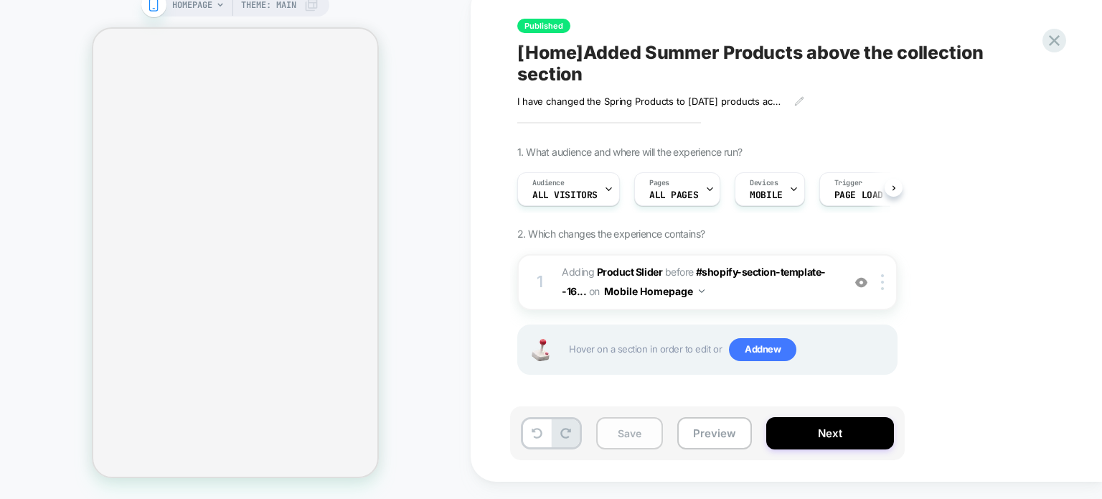
click at [645, 438] on button "Save" at bounding box center [629, 433] width 67 height 32
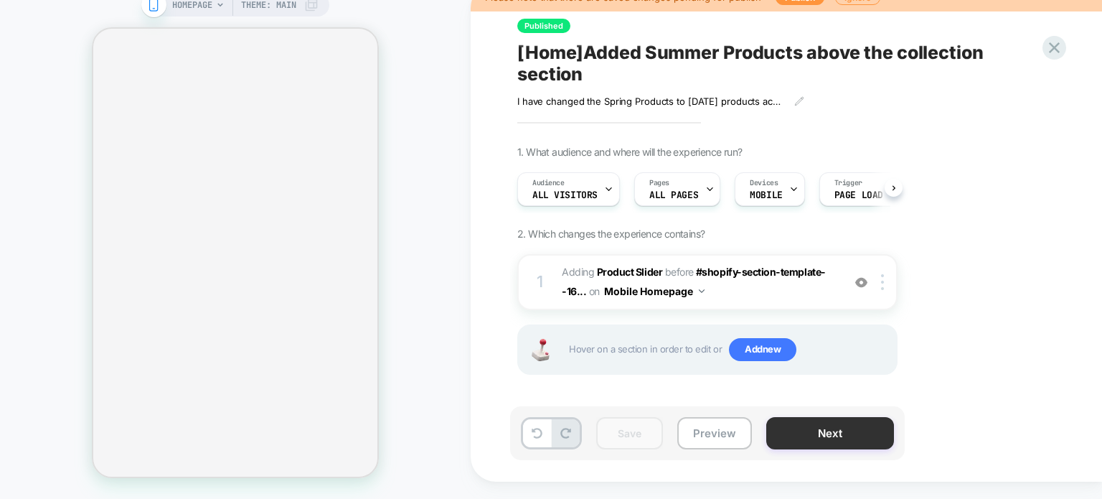
click at [832, 441] on button "Next" at bounding box center [831, 433] width 128 height 32
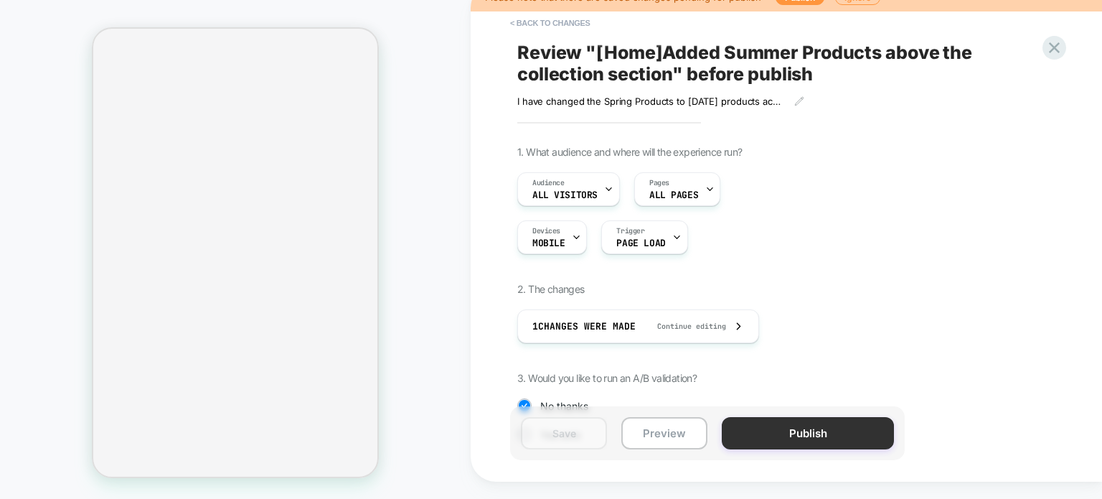
click at [822, 433] on button "Publish" at bounding box center [808, 433] width 172 height 32
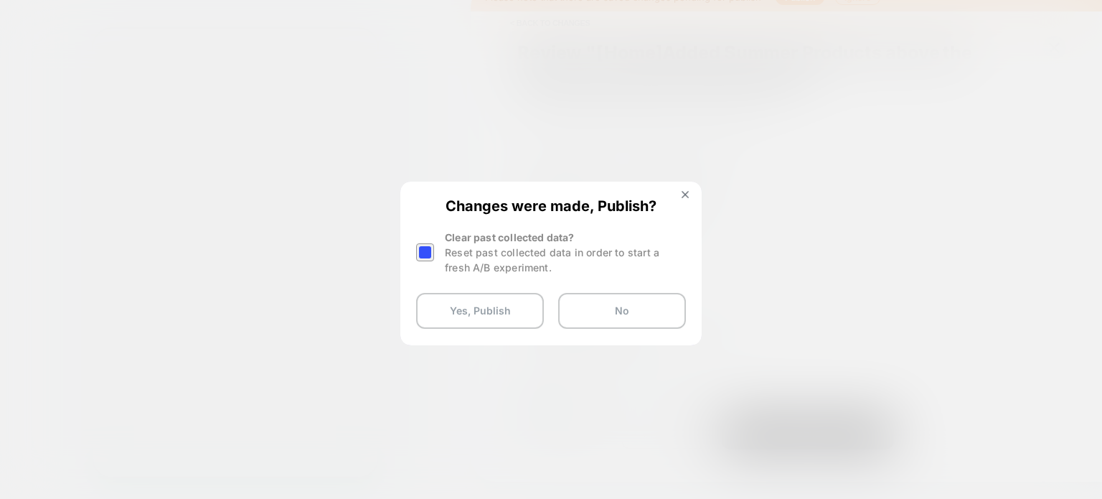
click at [433, 245] on div at bounding box center [425, 252] width 18 height 18
click at [471, 314] on button "Yes, Publish" at bounding box center [480, 311] width 128 height 36
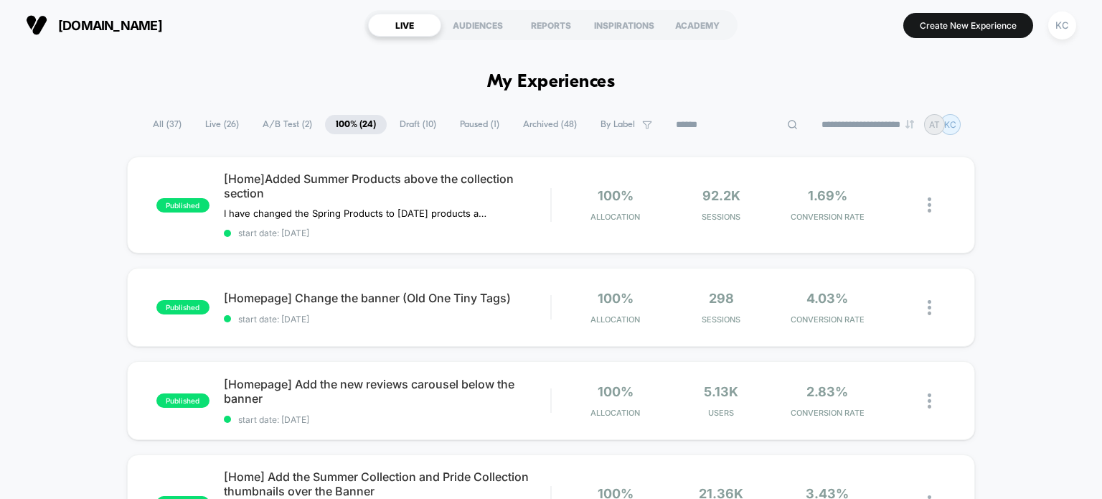
click at [724, 121] on input at bounding box center [737, 124] width 144 height 17
type input "****"
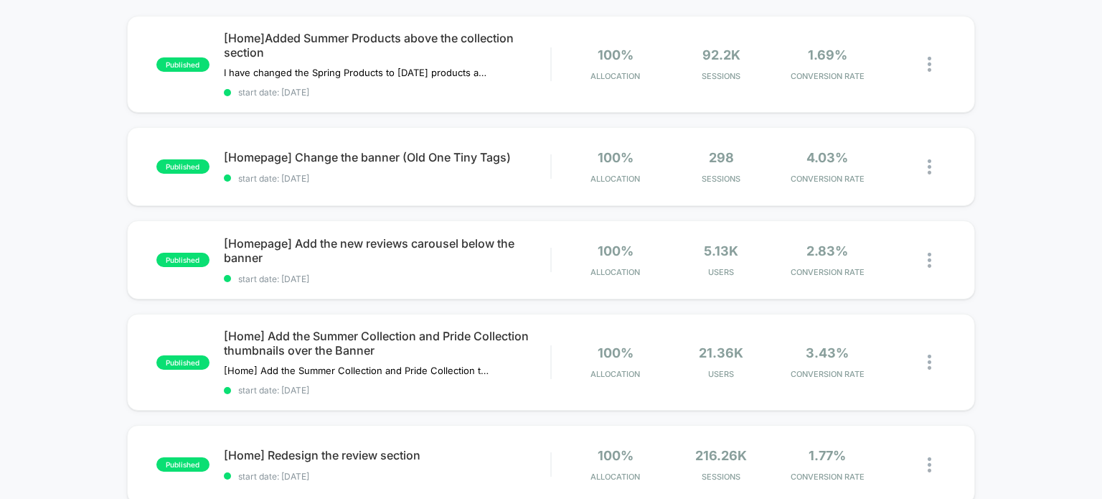
scroll to position [161, 0]
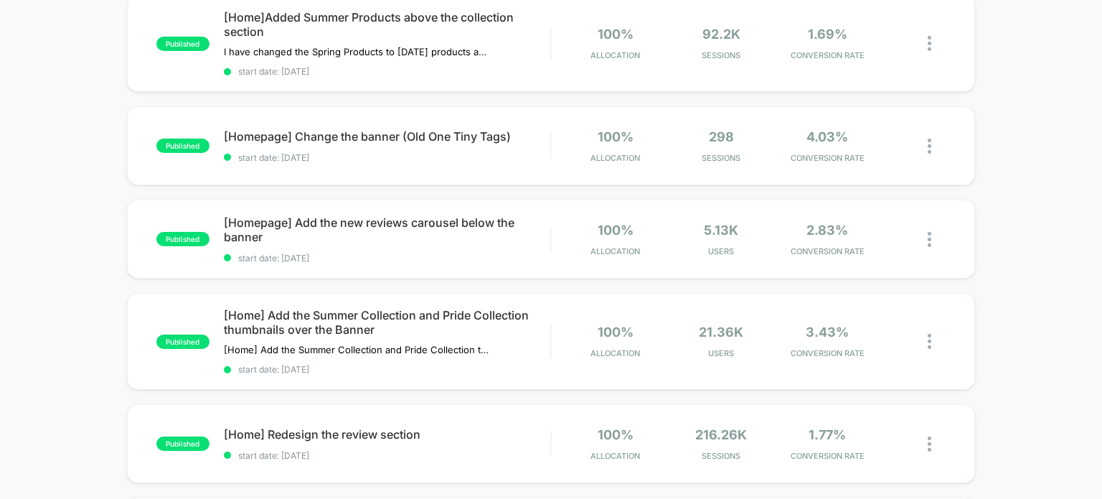
click at [1004, 271] on div "published [Home]Added Summer Products above the collection section I have chang…" at bounding box center [551, 321] width 1102 height 653
click at [1008, 256] on div "published [Home]Added Summer Products above the collection section I have chang…" at bounding box center [551, 321] width 1102 height 653
click at [1016, 241] on div "published [Home]Added Summer Products above the collection section I have chang…" at bounding box center [551, 321] width 1102 height 653
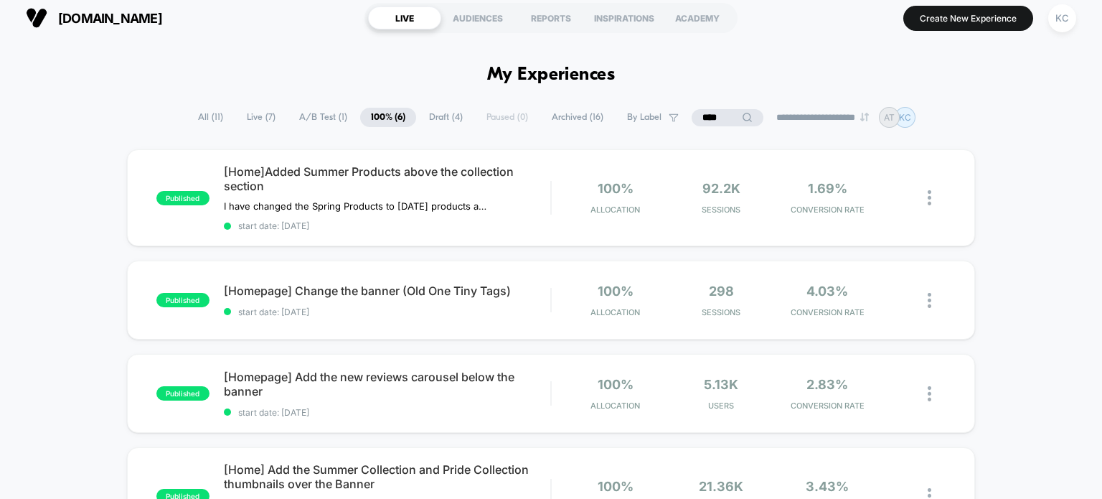
scroll to position [0, 0]
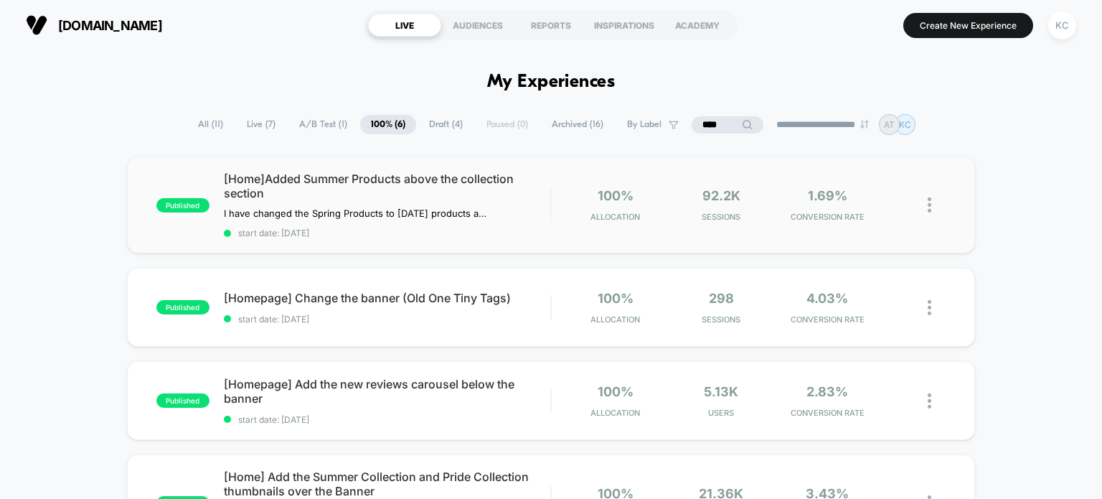
click at [509, 232] on span "start date: [DATE]" at bounding box center [387, 233] width 327 height 11
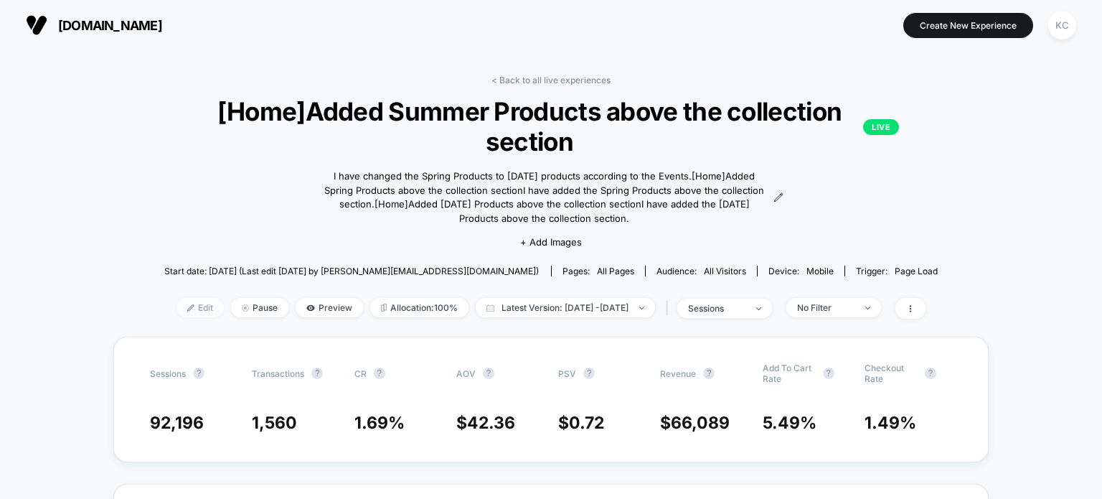
click at [182, 306] on span "Edit" at bounding box center [200, 307] width 47 height 19
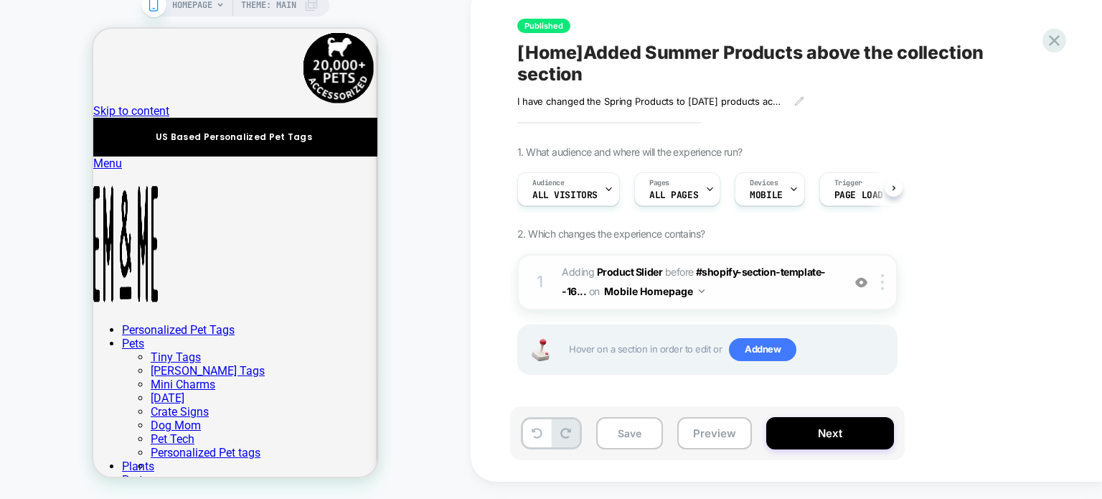
click at [744, 301] on span "#_loomi_addon_1727272720864_dup1730554529_dup1735562779 Adding Product Slider B…" at bounding box center [698, 282] width 273 height 39
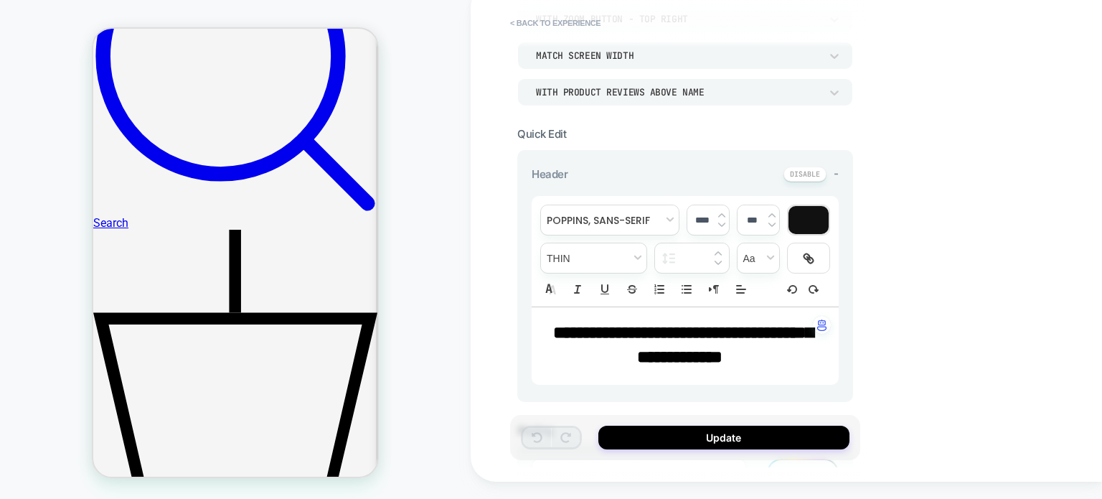
scroll to position [276, 0]
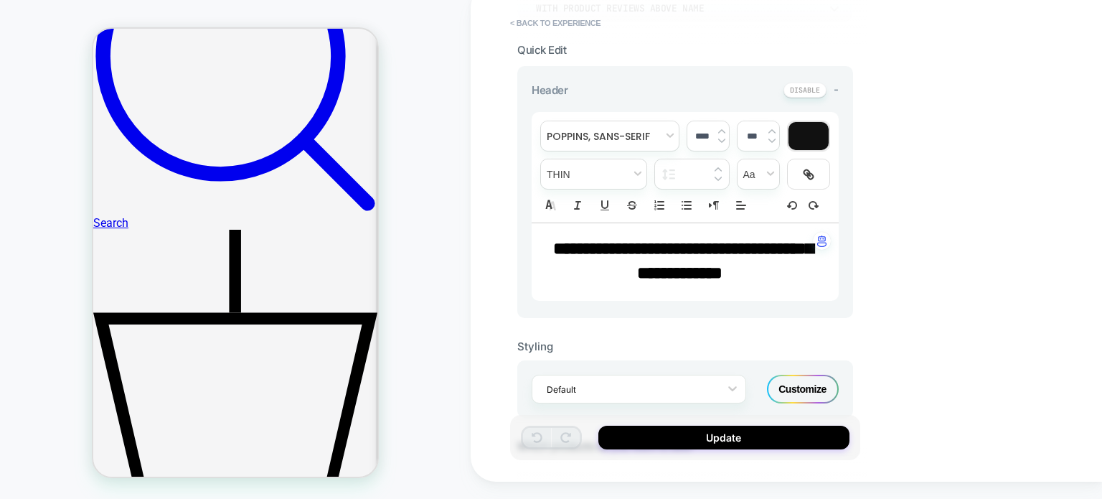
click at [734, 249] on strong "**********" at bounding box center [683, 261] width 260 height 42
type input "****"
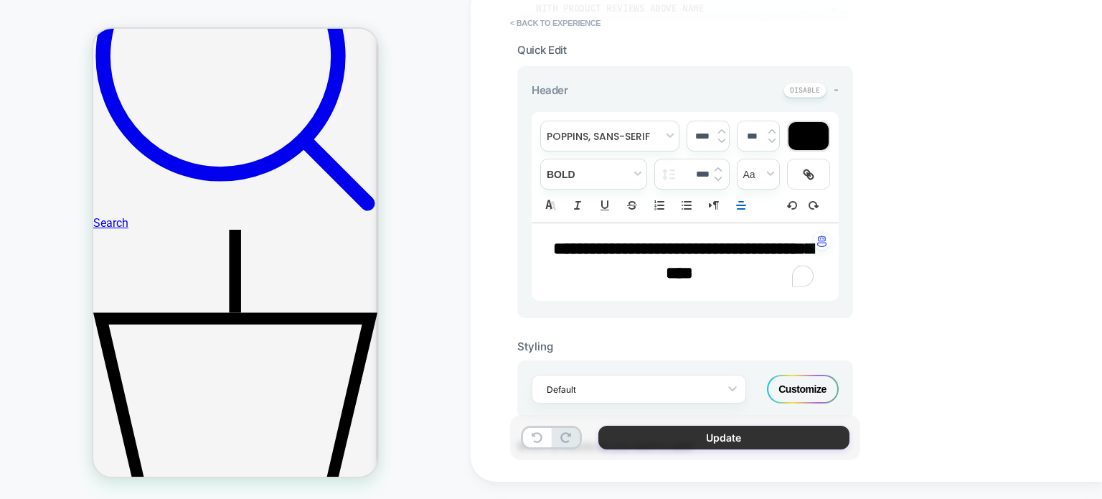
click at [714, 439] on button "Update" at bounding box center [724, 438] width 251 height 24
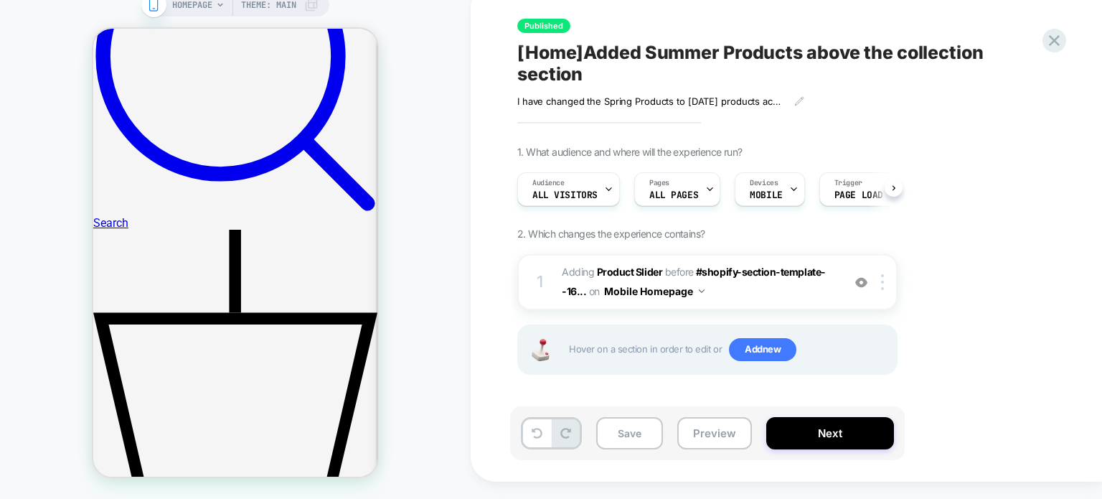
scroll to position [0, 0]
click at [643, 431] on button "Save" at bounding box center [629, 433] width 67 height 32
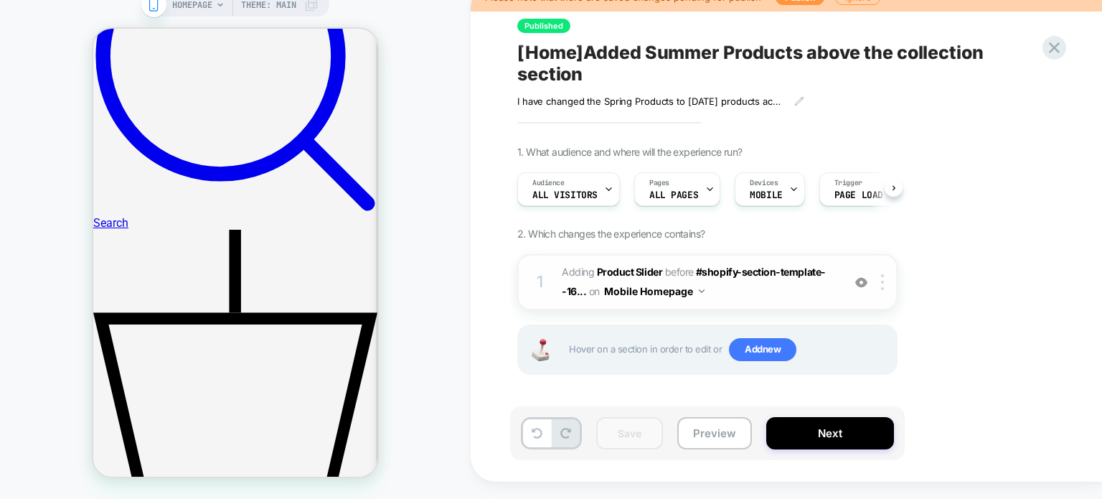
click at [764, 297] on span "#_loomi_addon_1727272720864_dup1730554529_dup1735562779 Adding Product Slider B…" at bounding box center [698, 282] width 273 height 39
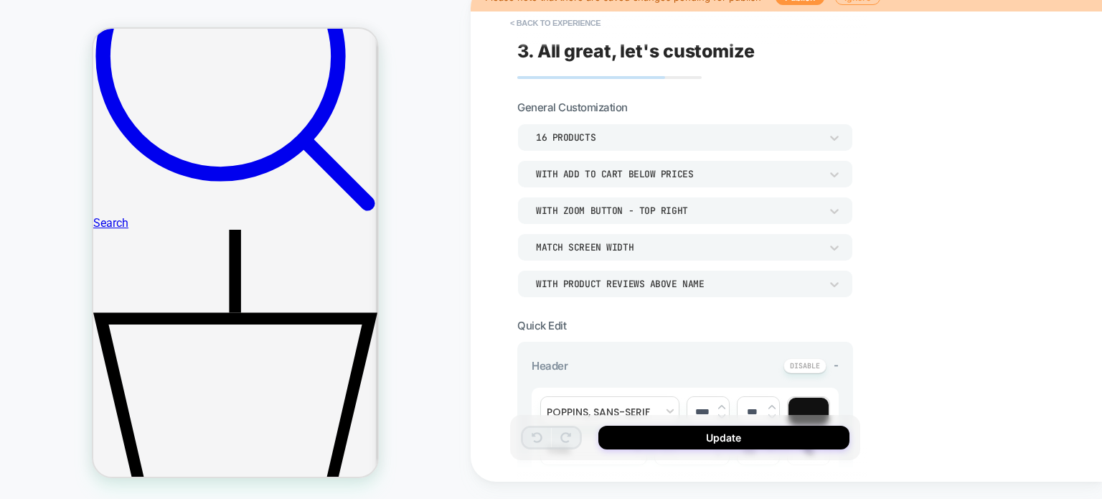
click at [894, 238] on div "**********" at bounding box center [787, 232] width 632 height 499
click at [867, 373] on div "**********" at bounding box center [787, 232] width 632 height 499
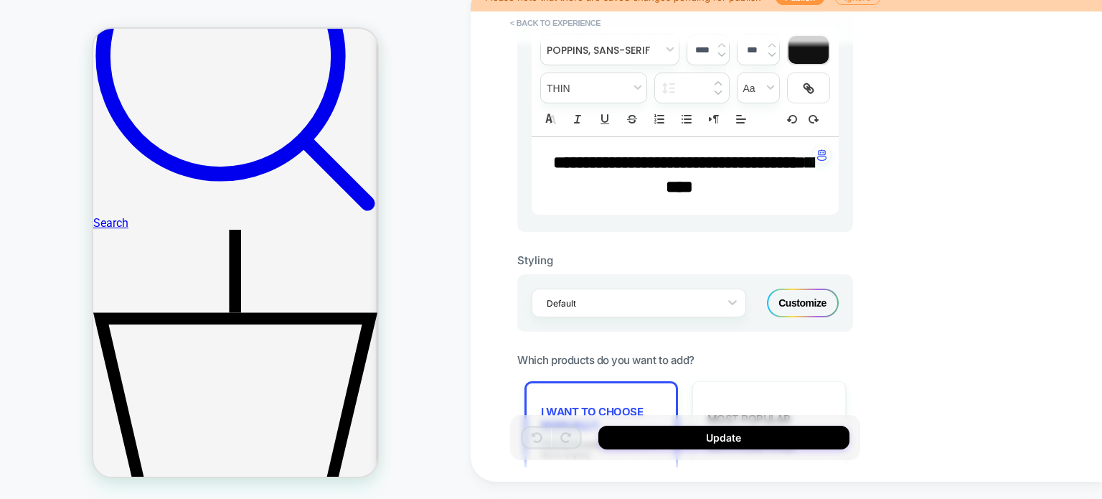
scroll to position [362, 0]
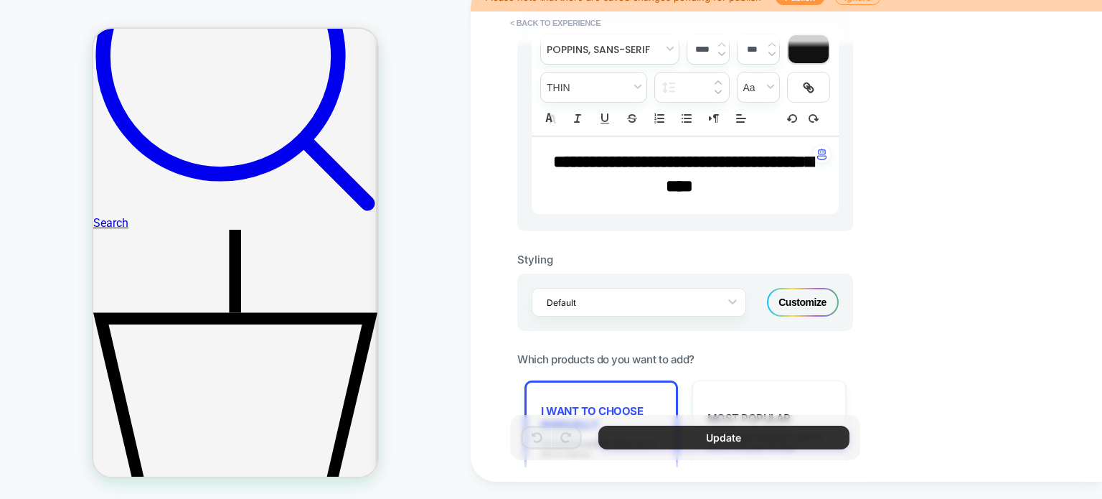
click at [756, 444] on button "Update" at bounding box center [724, 438] width 251 height 24
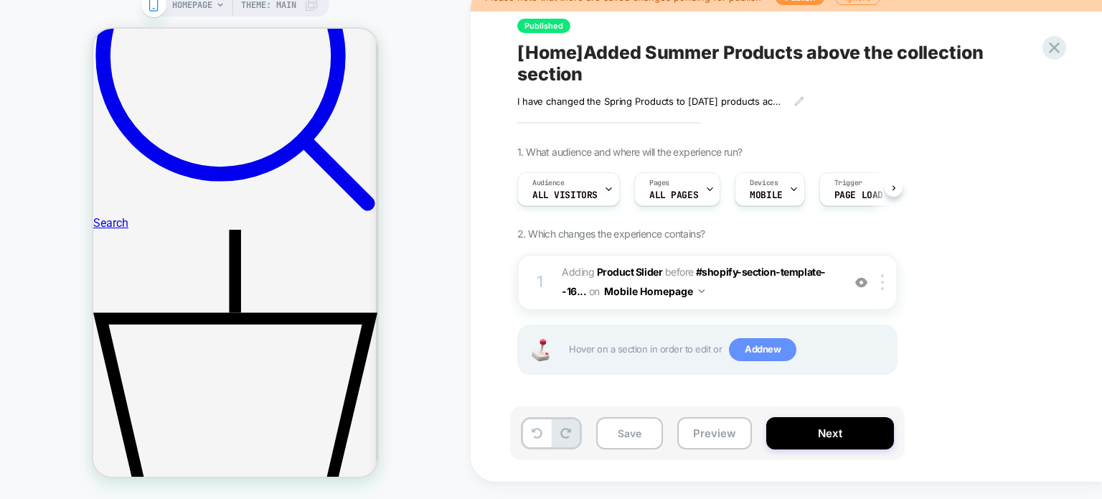
scroll to position [0, 0]
click at [780, 296] on span "#_loomi_addon_1727272720864_dup1730554529_dup1735562779 Adding Product Slider B…" at bounding box center [698, 282] width 273 height 39
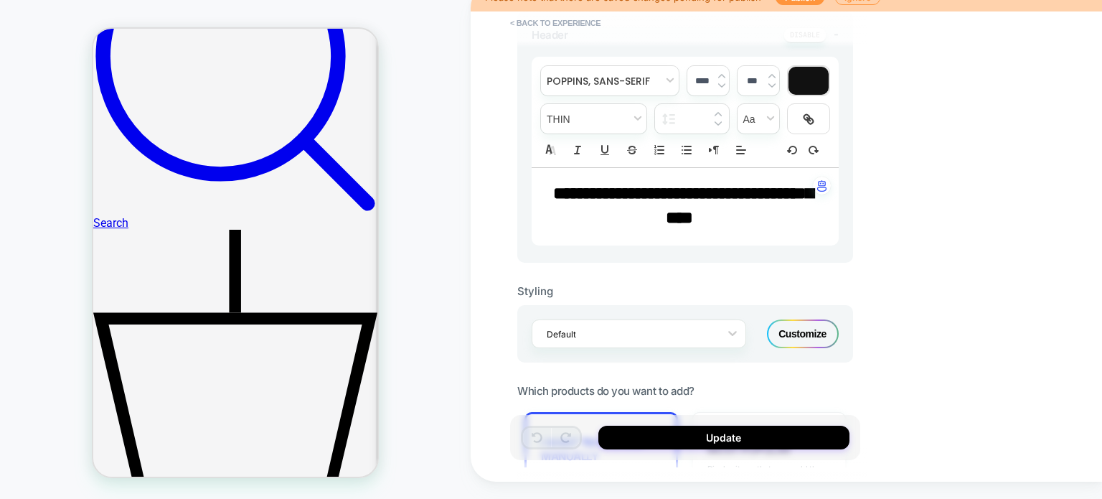
scroll to position [337, 0]
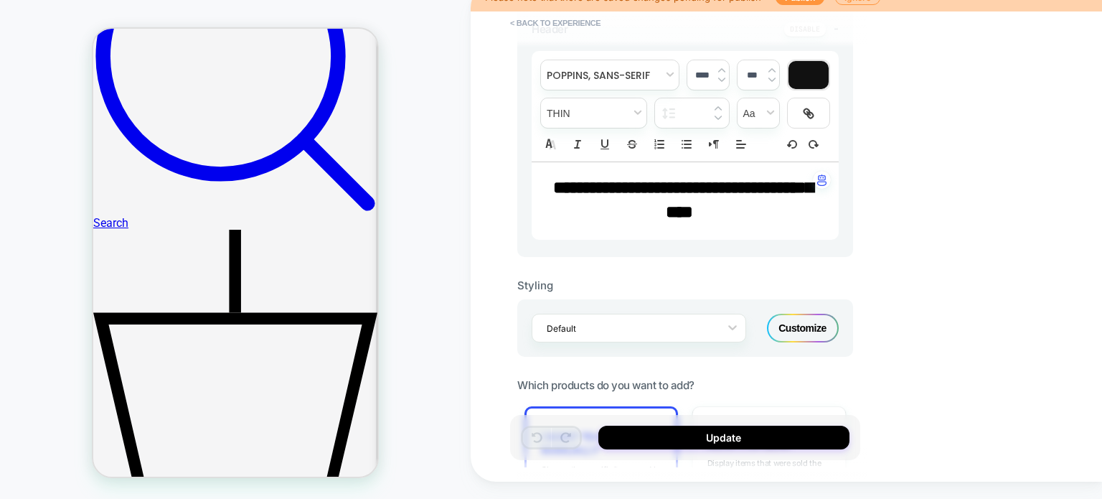
click at [813, 329] on div "Customize" at bounding box center [803, 328] width 72 height 29
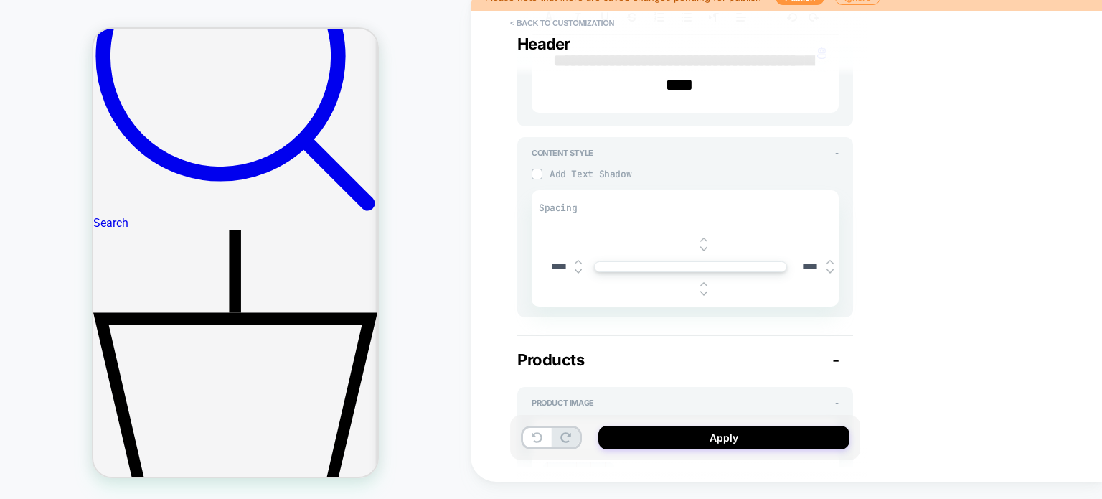
scroll to position [429, 0]
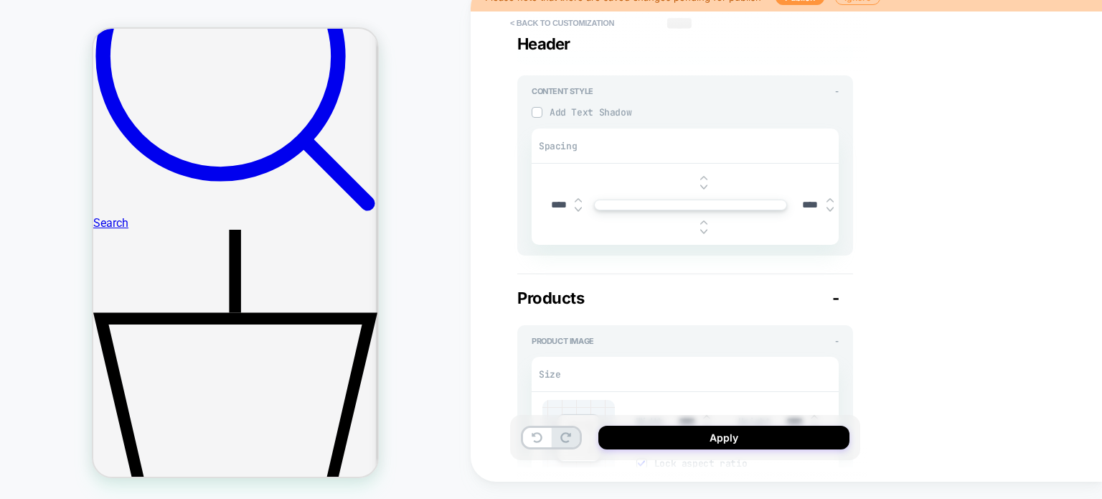
click at [548, 200] on input "****" at bounding box center [559, 205] width 32 height 12
click at [536, 113] on img at bounding box center [536, 111] width 7 height 7
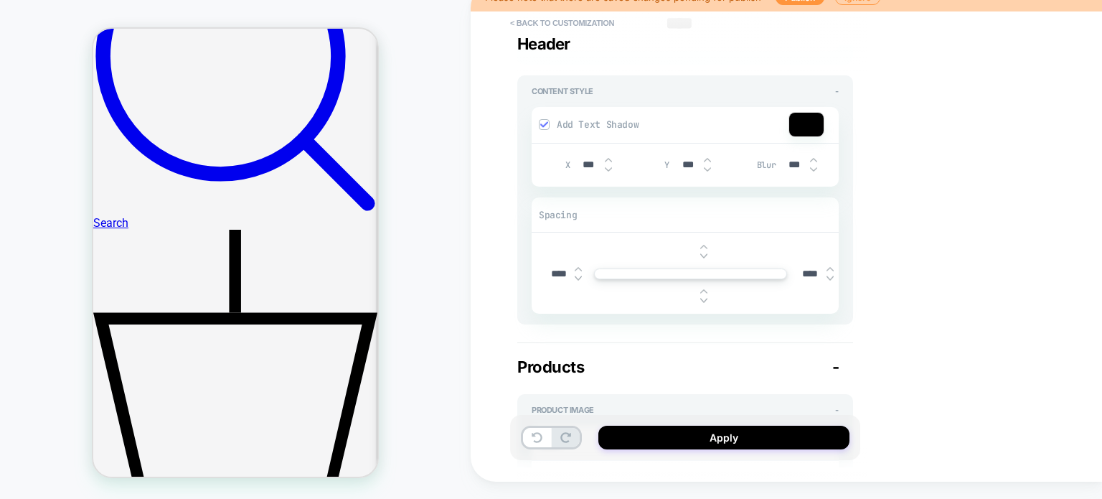
click at [540, 120] on div at bounding box center [544, 124] width 9 height 9
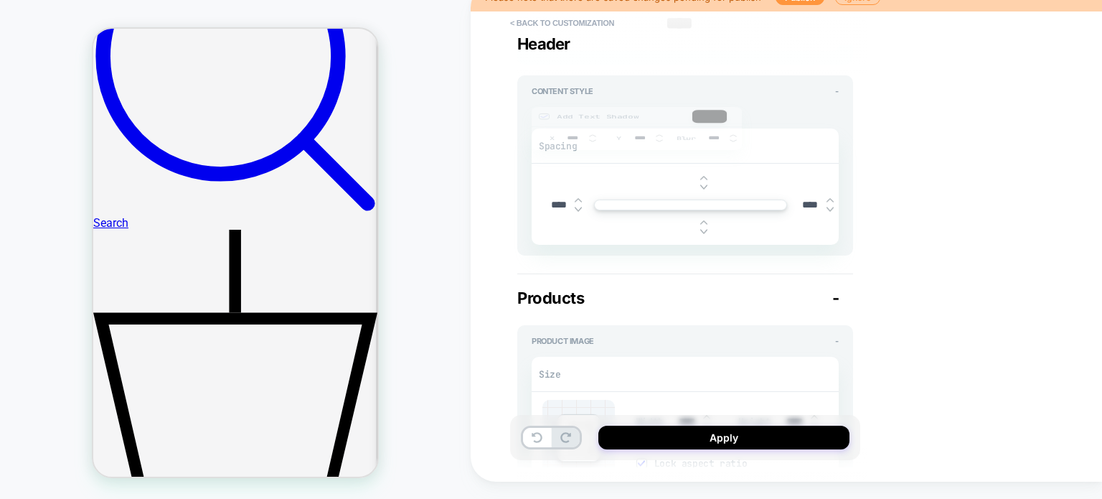
type textarea "*"
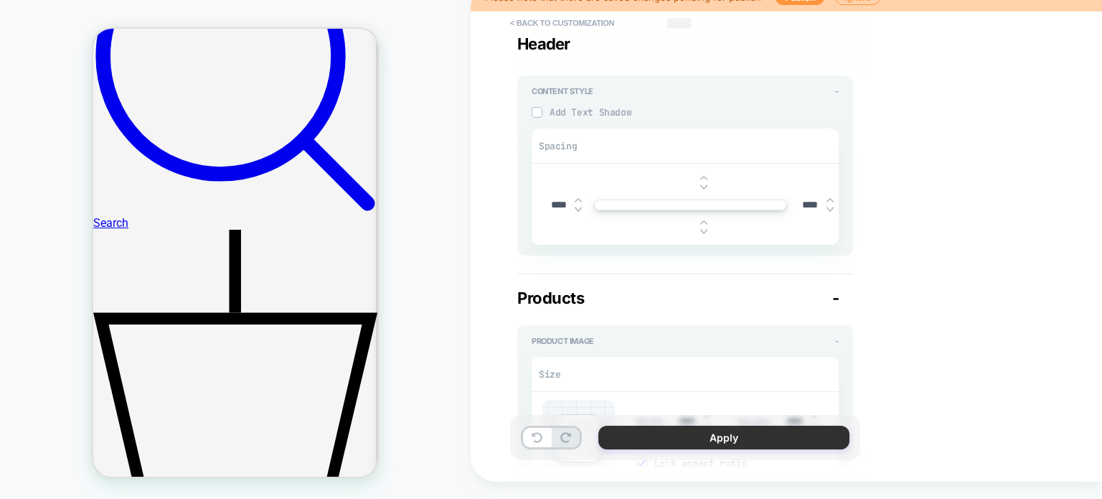
click at [665, 437] on button "Apply" at bounding box center [724, 438] width 251 height 24
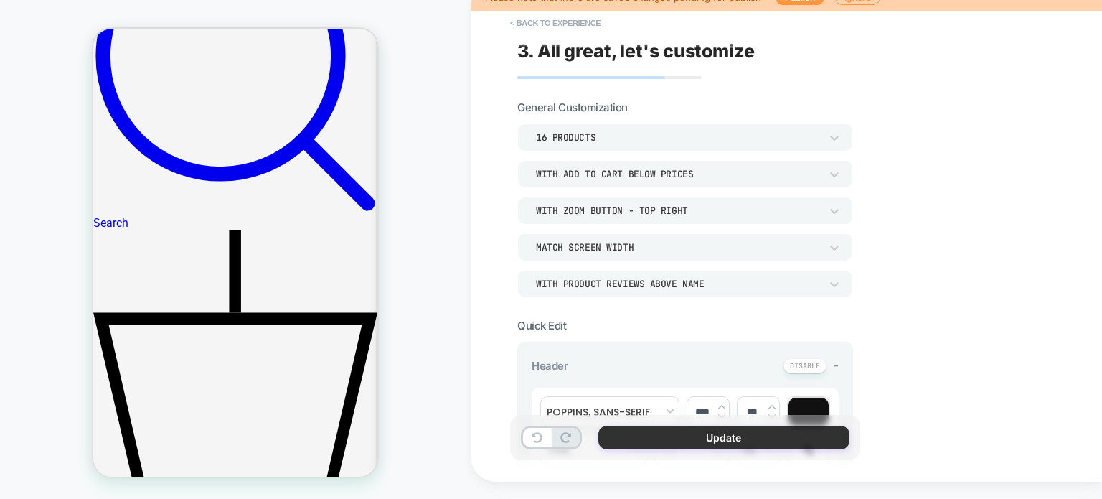
click at [729, 441] on button "Update" at bounding box center [724, 438] width 251 height 24
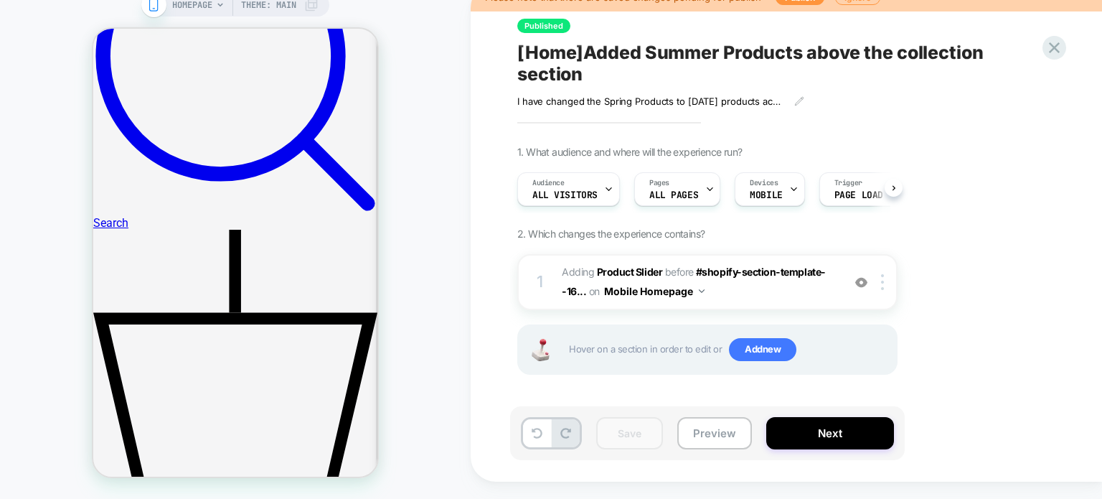
scroll to position [0, 0]
click at [804, 440] on button "Next" at bounding box center [831, 433] width 128 height 32
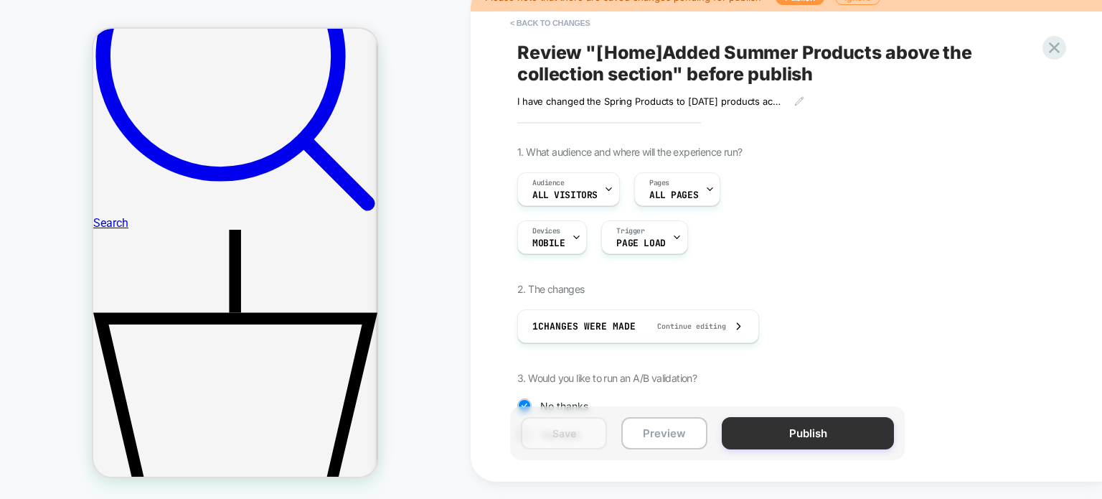
click at [778, 433] on button "Publish" at bounding box center [808, 433] width 172 height 32
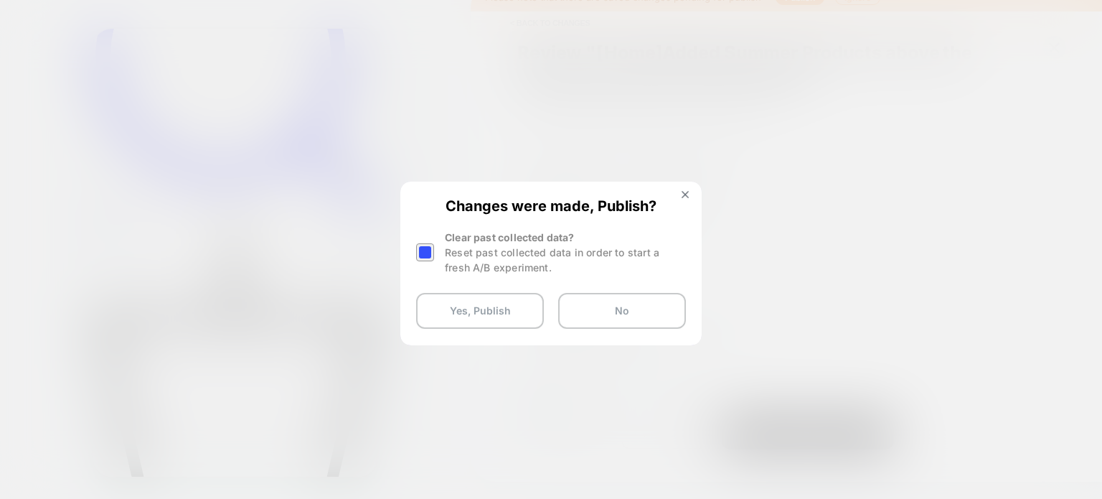
click at [432, 253] on div at bounding box center [425, 252] width 18 height 18
click at [484, 304] on button "Yes, Publish" at bounding box center [480, 311] width 128 height 36
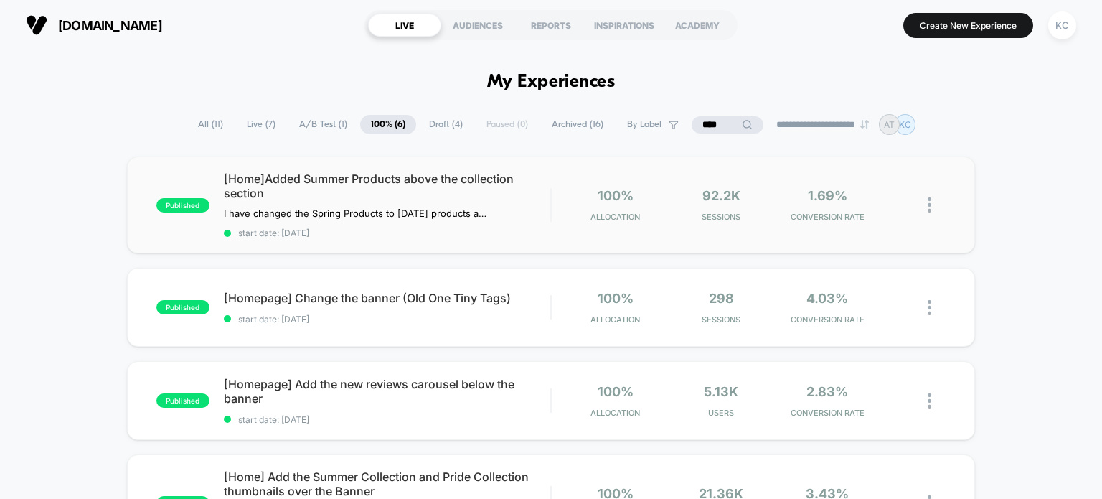
click at [421, 239] on div "published [Home]Added Summer Products above the collection section I have chang…" at bounding box center [551, 204] width 849 height 97
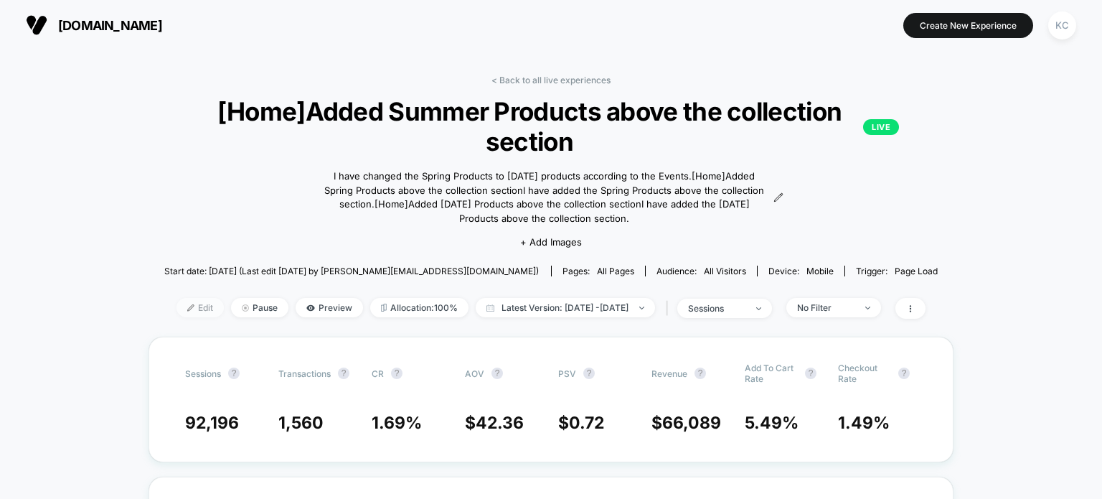
click at [187, 306] on img at bounding box center [190, 307] width 7 height 7
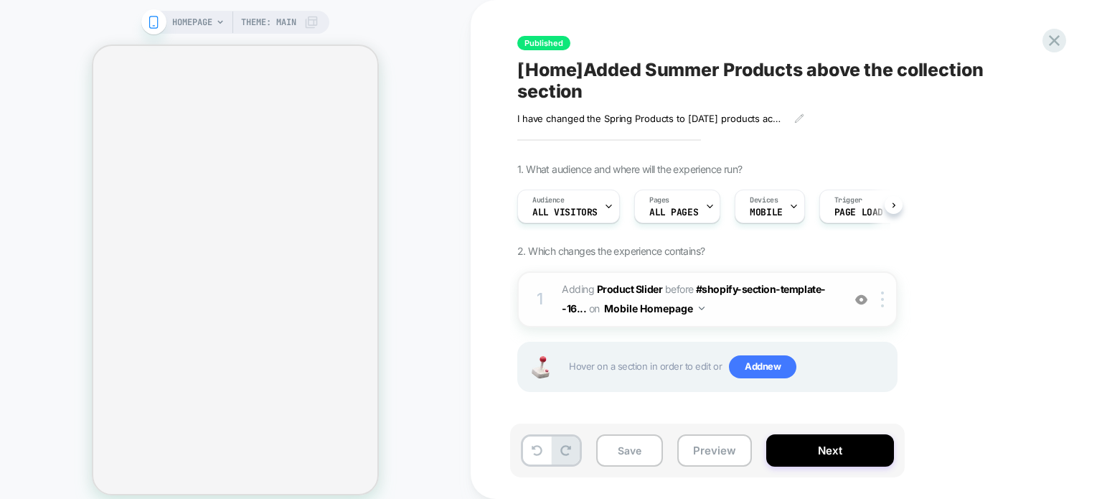
click at [751, 312] on span "#_loomi_addon_1727272720864_dup1730554529_dup1735562779 Adding Product Slider B…" at bounding box center [698, 299] width 273 height 39
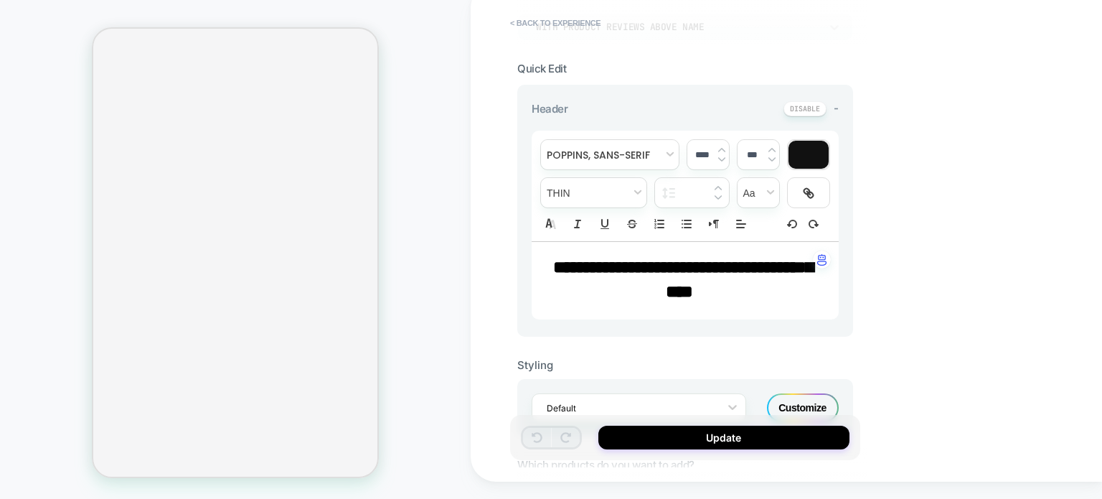
scroll to position [261, 0]
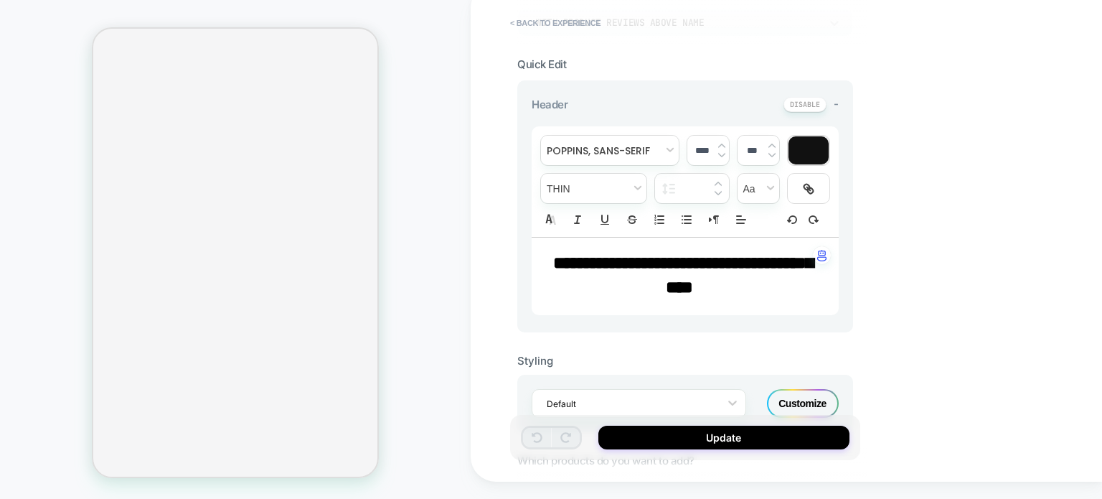
click at [765, 262] on strong "**********" at bounding box center [683, 275] width 260 height 42
type input "****"
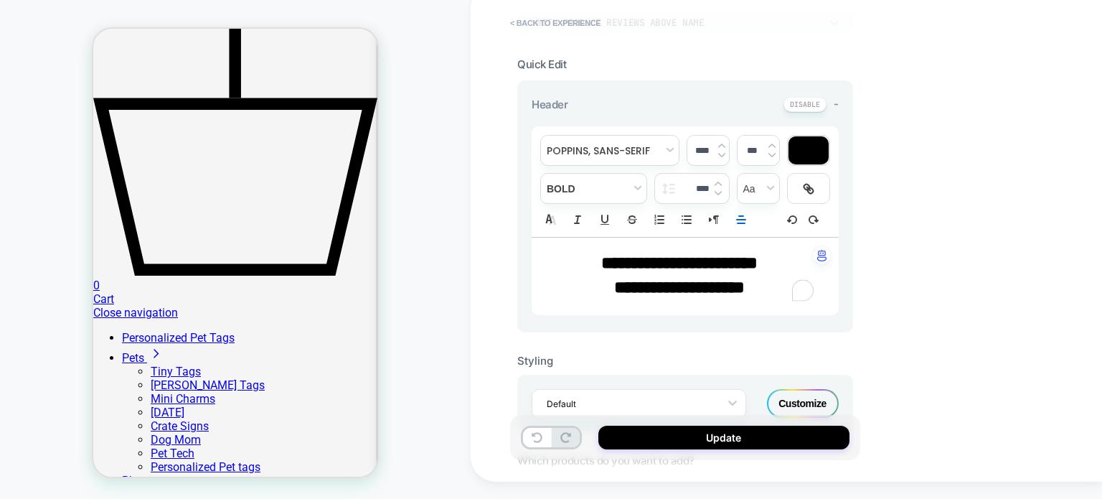
scroll to position [0, 0]
click at [718, 192] on img at bounding box center [718, 193] width 7 height 6
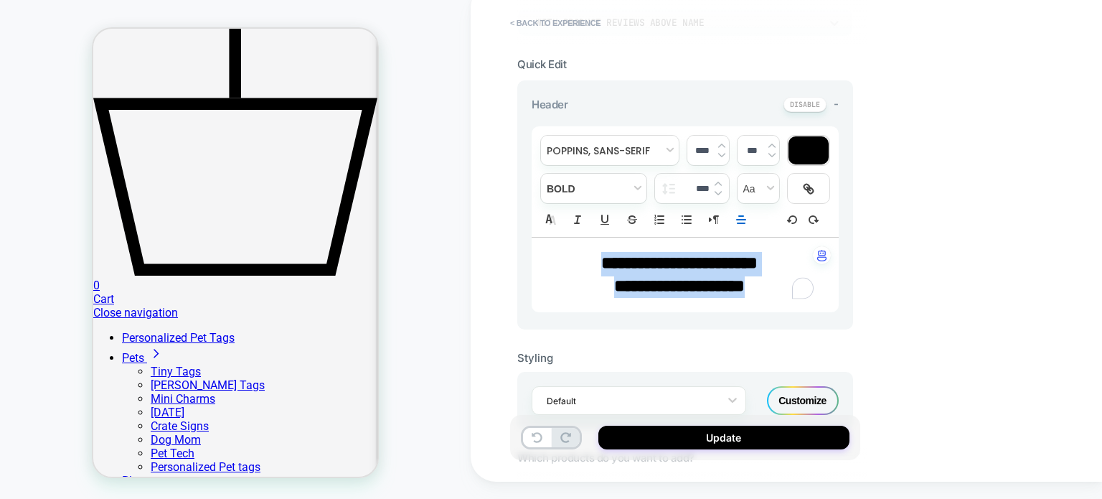
drag, startPoint x: 777, startPoint y: 289, endPoint x: 675, endPoint y: 216, distance: 125.5
click at [563, 248] on div "**********" at bounding box center [685, 275] width 307 height 75
click at [721, 190] on img at bounding box center [718, 193] width 7 height 6
click at [720, 190] on img at bounding box center [718, 193] width 7 height 6
click at [718, 190] on img at bounding box center [718, 193] width 7 height 6
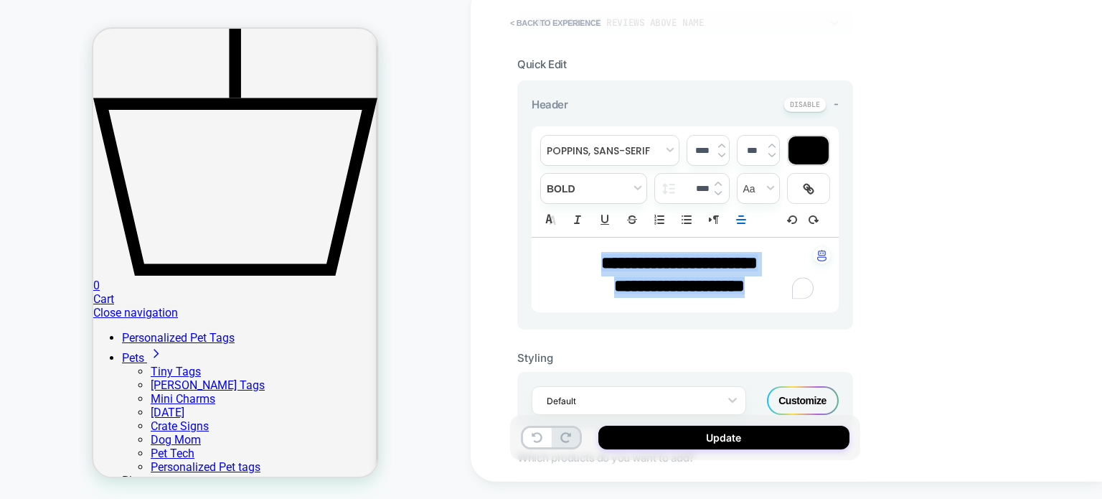
click at [718, 190] on img at bounding box center [718, 193] width 7 height 6
type input "****"
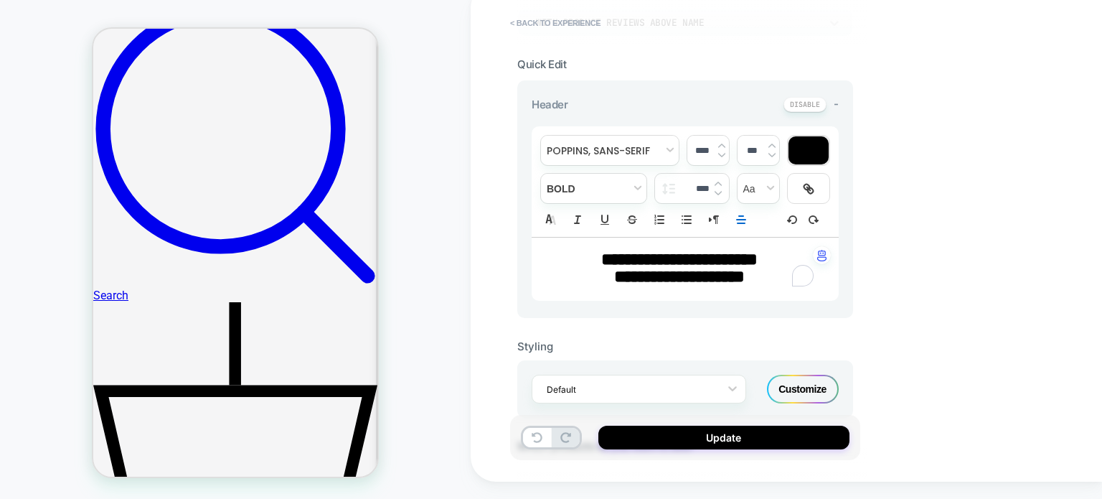
click at [700, 145] on input "****" at bounding box center [702, 150] width 29 height 11
type input "****"
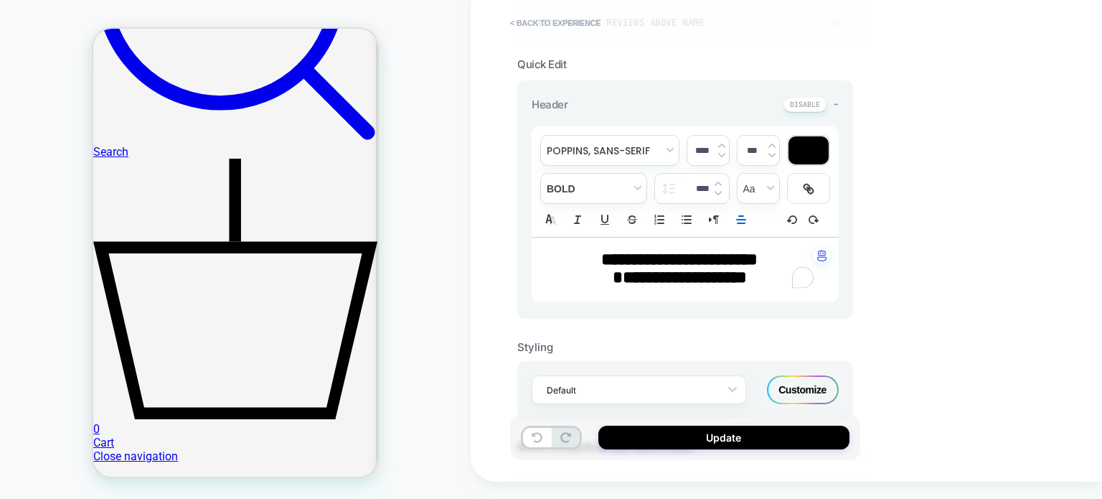
scroll to position [1003, 0]
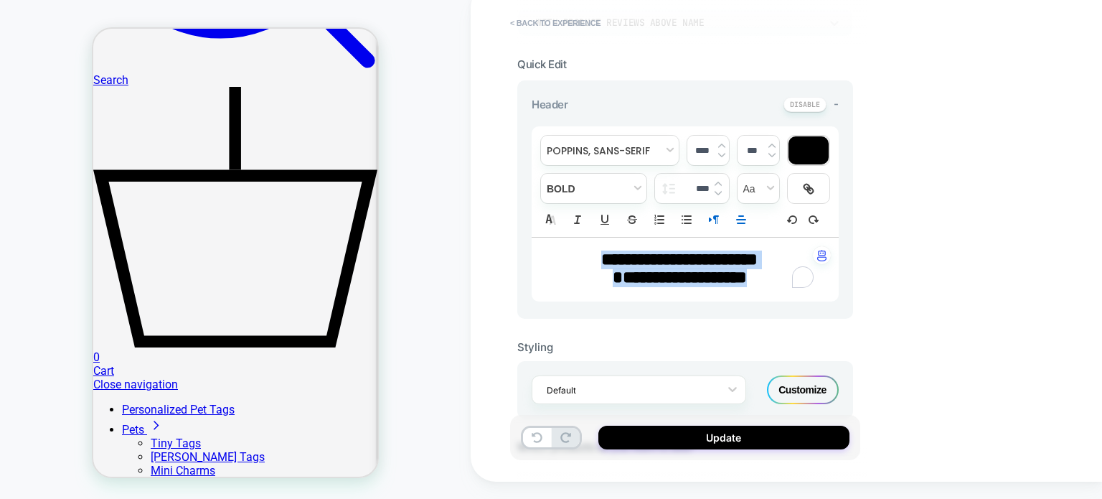
drag, startPoint x: 774, startPoint y: 273, endPoint x: 717, endPoint y: 221, distance: 77.7
click at [568, 250] on div "**********" at bounding box center [685, 270] width 307 height 64
click at [721, 190] on img at bounding box center [718, 193] width 7 height 6
click at [695, 186] on input "****" at bounding box center [699, 188] width 28 height 11
drag, startPoint x: 698, startPoint y: 182, endPoint x: 690, endPoint y: 182, distance: 8.6
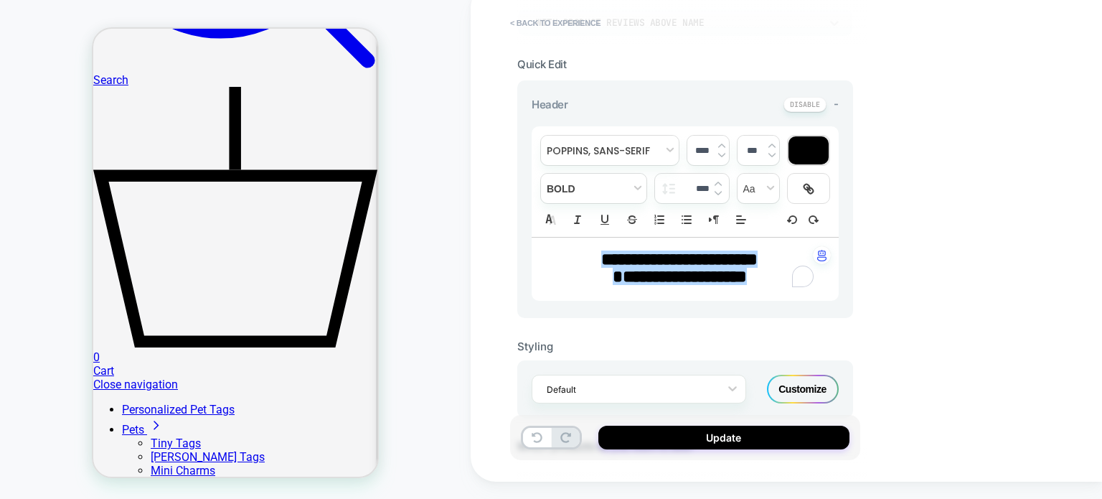
click at [690, 183] on input "****" at bounding box center [699, 188] width 28 height 11
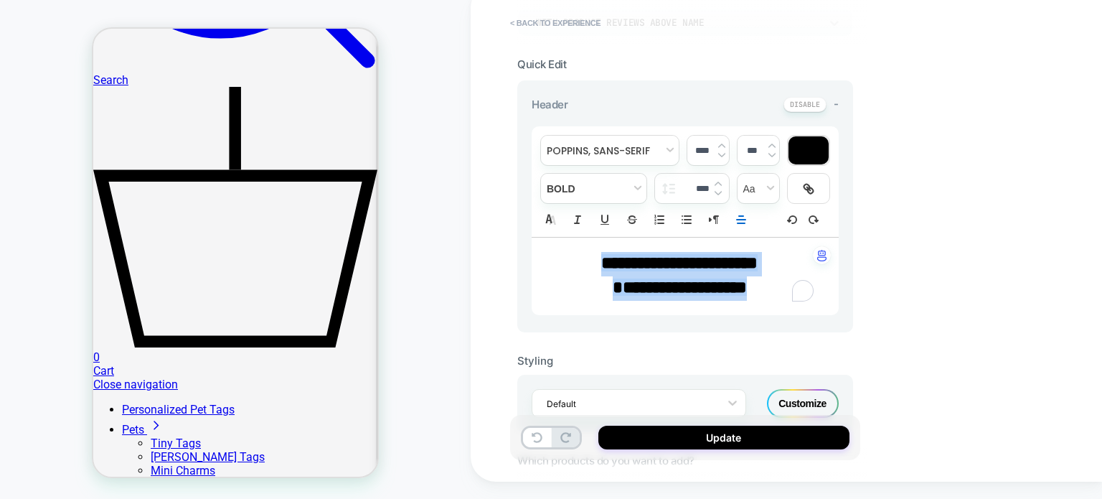
click at [718, 192] on img at bounding box center [718, 193] width 7 height 6
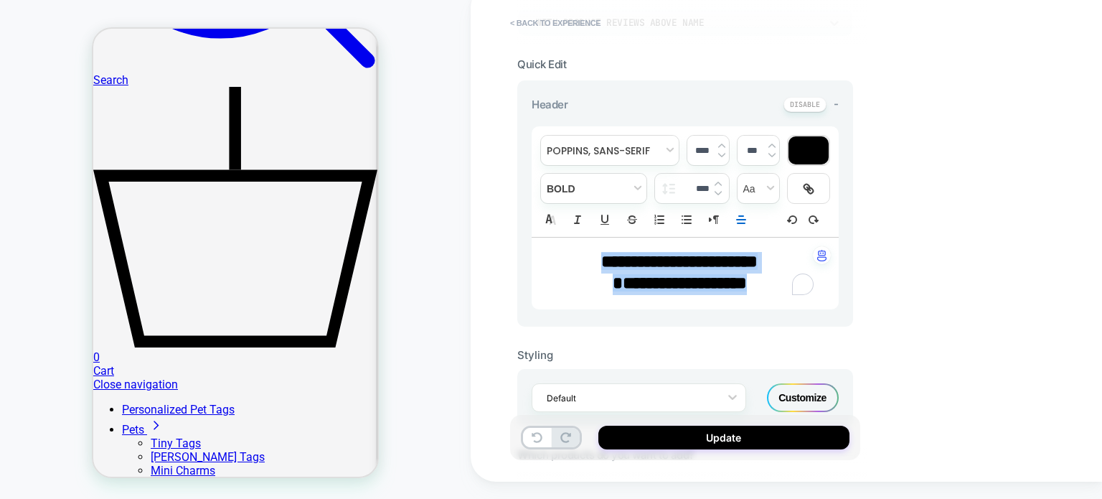
click at [718, 192] on img at bounding box center [718, 193] width 7 height 6
type input "****"
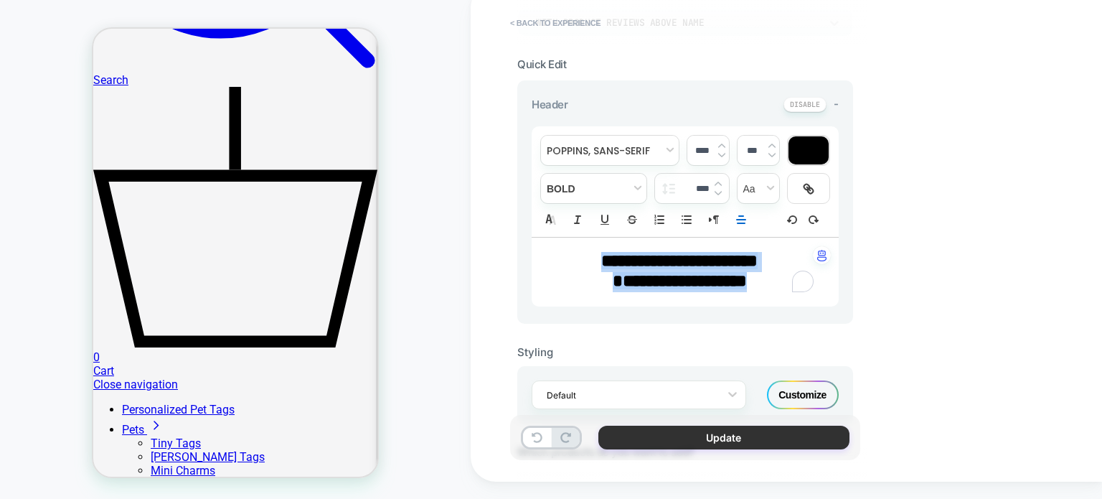
click at [701, 433] on button "Update" at bounding box center [724, 438] width 251 height 24
click at [781, 436] on button "Update" at bounding box center [724, 438] width 251 height 24
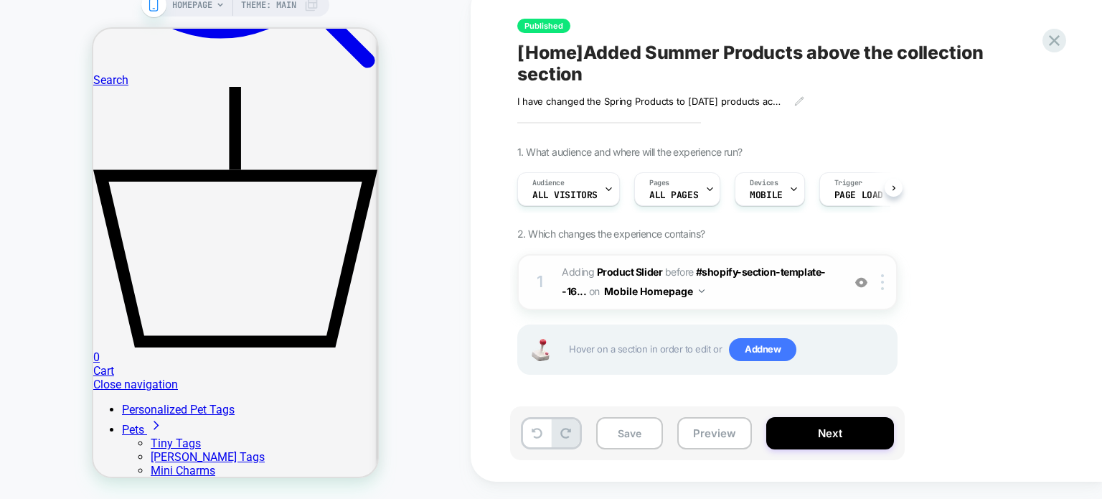
scroll to position [0, 0]
click at [735, 289] on span "#_loomi_addon_1727272720864_dup1730554529_dup1735562779 Adding Product Slider B…" at bounding box center [698, 282] width 273 height 39
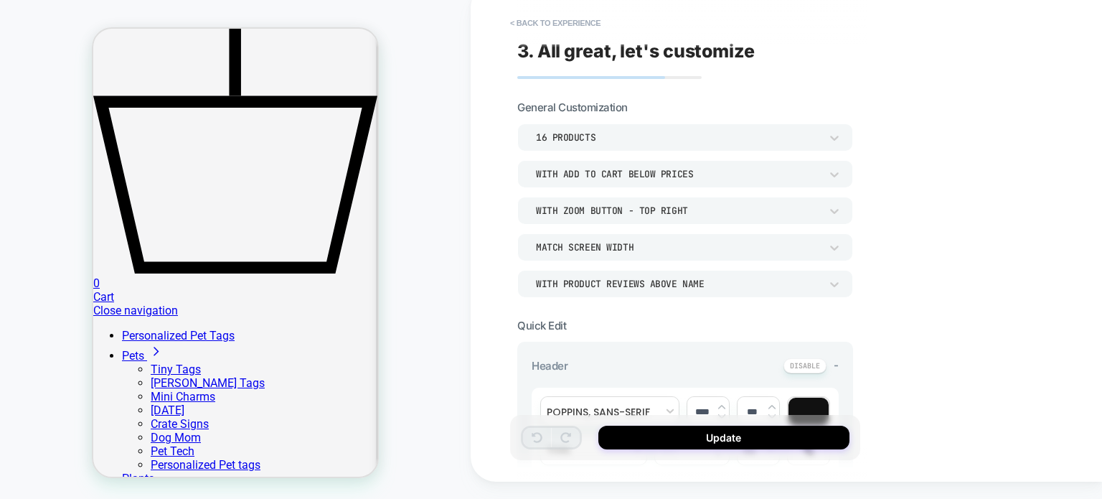
scroll to position [210, 0]
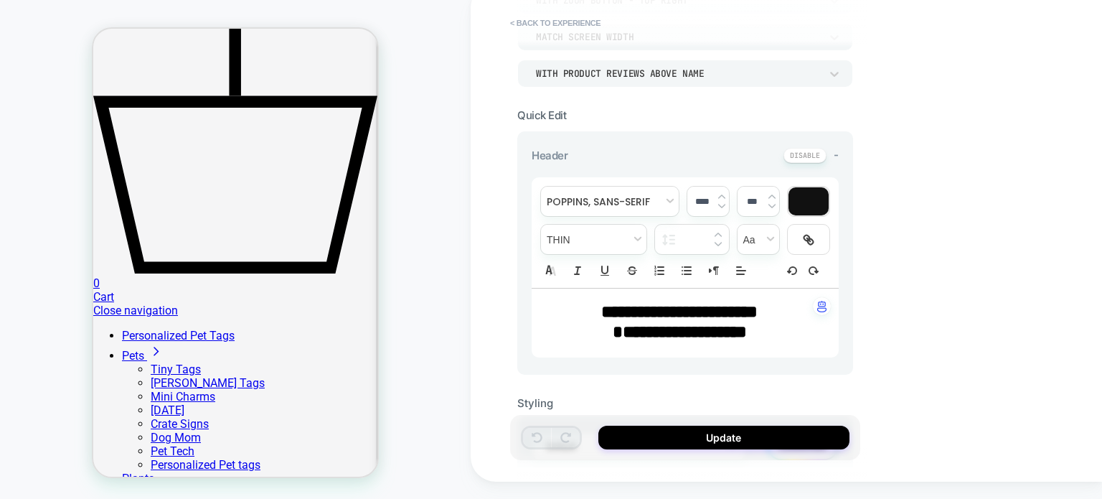
click at [601, 312] on strong "**********" at bounding box center [679, 311] width 156 height 17
type input "****"
click at [581, 329] on p "**********" at bounding box center [680, 333] width 268 height 20
click at [583, 329] on p "**********" at bounding box center [680, 333] width 268 height 20
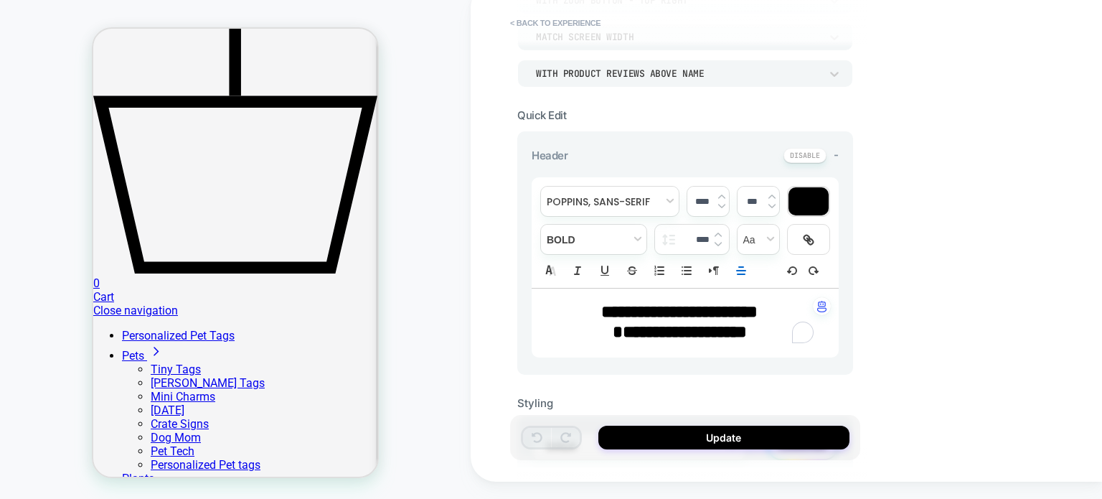
drag, startPoint x: 775, startPoint y: 332, endPoint x: 551, endPoint y: 295, distance: 227.7
click at [541, 296] on div "**********" at bounding box center [685, 323] width 307 height 69
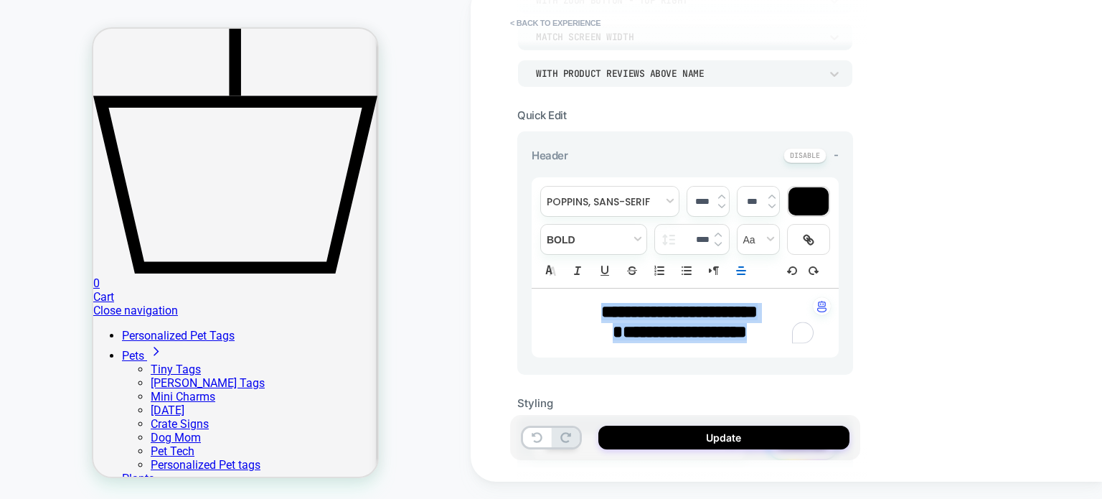
click at [562, 308] on p "**********" at bounding box center [680, 313] width 268 height 20
type input "****"
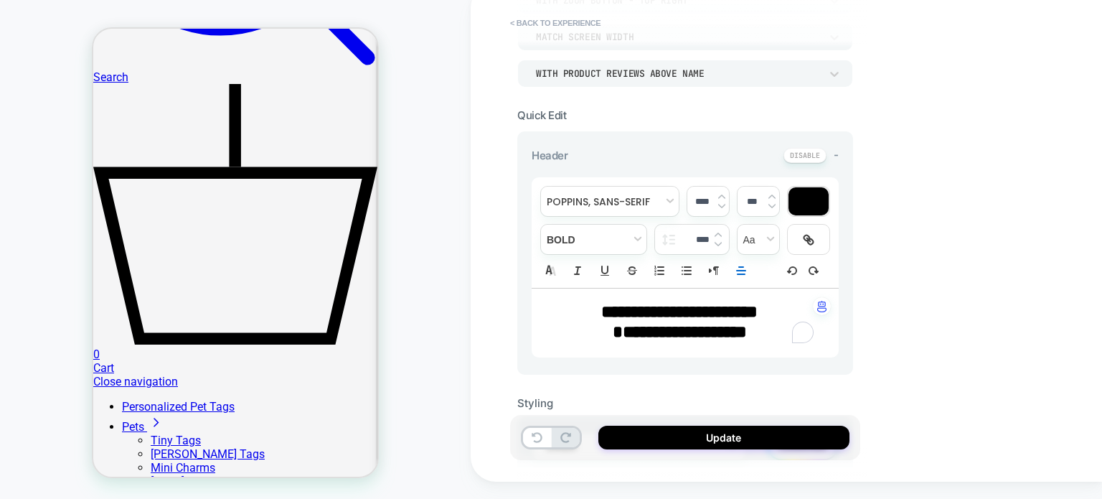
scroll to position [1006, 0]
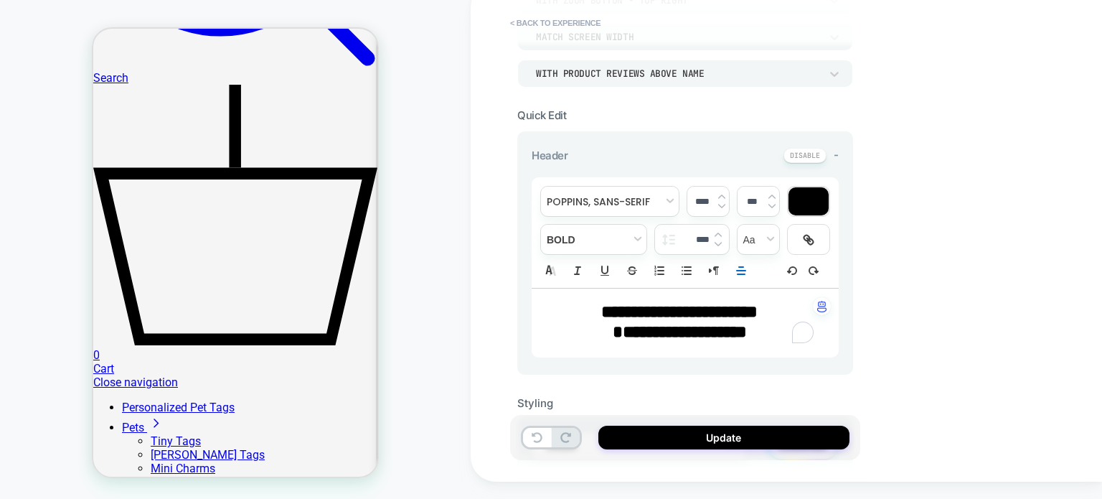
click at [752, 197] on input "***" at bounding box center [752, 201] width 29 height 11
click at [670, 235] on img at bounding box center [670, 239] width 14 height 11
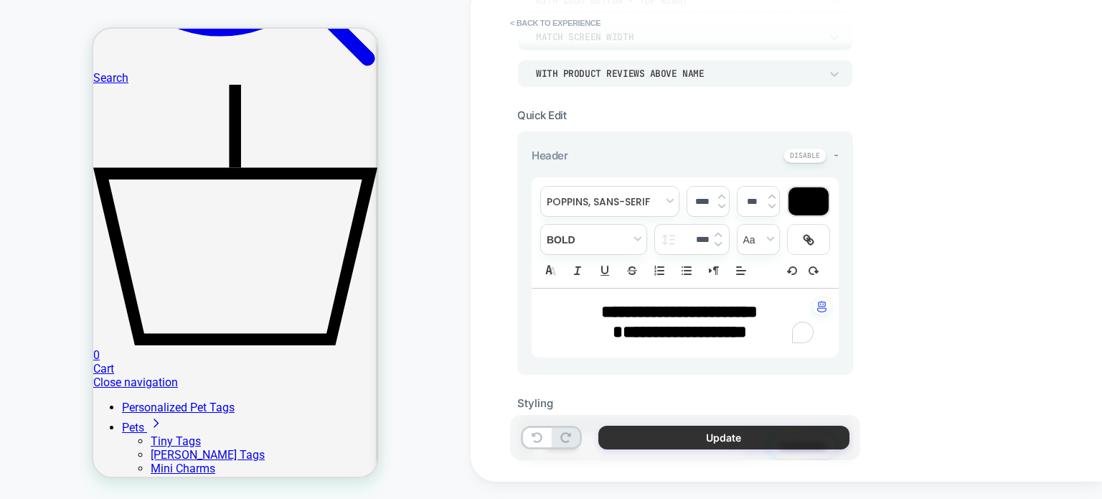
click at [703, 437] on button "Update" at bounding box center [724, 438] width 251 height 24
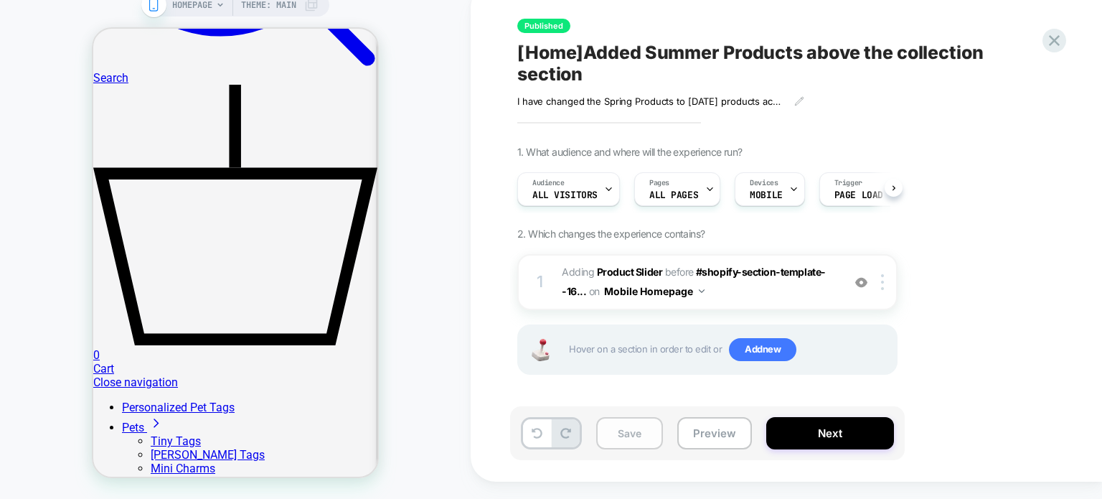
scroll to position [0, 0]
click at [632, 434] on button "Save" at bounding box center [629, 433] width 67 height 32
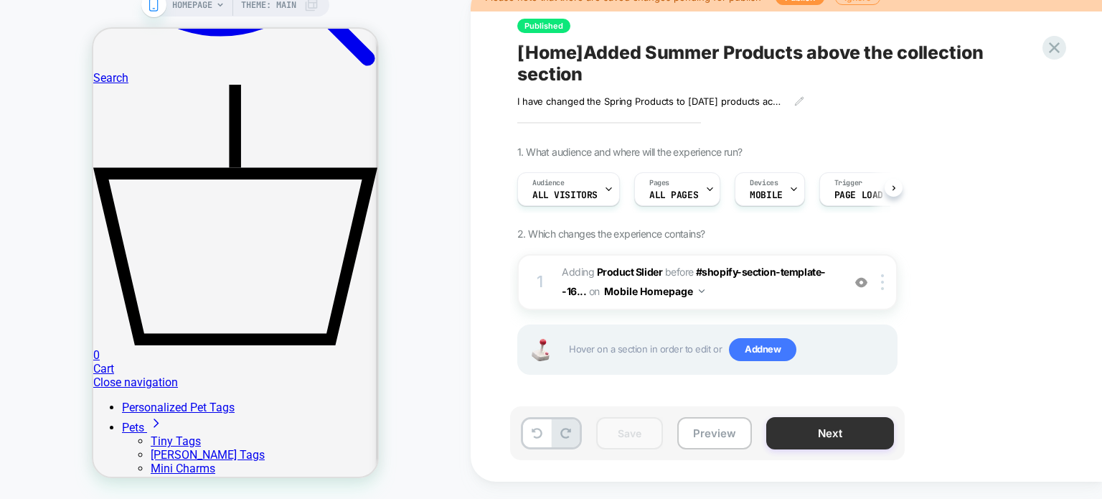
click at [776, 434] on button "Next" at bounding box center [831, 433] width 128 height 32
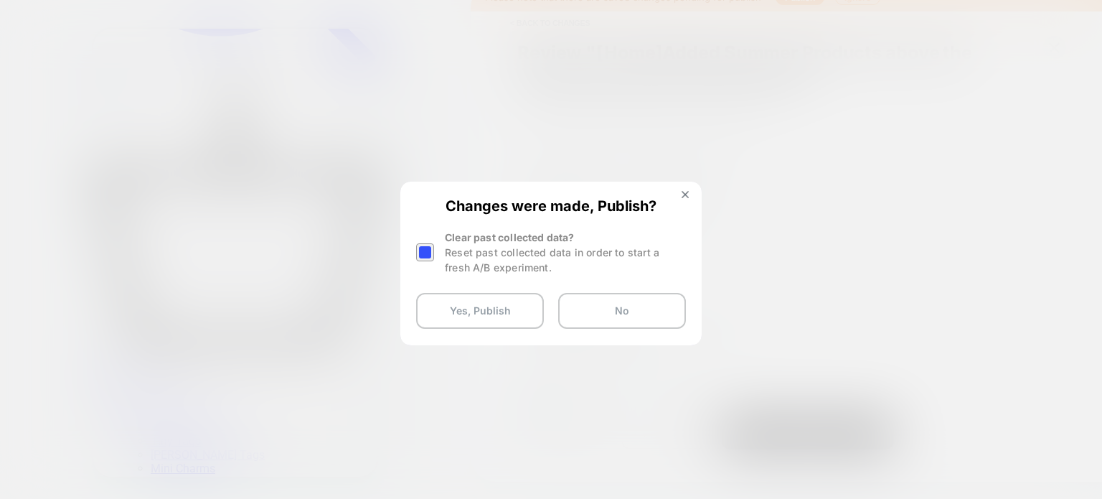
click at [429, 252] on div at bounding box center [425, 252] width 18 height 18
click at [486, 322] on button "Yes, Publish" at bounding box center [480, 311] width 128 height 36
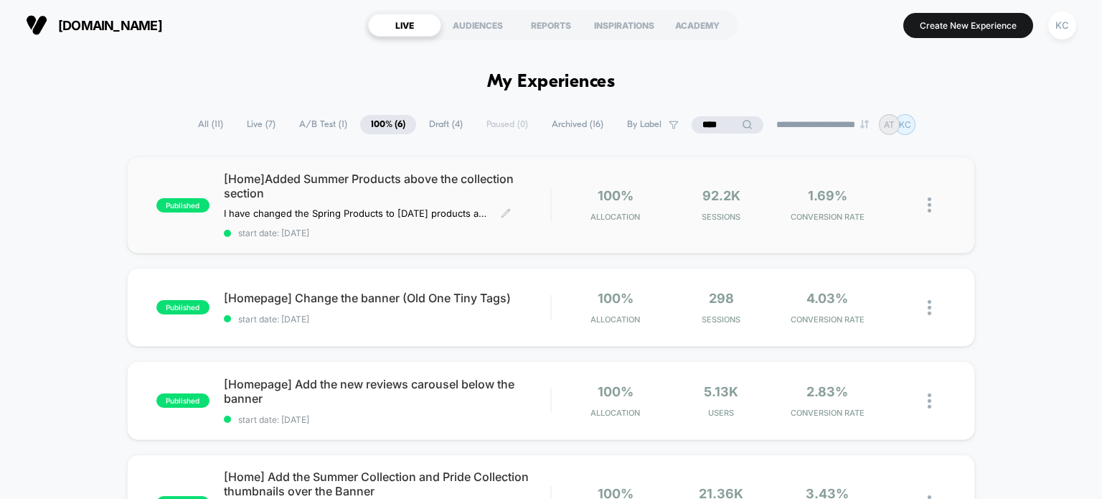
click at [506, 230] on span "start date: [DATE]" at bounding box center [387, 233] width 327 height 11
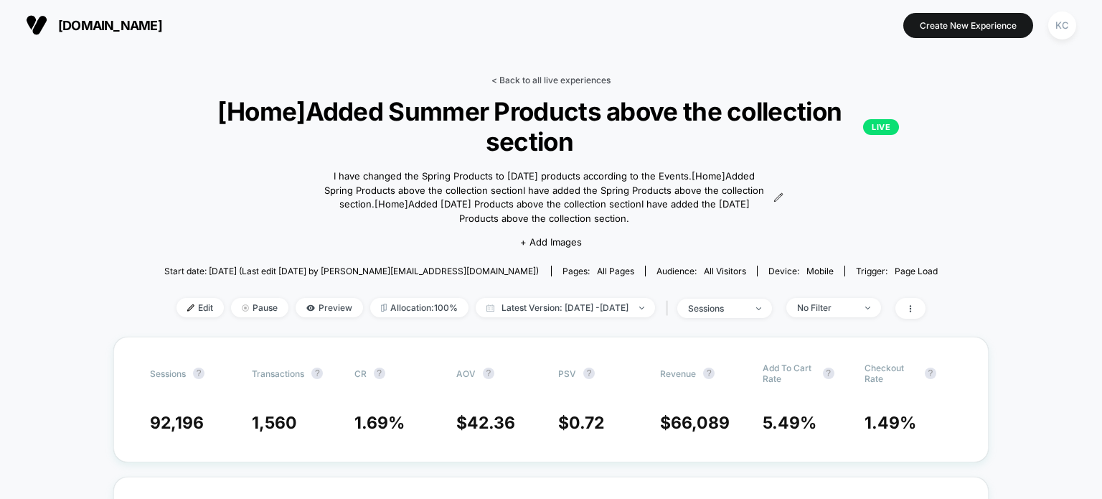
click at [500, 75] on link "< Back to all live experiences" at bounding box center [551, 80] width 119 height 11
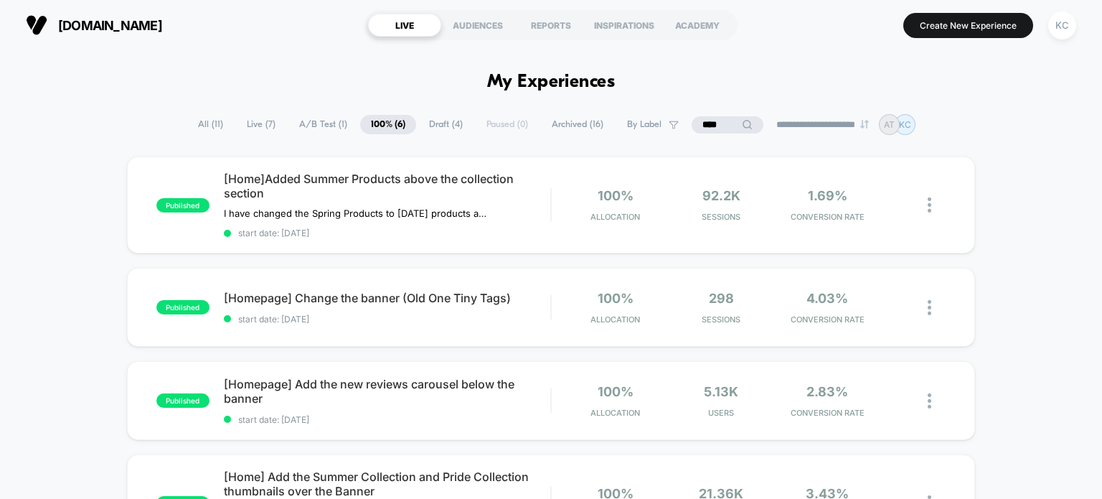
click at [439, 124] on span "Draft ( 4 )" at bounding box center [445, 124] width 55 height 19
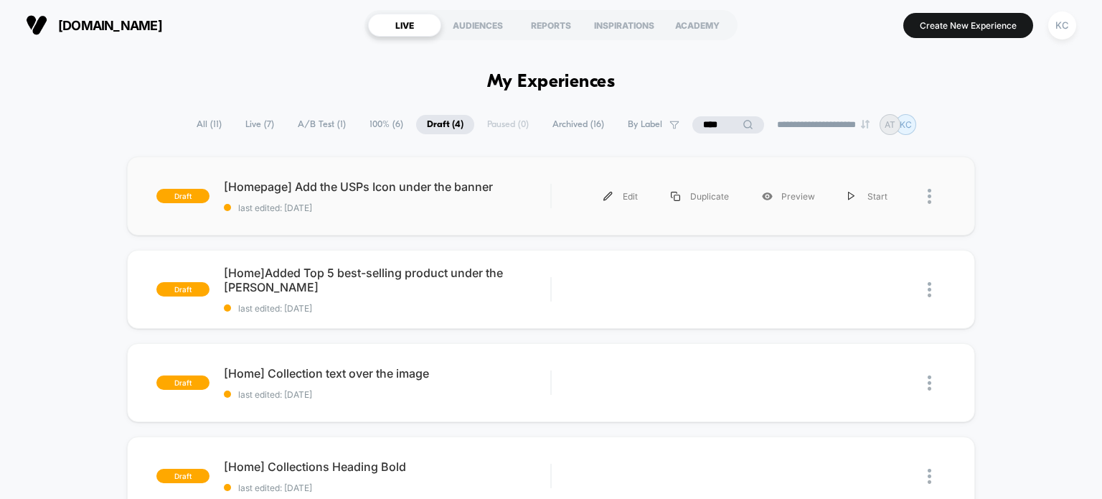
click at [436, 224] on div "draft [Homepage] Add the USPs Icon under the banner last edited: 8/29/2025 Edit…" at bounding box center [551, 195] width 849 height 79
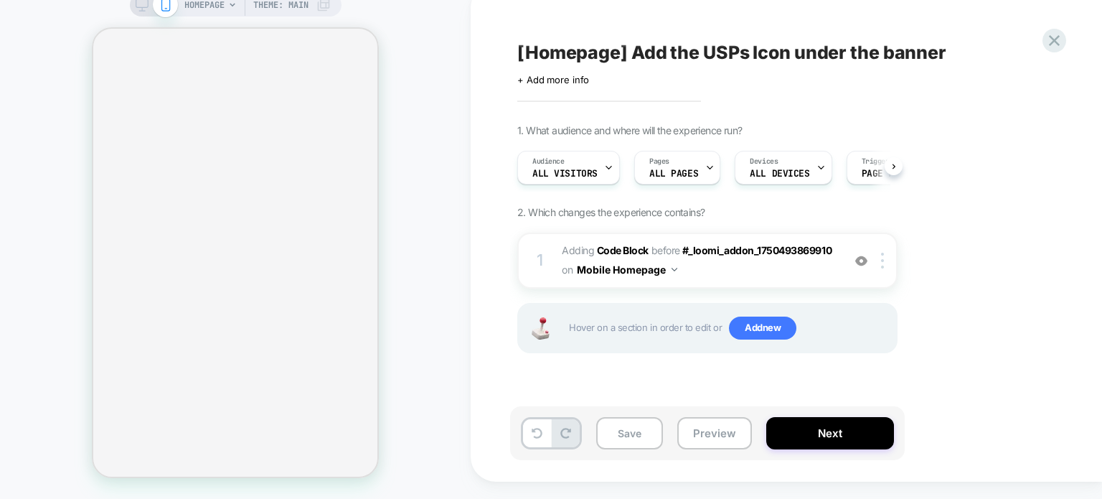
scroll to position [0, 1]
click at [754, 280] on span "Adding Code Block BEFORE #_loomi_addon_1750493869910 #_loomi_addon_[PHONE_NUMBE…" at bounding box center [698, 260] width 273 height 39
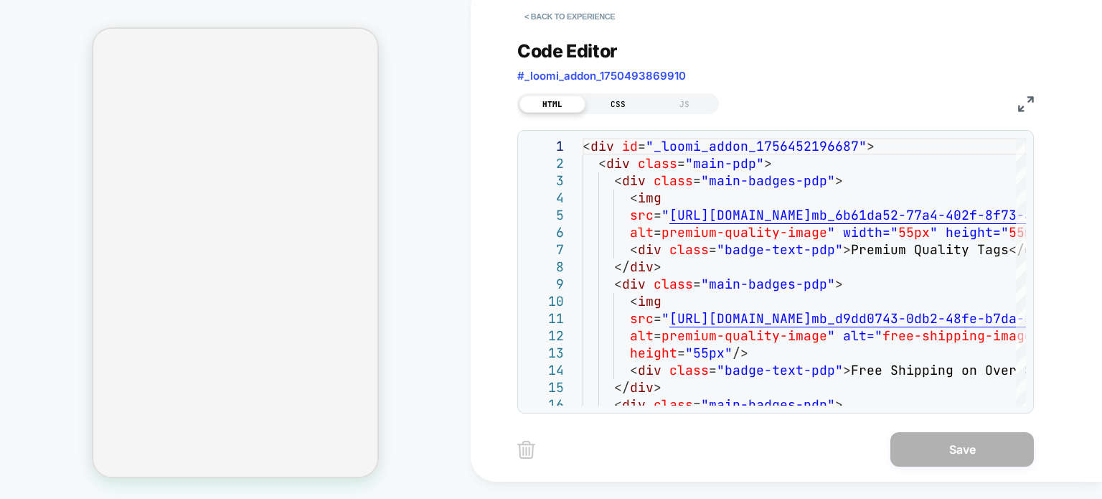
click at [614, 113] on div "CSS" at bounding box center [619, 103] width 66 height 17
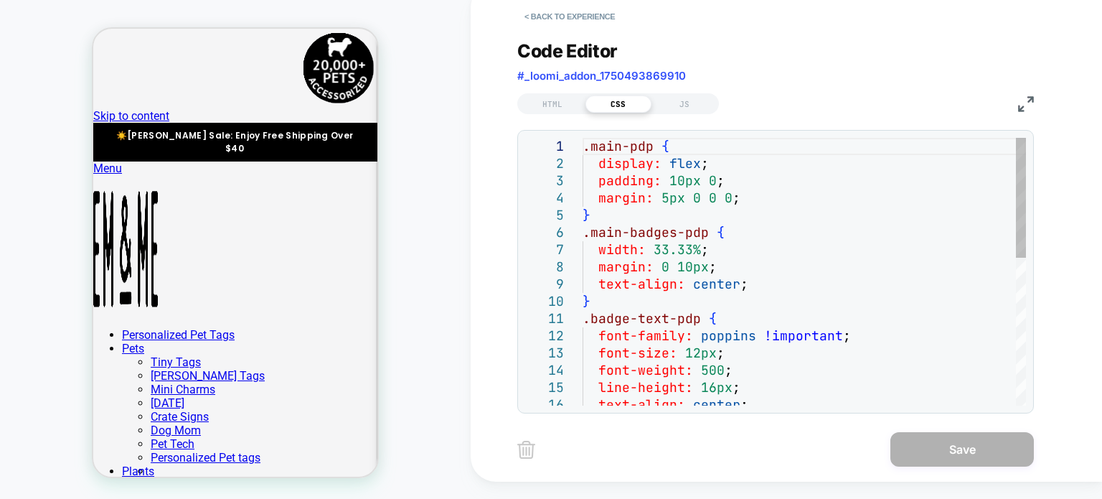
scroll to position [0, 0]
click at [533, 28] on button "< Back to experience" at bounding box center [570, 16] width 105 height 23
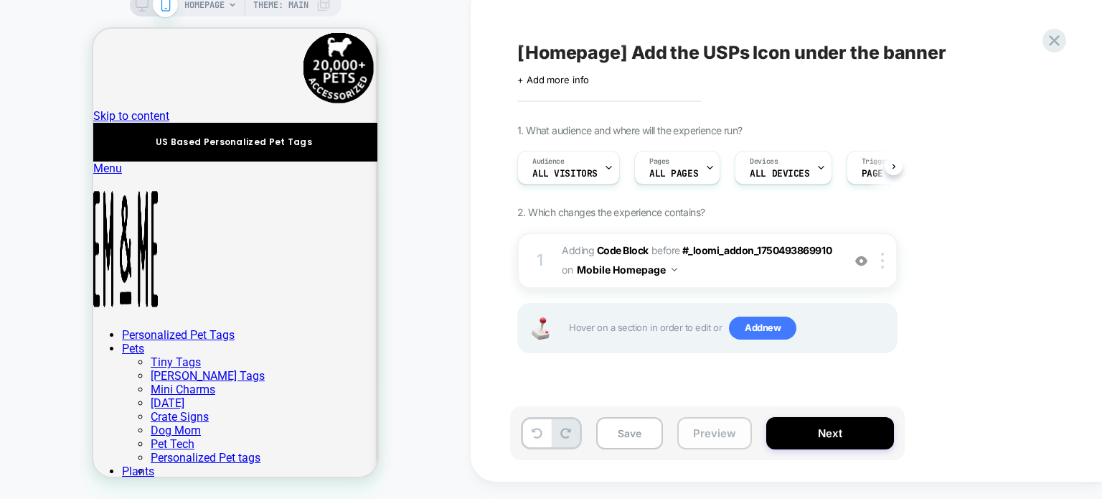
click at [731, 449] on button "Preview" at bounding box center [715, 433] width 75 height 32
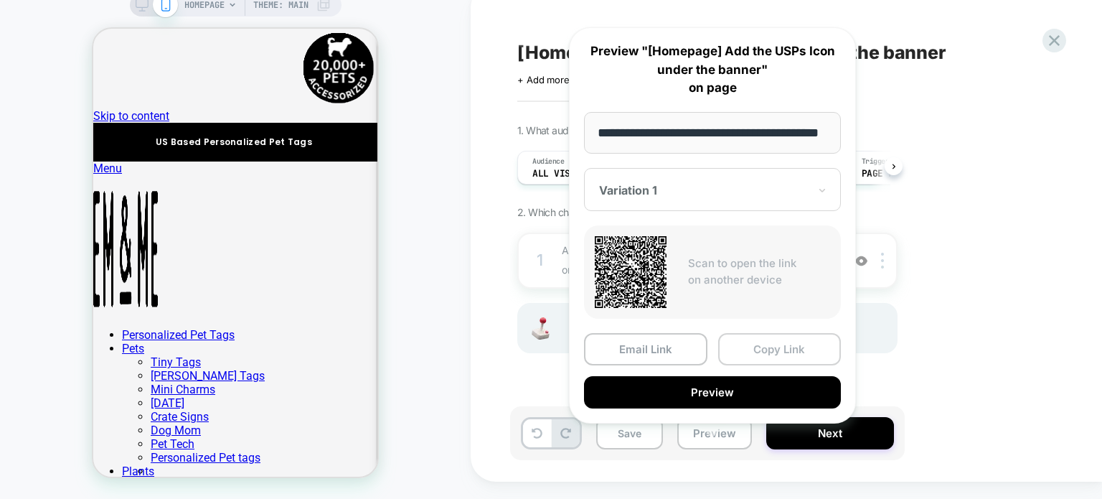
click at [780, 357] on button "Copy Link" at bounding box center [779, 349] width 123 height 32
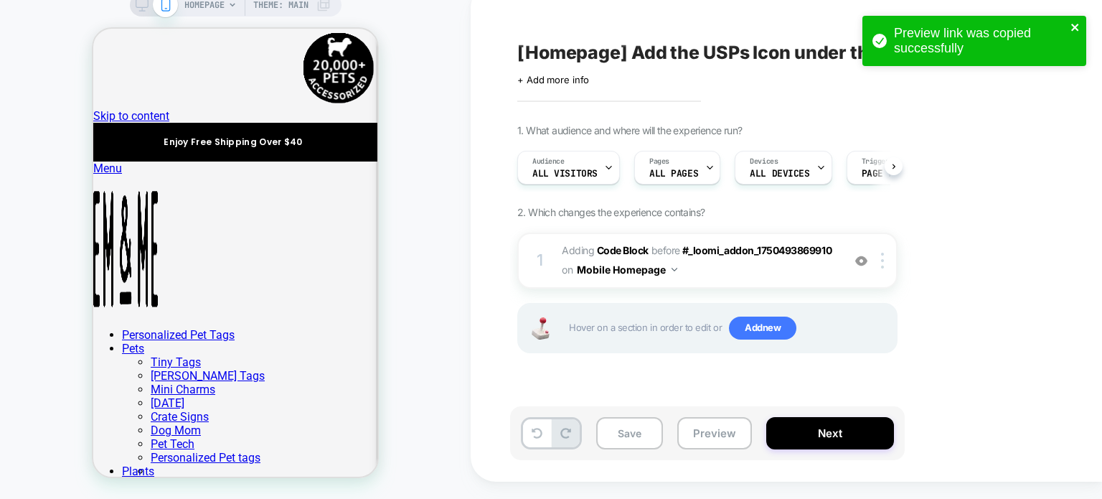
click at [1072, 27] on icon "close" at bounding box center [1076, 27] width 10 height 11
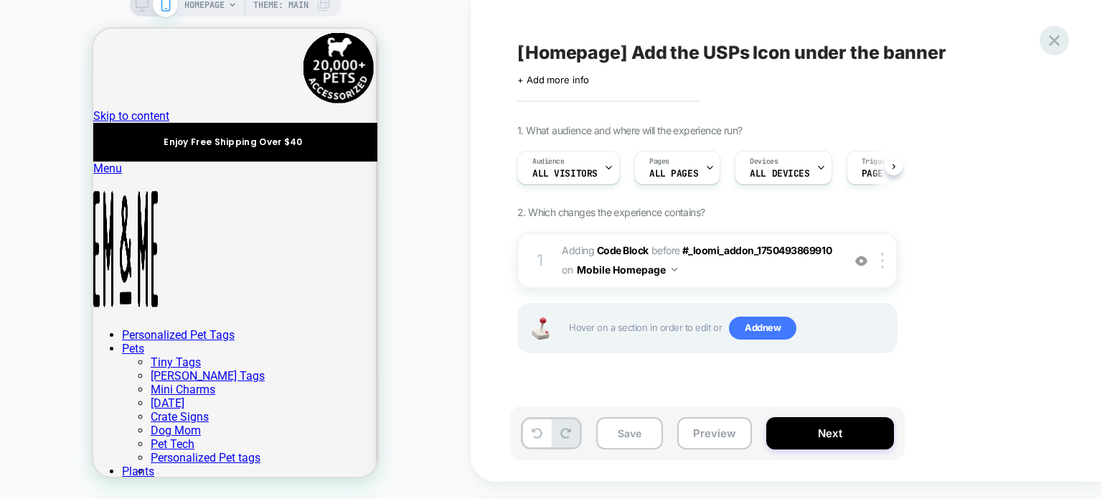
click at [1058, 40] on icon at bounding box center [1054, 40] width 19 height 19
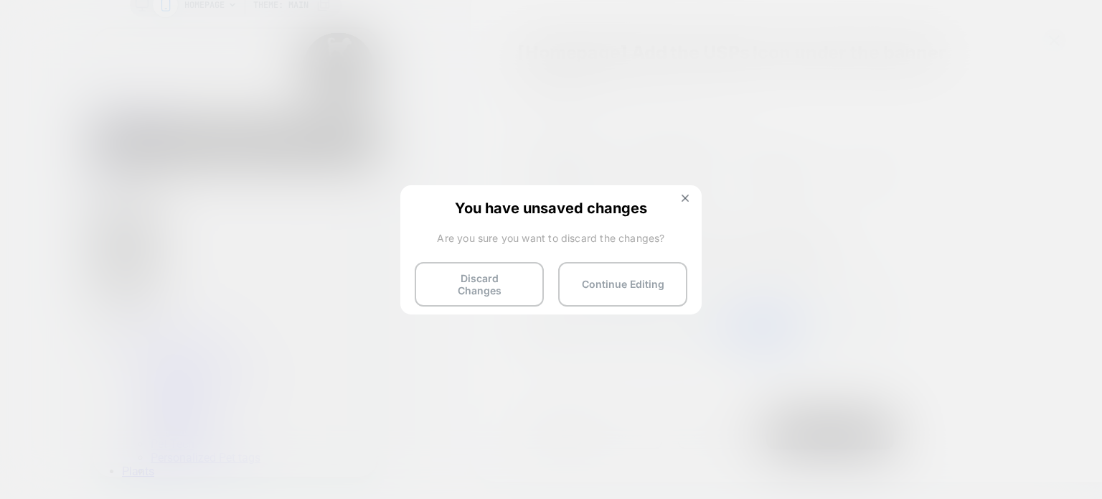
click at [699, 196] on div "You have unsaved changes Are you sure you want to discard the changes? Discard …" at bounding box center [551, 248] width 301 height 127
click at [690, 197] on button at bounding box center [686, 200] width 16 height 12
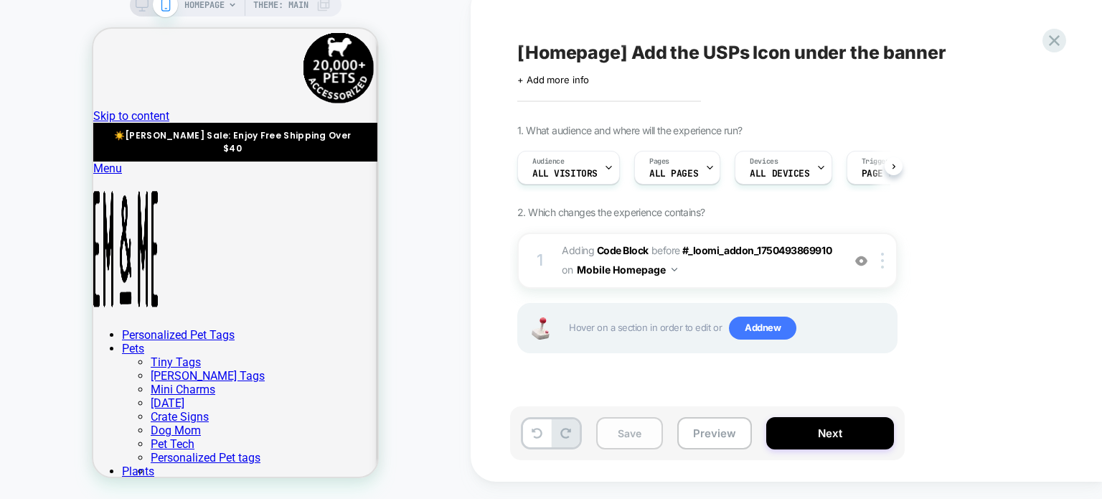
drag, startPoint x: 616, startPoint y: 438, endPoint x: 619, endPoint y: 444, distance: 7.4
click at [616, 439] on button "Save" at bounding box center [629, 433] width 67 height 32
click at [1053, 42] on icon at bounding box center [1054, 40] width 11 height 11
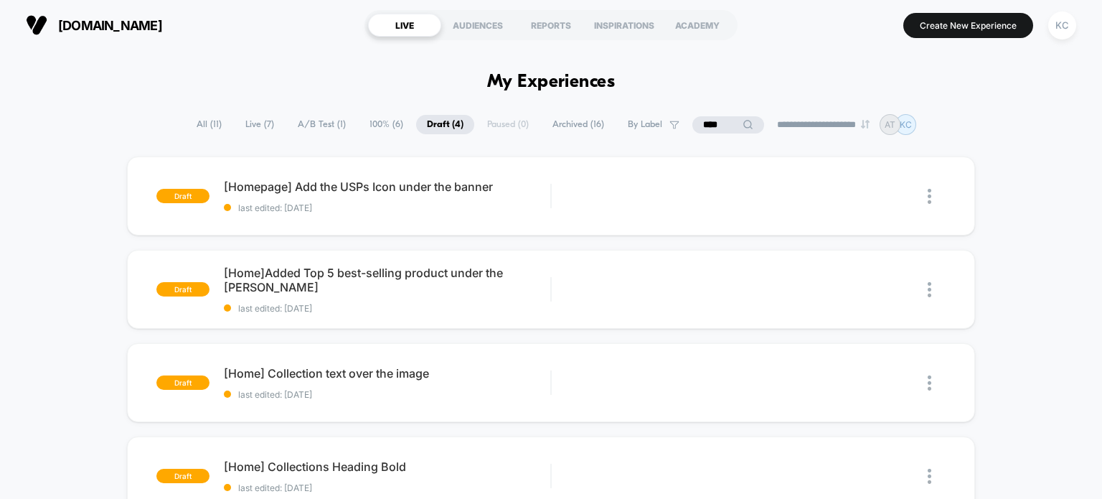
click at [379, 128] on span "100% ( 6 )" at bounding box center [386, 124] width 55 height 19
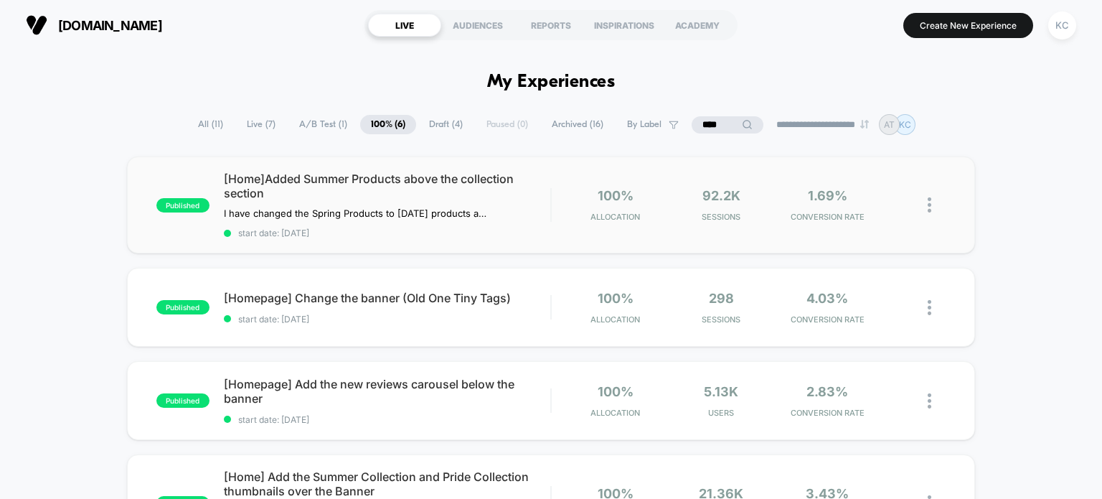
click at [407, 245] on div "published [Home]Added Summer Products above the collection section I have chang…" at bounding box center [551, 204] width 849 height 97
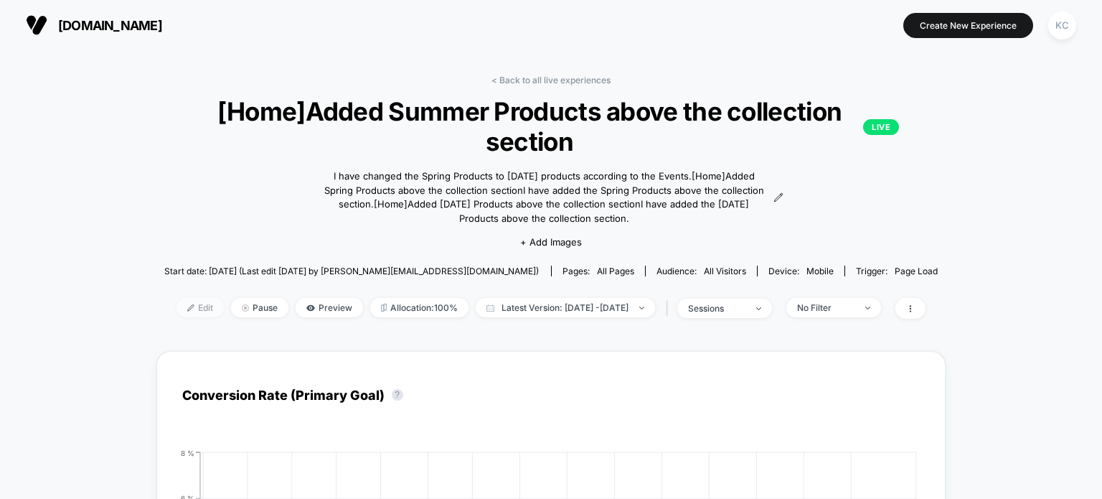
click at [177, 317] on span "Edit" at bounding box center [200, 307] width 47 height 19
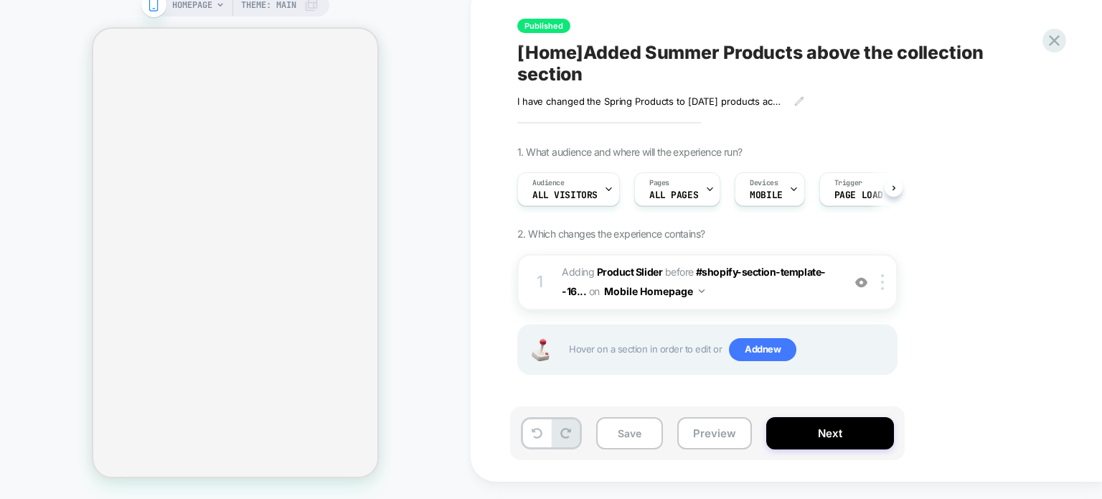
scroll to position [0, 1]
click at [749, 301] on span "#_loomi_addon_1727272720864_dup1730554529_dup1735562779 Adding Product Slider B…" at bounding box center [698, 282] width 273 height 39
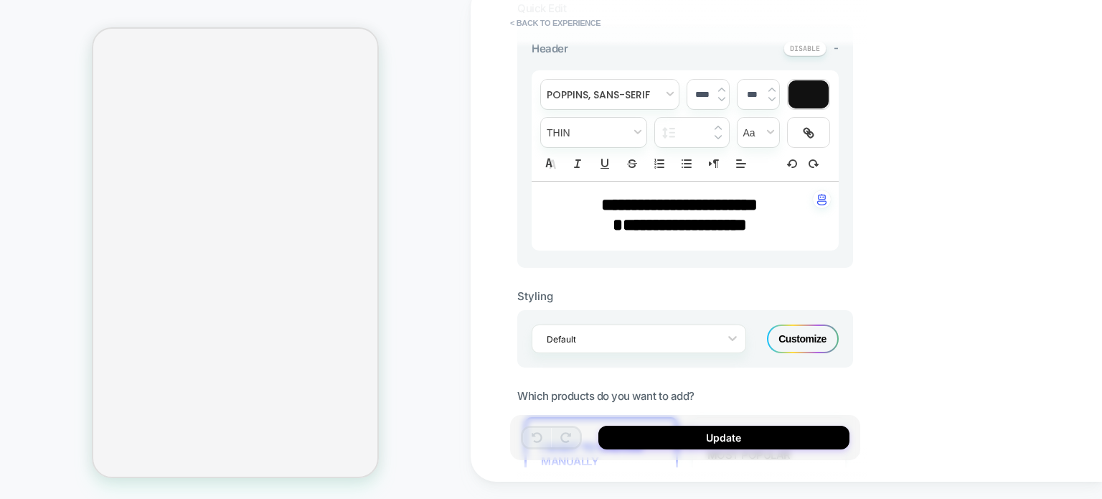
scroll to position [324, 0]
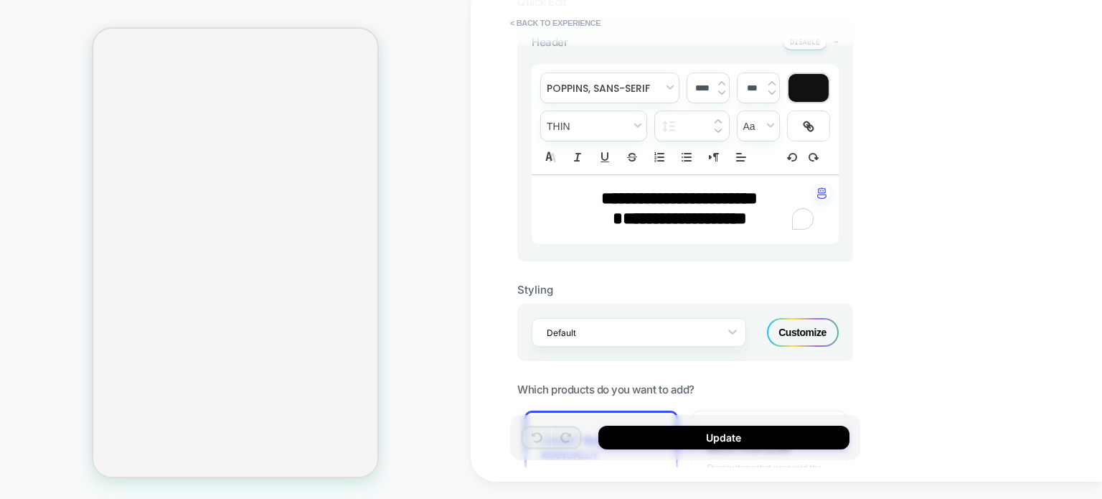
click at [758, 204] on strong "**********" at bounding box center [679, 197] width 156 height 17
type input "****"
click at [747, 212] on strong "**********" at bounding box center [685, 218] width 124 height 17
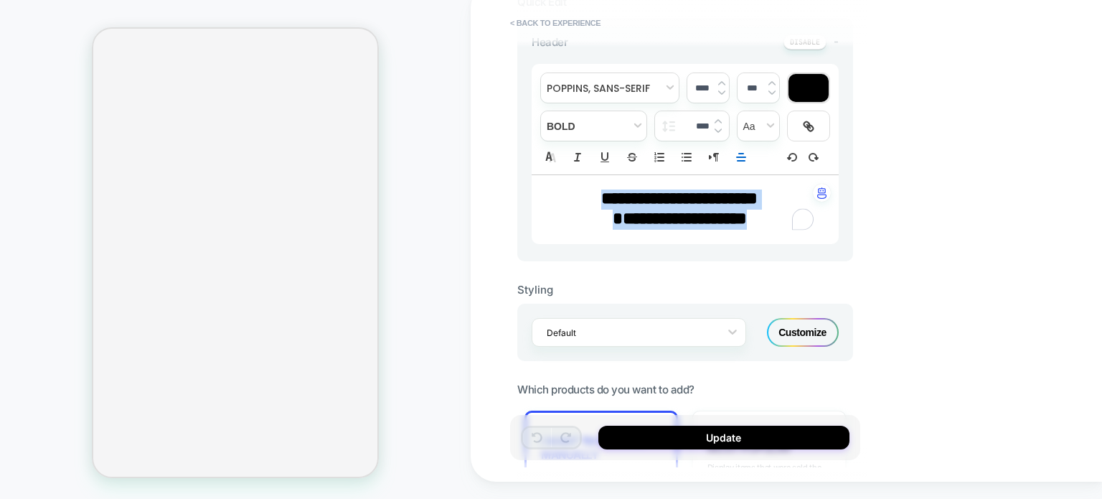
drag, startPoint x: 778, startPoint y: 218, endPoint x: 557, endPoint y: 183, distance: 223.9
click at [557, 183] on div "**********" at bounding box center [685, 209] width 307 height 69
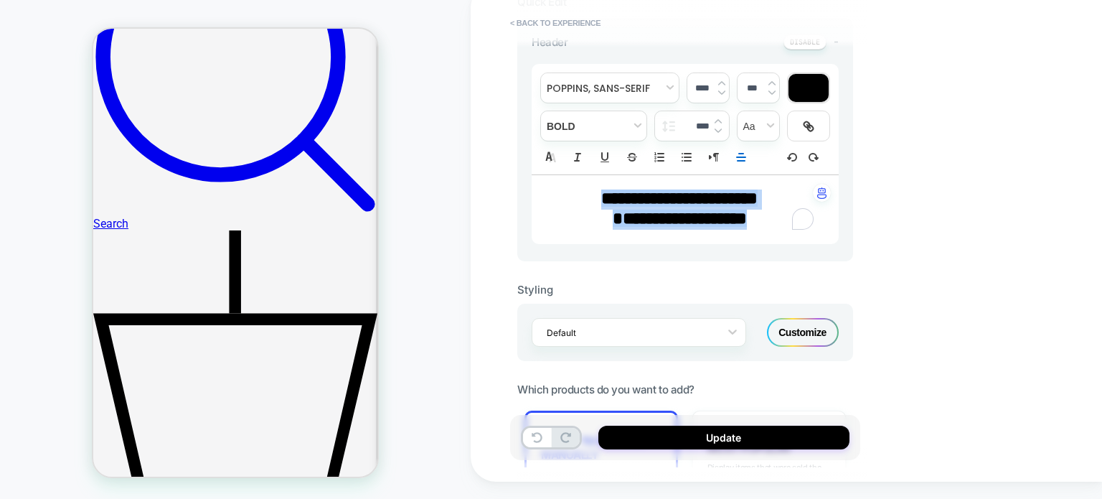
scroll to position [0, 0]
drag, startPoint x: 701, startPoint y: 85, endPoint x: 692, endPoint y: 86, distance: 8.6
click at [692, 86] on input "****" at bounding box center [702, 88] width 29 height 11
type input "****"
click at [701, 124] on input "****" at bounding box center [699, 126] width 28 height 11
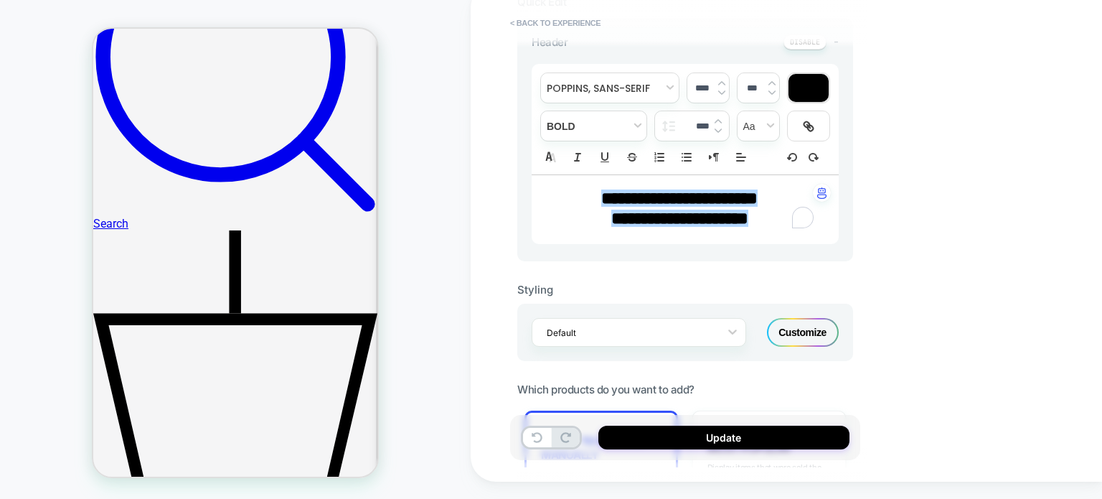
click at [982, 189] on div "**********" at bounding box center [787, 232] width 632 height 499
click at [955, 256] on div "**********" at bounding box center [787, 232] width 632 height 499
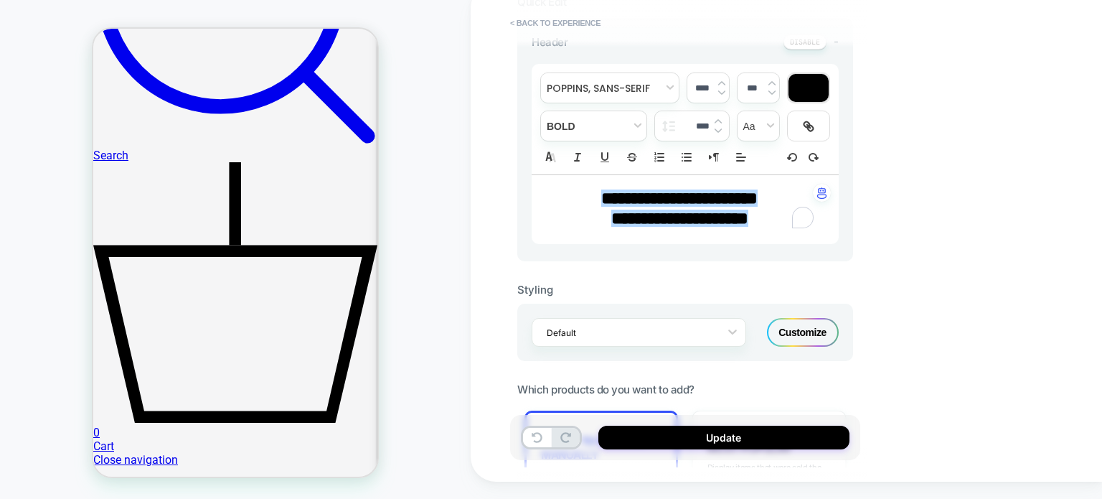
scroll to position [860, 0]
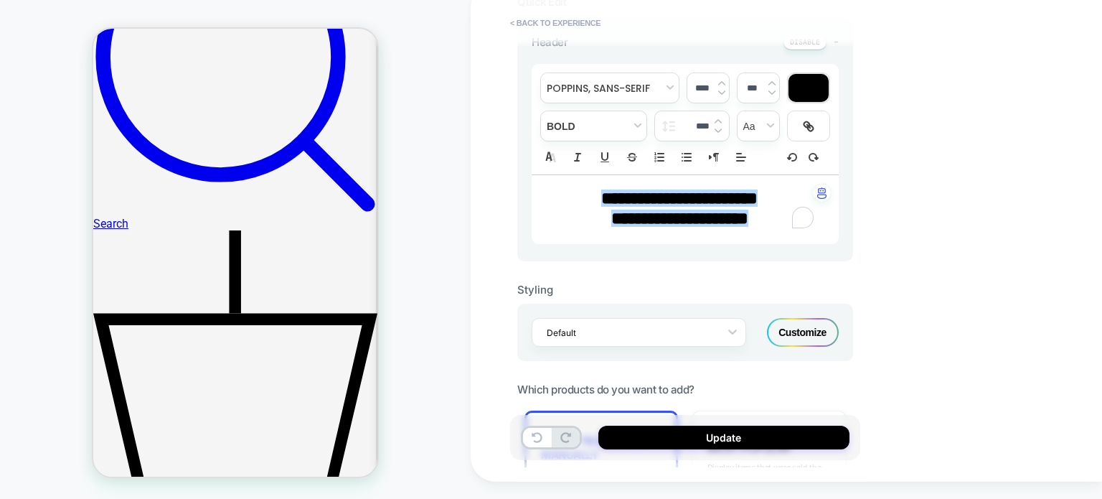
drag, startPoint x: 294, startPoint y: 276, endPoint x: 352, endPoint y: 345, distance: 89.7
click at [673, 244] on div "**********" at bounding box center [686, 139] width 336 height 243
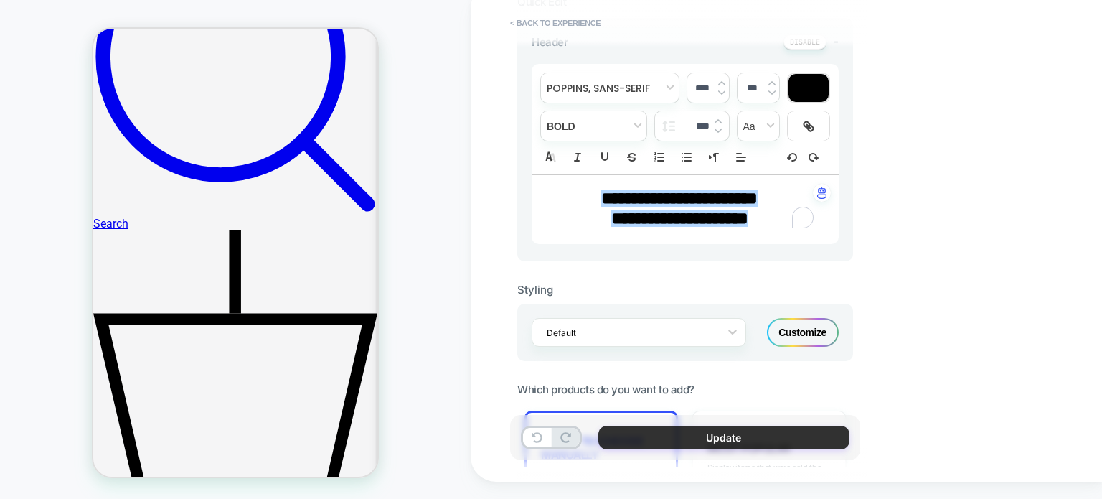
click at [717, 427] on button "Update" at bounding box center [724, 438] width 251 height 24
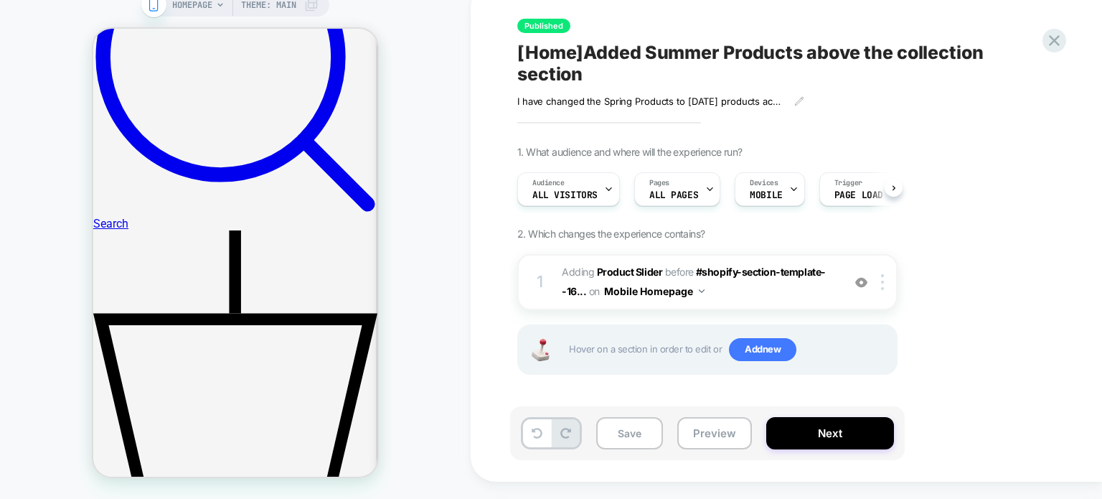
scroll to position [0, 0]
click at [626, 428] on button "Save" at bounding box center [629, 433] width 67 height 32
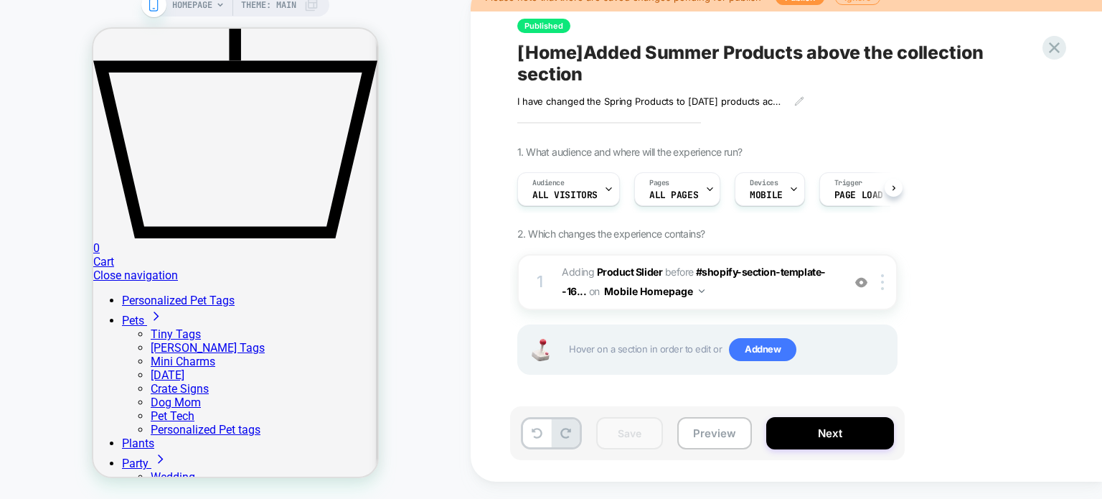
scroll to position [1112, 0]
click at [423, 219] on div "HOMEPAGE Theme: MAIN" at bounding box center [235, 241] width 471 height 488
click at [431, 240] on div "HOMEPAGE Theme: MAIN" at bounding box center [235, 241] width 471 height 488
click at [753, 289] on span "#_loomi_addon_1727272720864_dup1730554529_dup1735562779 Adding Product Slider B…" at bounding box center [698, 282] width 273 height 39
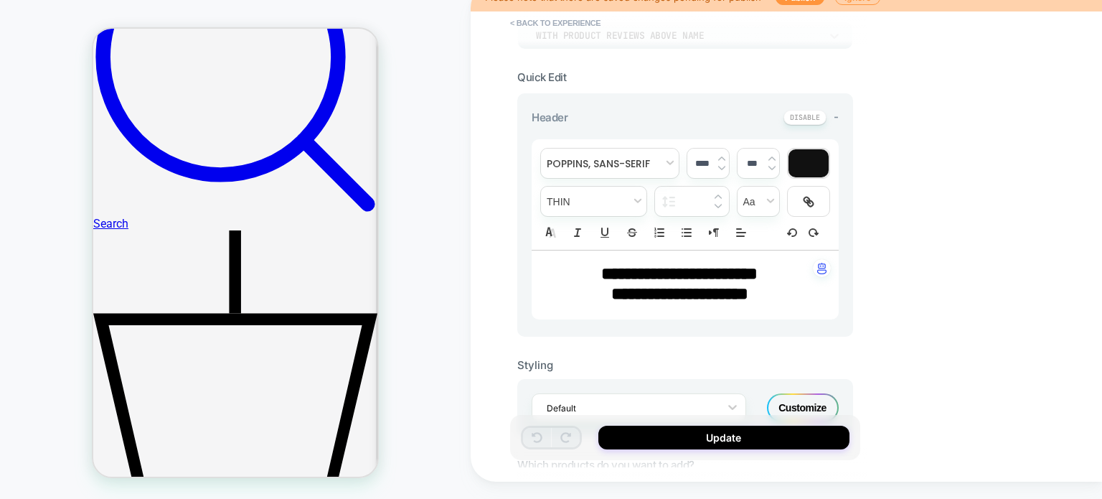
scroll to position [294, 0]
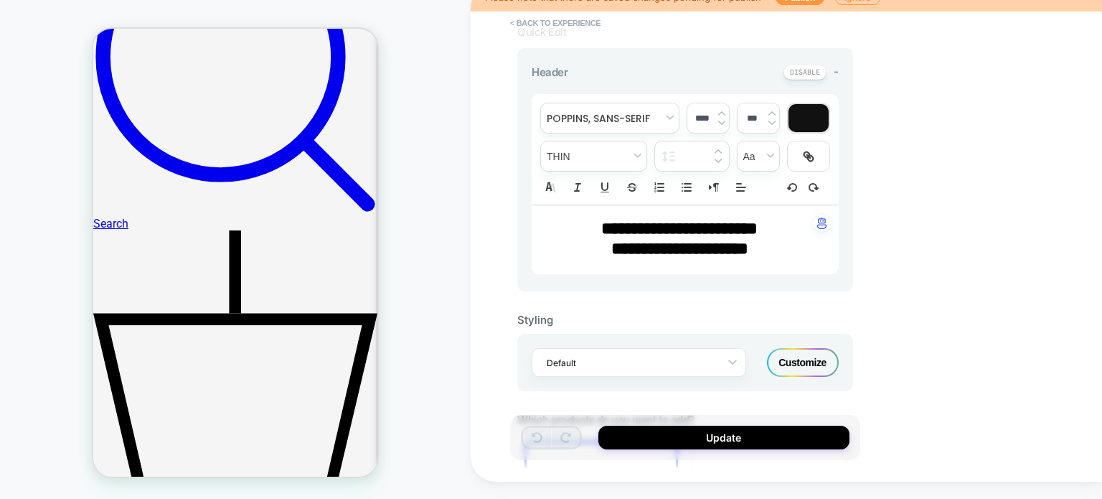
click at [801, 370] on div "Customize" at bounding box center [803, 362] width 72 height 29
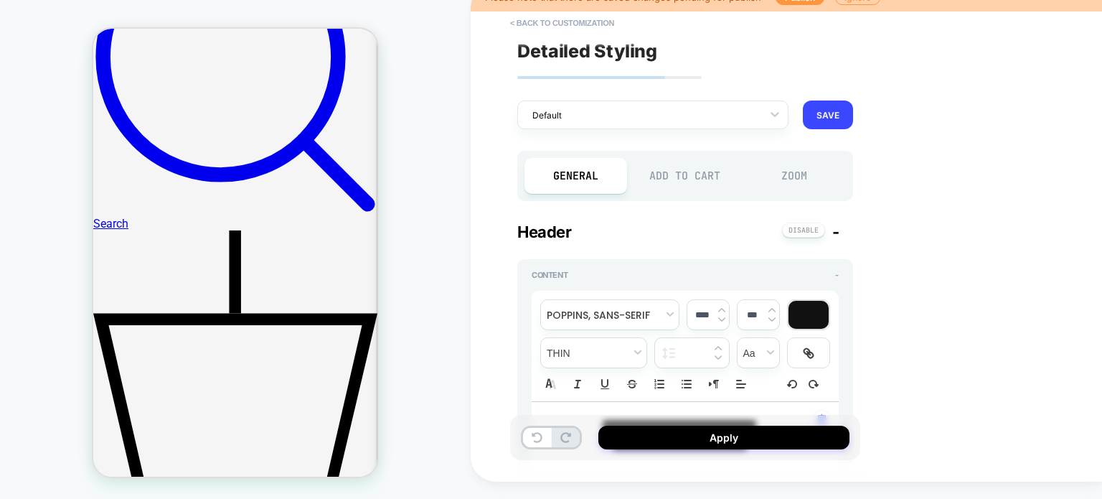
scroll to position [152, 0]
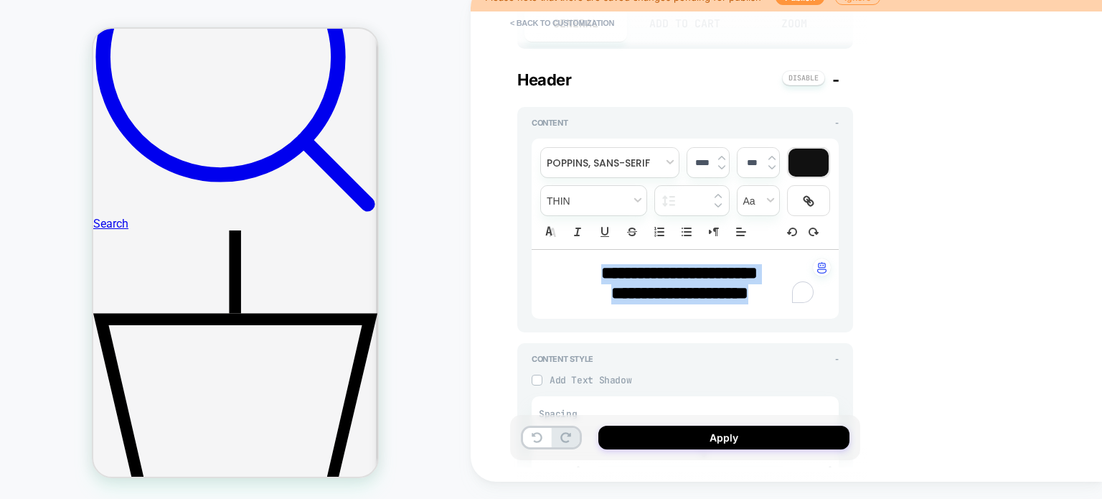
drag, startPoint x: 777, startPoint y: 294, endPoint x: 646, endPoint y: 243, distance: 140.2
click at [563, 266] on div "**********" at bounding box center [685, 284] width 307 height 69
type textarea "*"
type input "****"
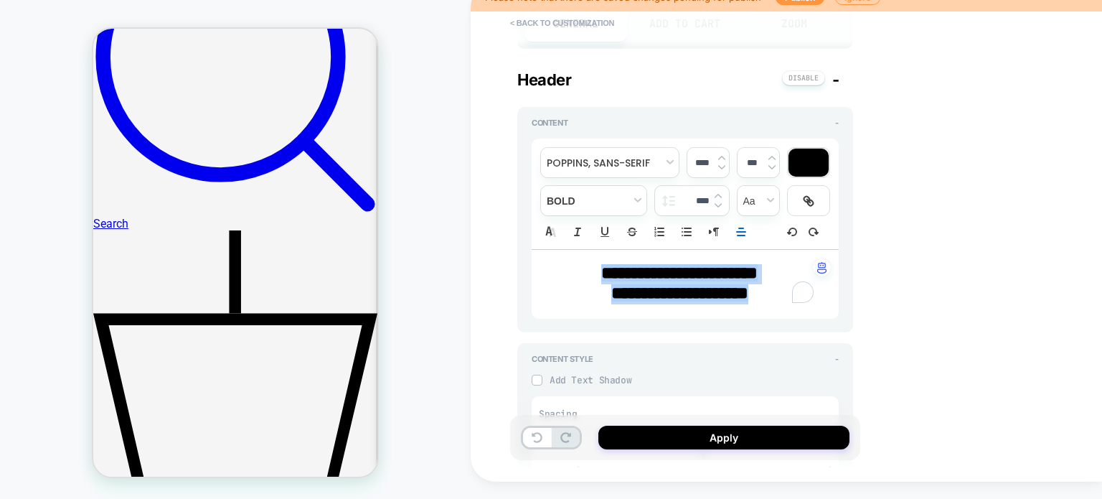
click at [882, 249] on div "**********" at bounding box center [787, 232] width 632 height 499
click at [675, 202] on div "****" at bounding box center [692, 200] width 74 height 29
click at [749, 288] on strong "**********" at bounding box center [680, 292] width 137 height 17
click at [749, 287] on strong "**********" at bounding box center [680, 292] width 137 height 17
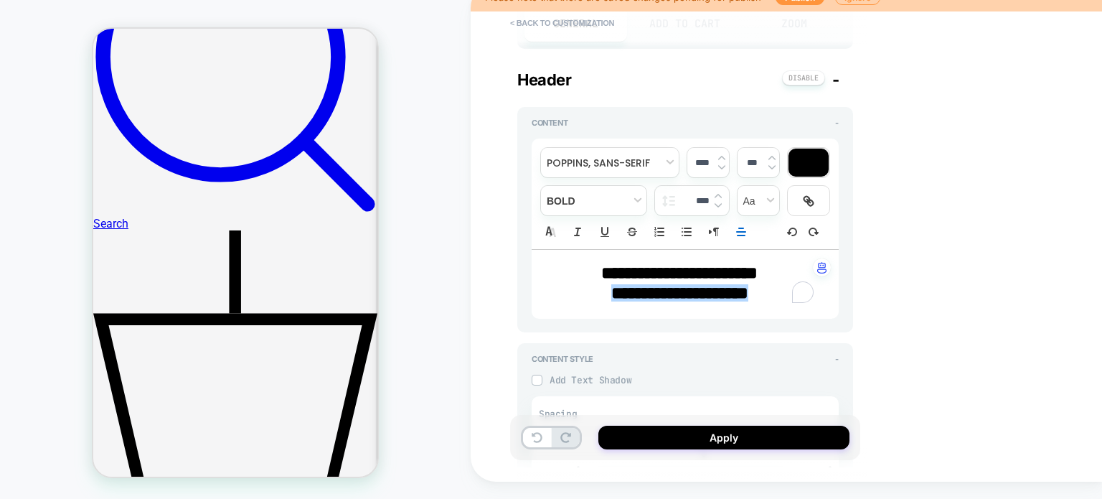
click at [780, 286] on p "**********" at bounding box center [680, 294] width 268 height 20
drag, startPoint x: 784, startPoint y: 288, endPoint x: 726, endPoint y: 186, distance: 117.3
click at [579, 259] on div "**********" at bounding box center [685, 284] width 307 height 69
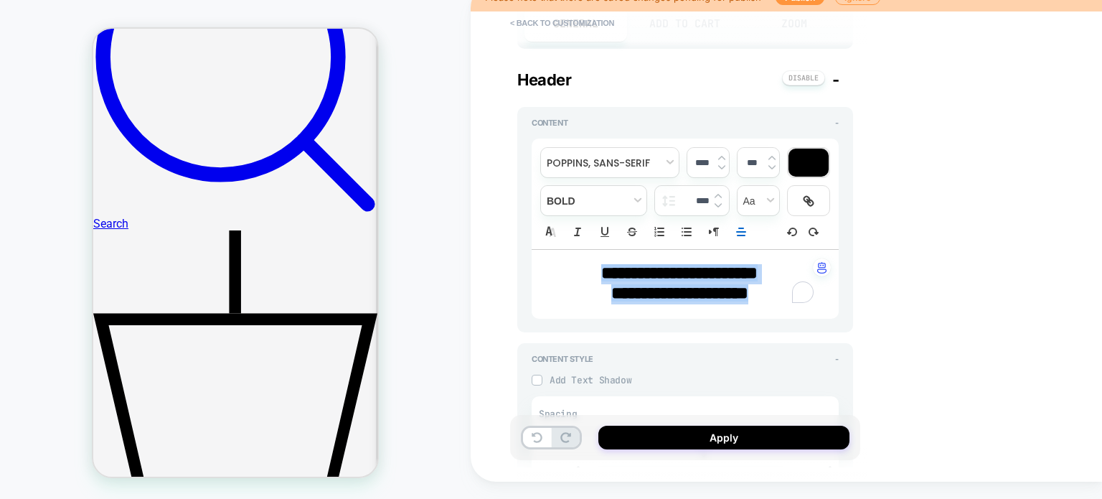
type textarea "*"
drag, startPoint x: 699, startPoint y: 194, endPoint x: 683, endPoint y: 196, distance: 16.6
click at [683, 196] on div "****" at bounding box center [692, 200] width 74 height 29
type input "****"
type textarea "*"
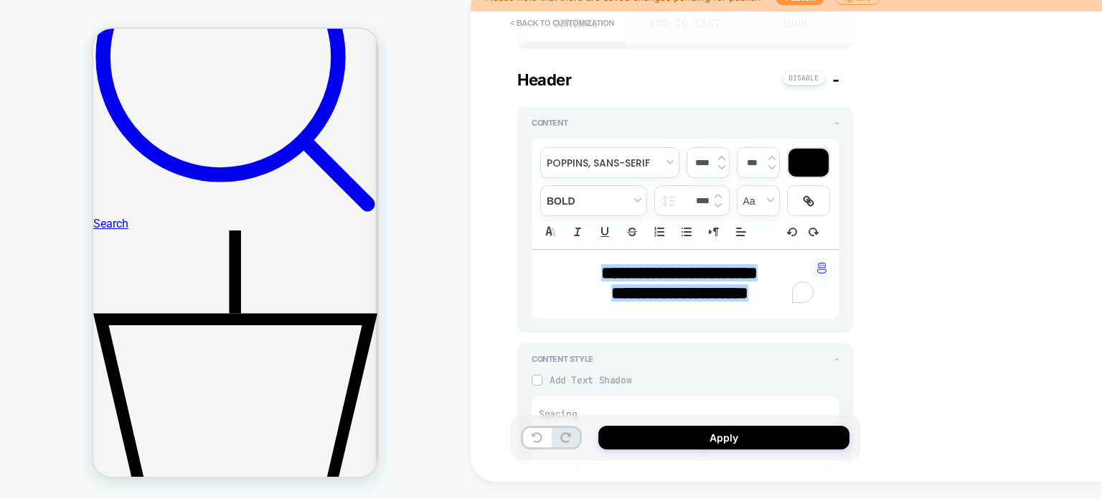
type input "****"
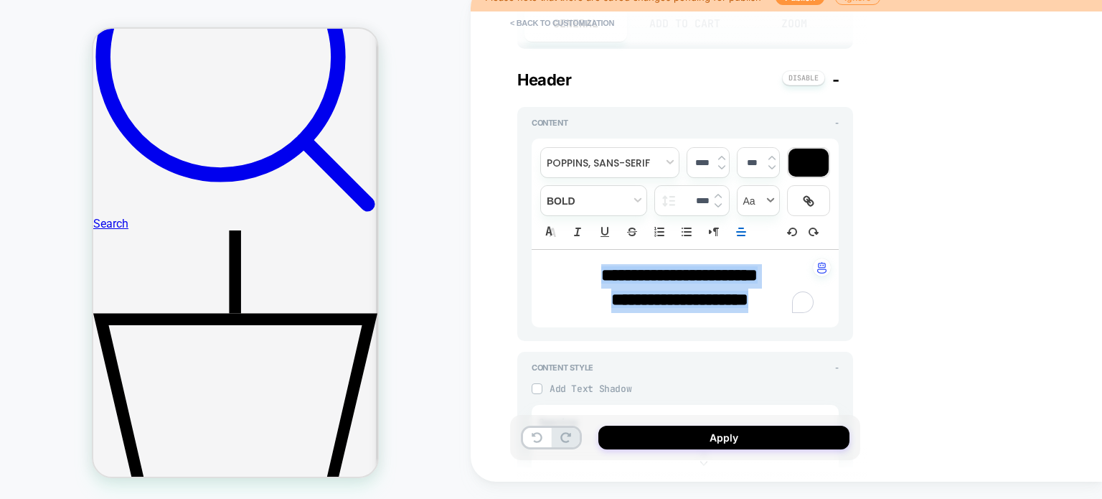
type textarea "*"
click at [889, 310] on div "**********" at bounding box center [787, 232] width 632 height 499
click at [1003, 337] on div "**********" at bounding box center [787, 232] width 632 height 499
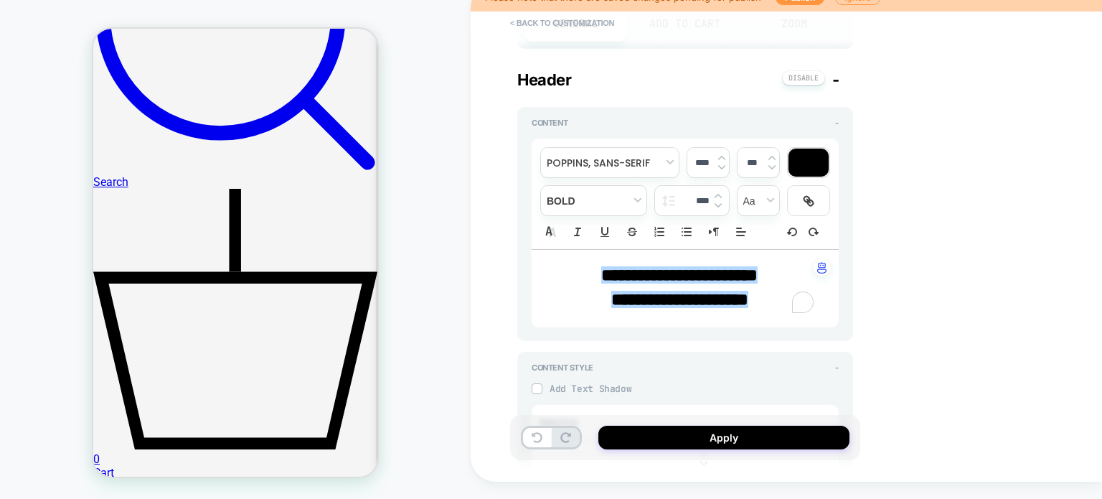
scroll to position [860, 0]
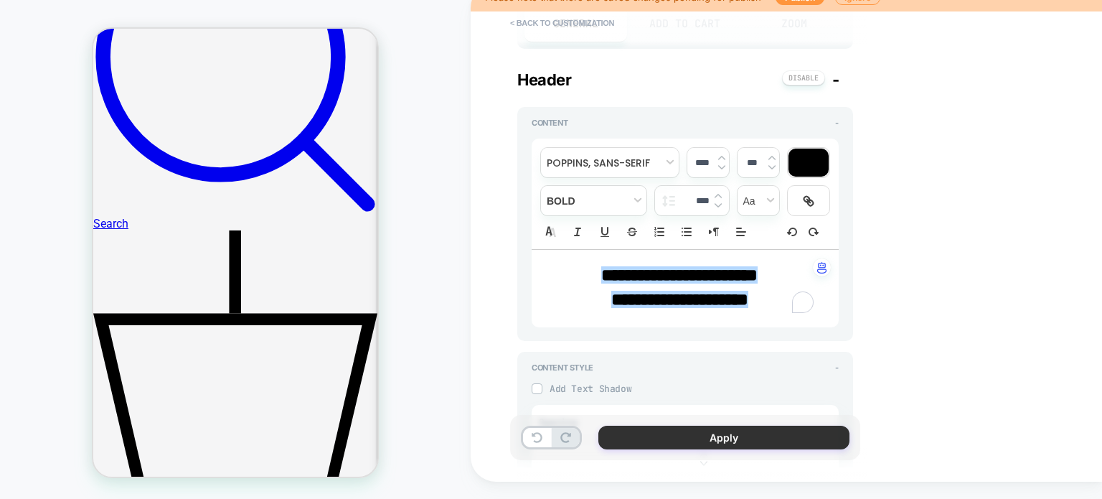
click at [635, 427] on button "Apply" at bounding box center [724, 438] width 251 height 24
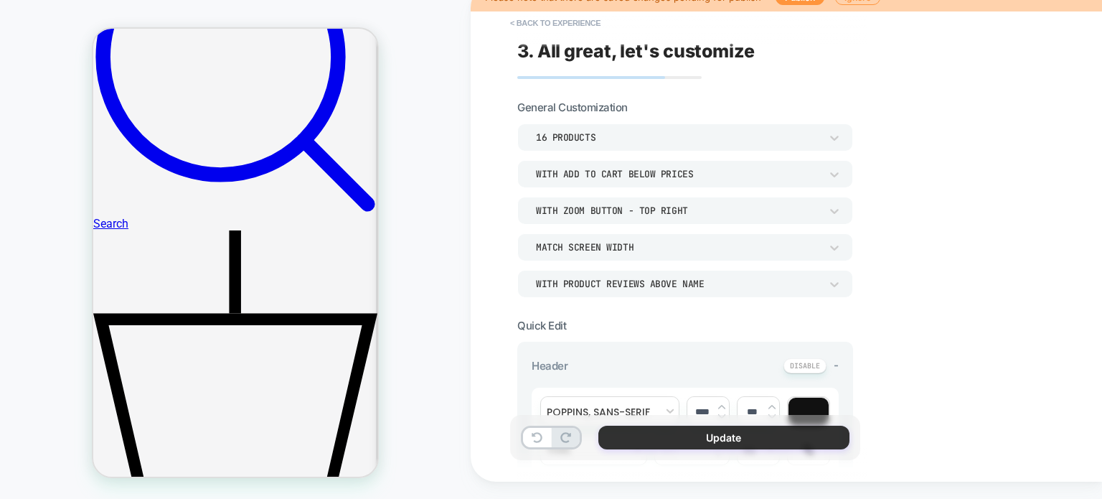
click at [623, 439] on button "Update" at bounding box center [724, 438] width 251 height 24
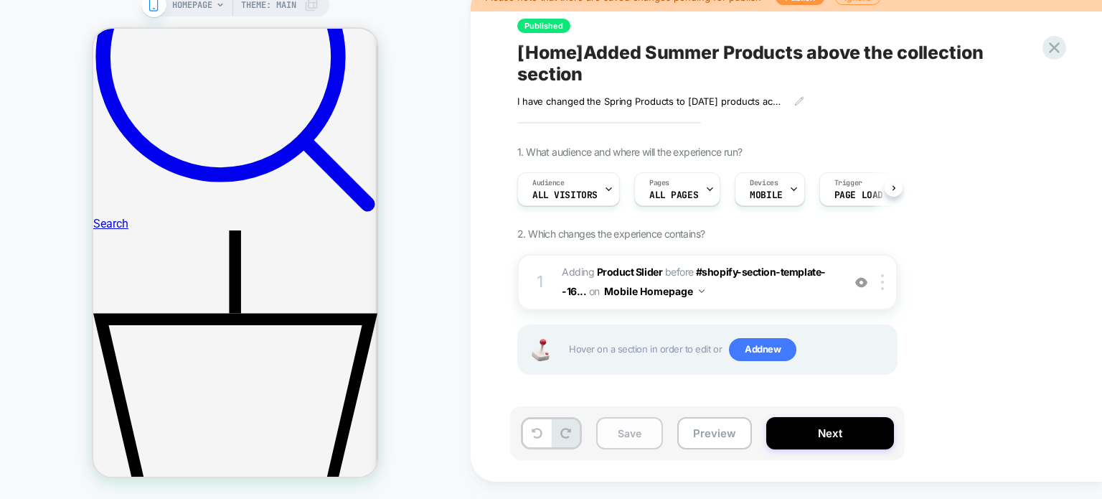
scroll to position [0, 0]
drag, startPoint x: 625, startPoint y: 427, endPoint x: 655, endPoint y: 431, distance: 30.4
click at [626, 427] on button "Save" at bounding box center [629, 433] width 67 height 32
